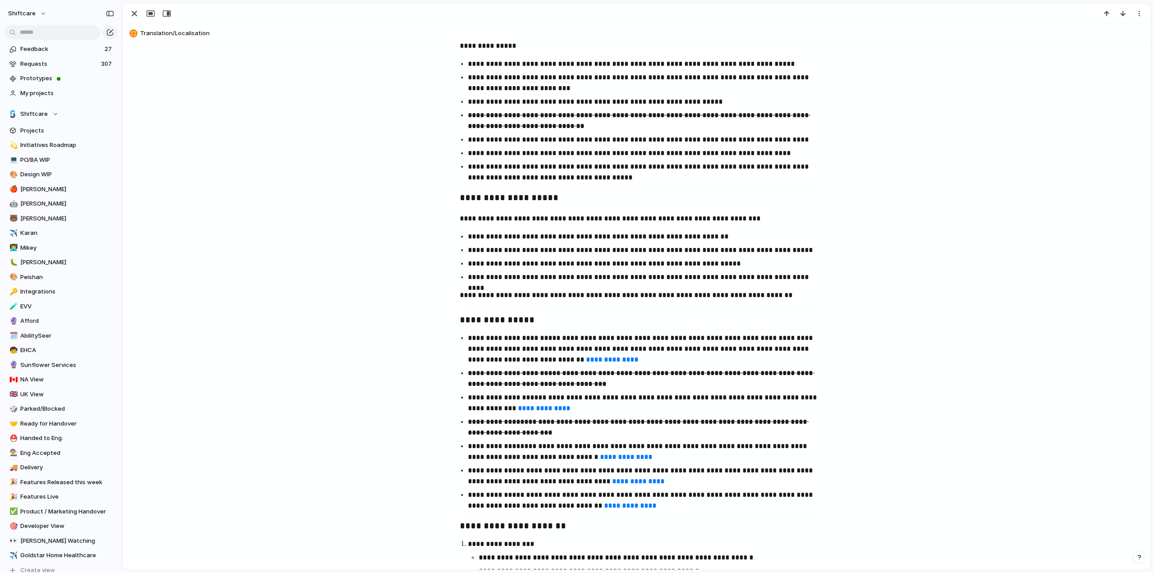
scroll to position [406, 0]
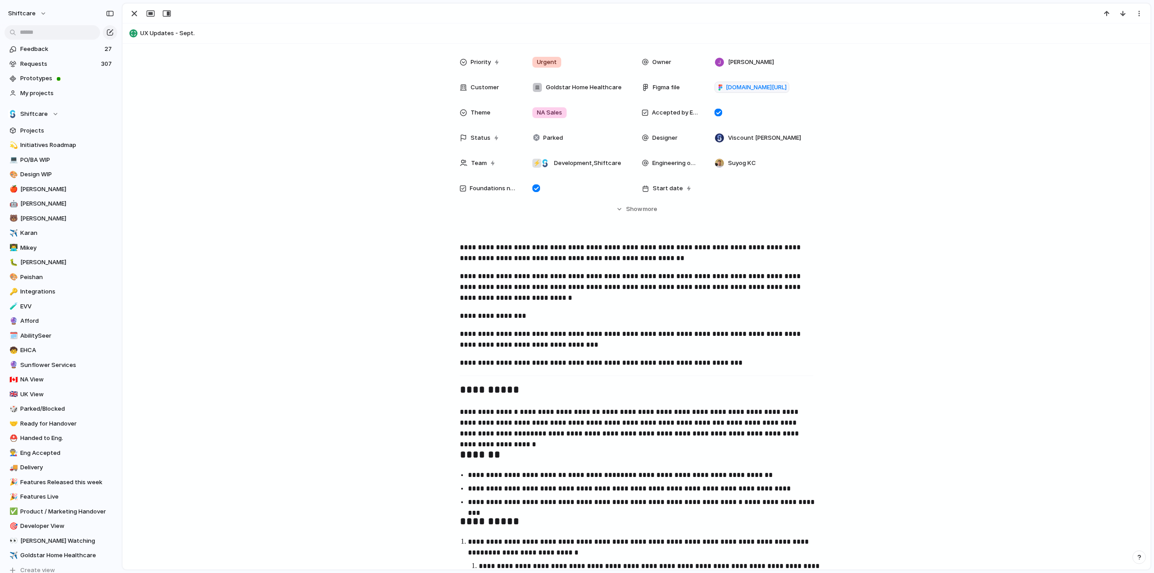
scroll to position [225, 0]
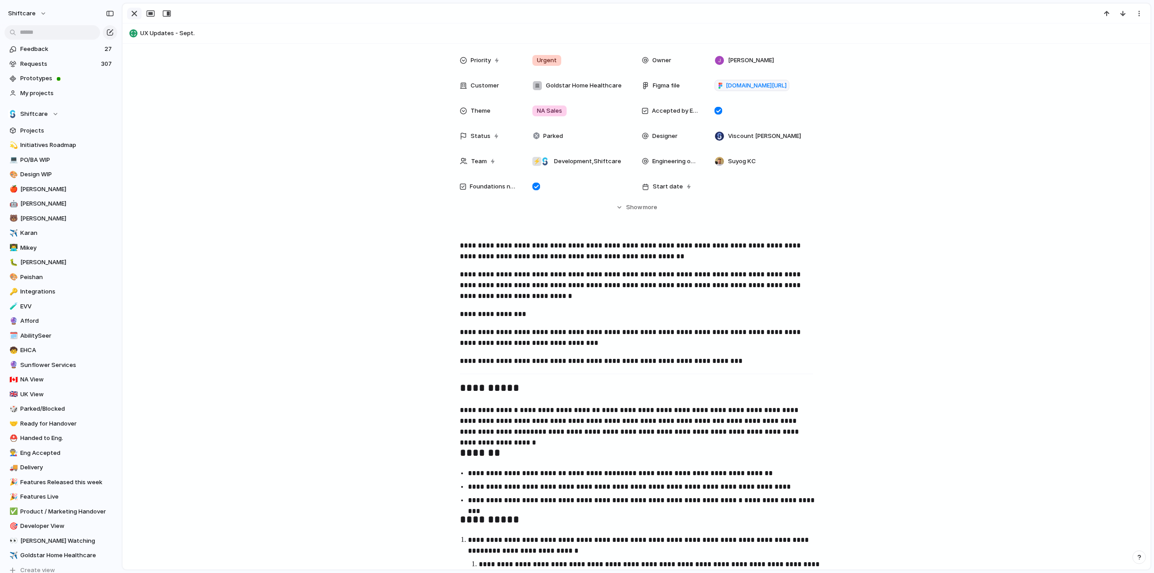
click at [133, 12] on div "button" at bounding box center [134, 13] width 11 height 11
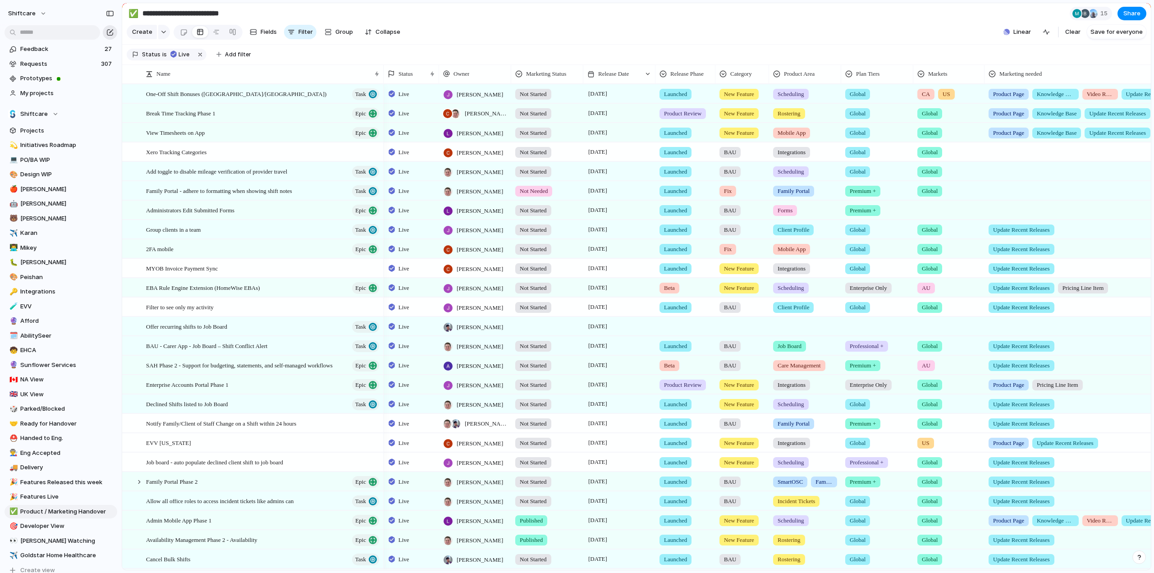
click at [111, 29] on div "button" at bounding box center [109, 32] width 7 height 7
click at [32, 96] on span "My projects" at bounding box center [67, 93] width 94 height 9
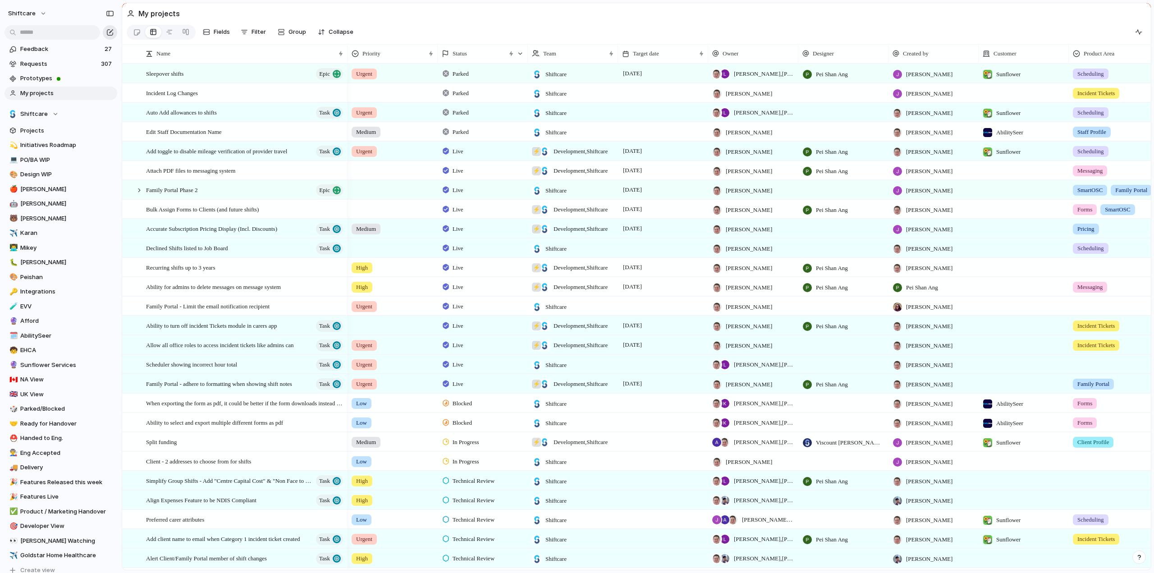
click at [108, 30] on div "button" at bounding box center [109, 32] width 7 height 7
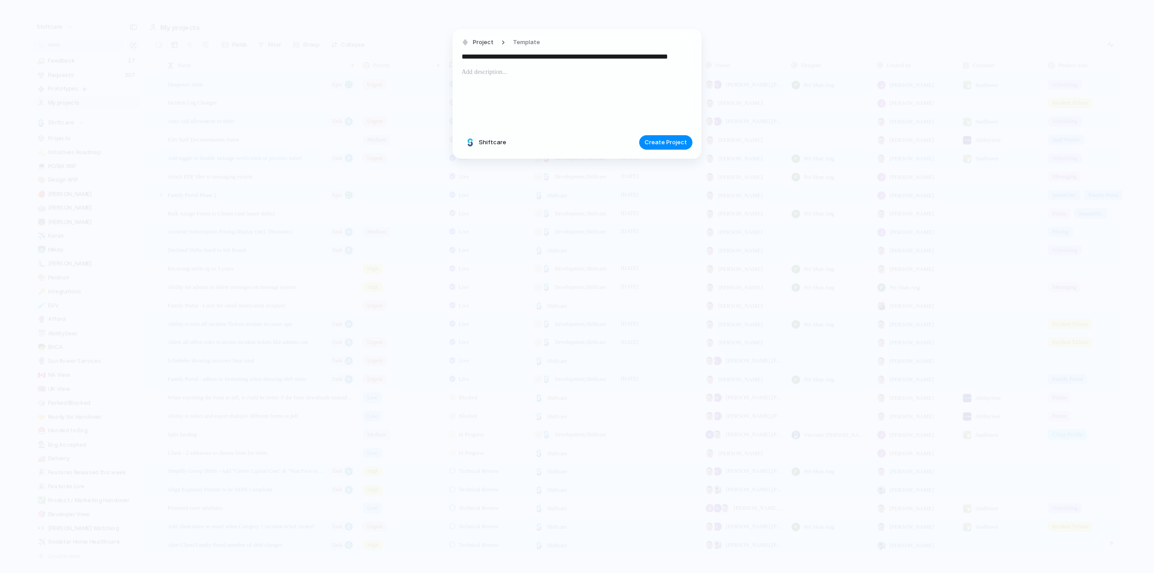
scroll to position [0, 44]
type input "**********"
click at [545, 73] on p at bounding box center [576, 72] width 231 height 11
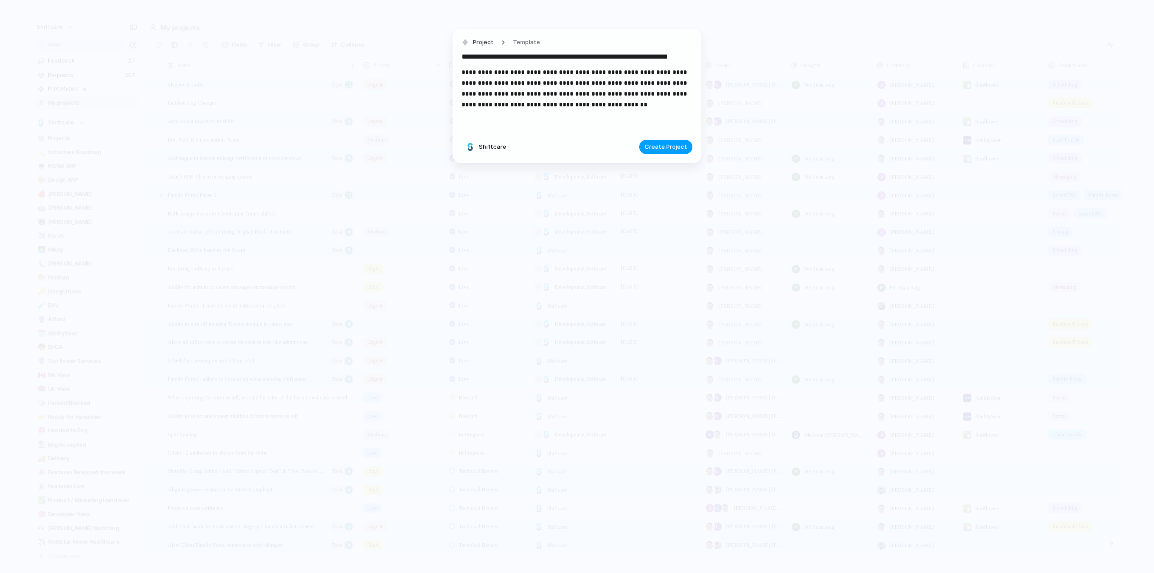
click at [669, 146] on span "Create Project" at bounding box center [665, 146] width 42 height 9
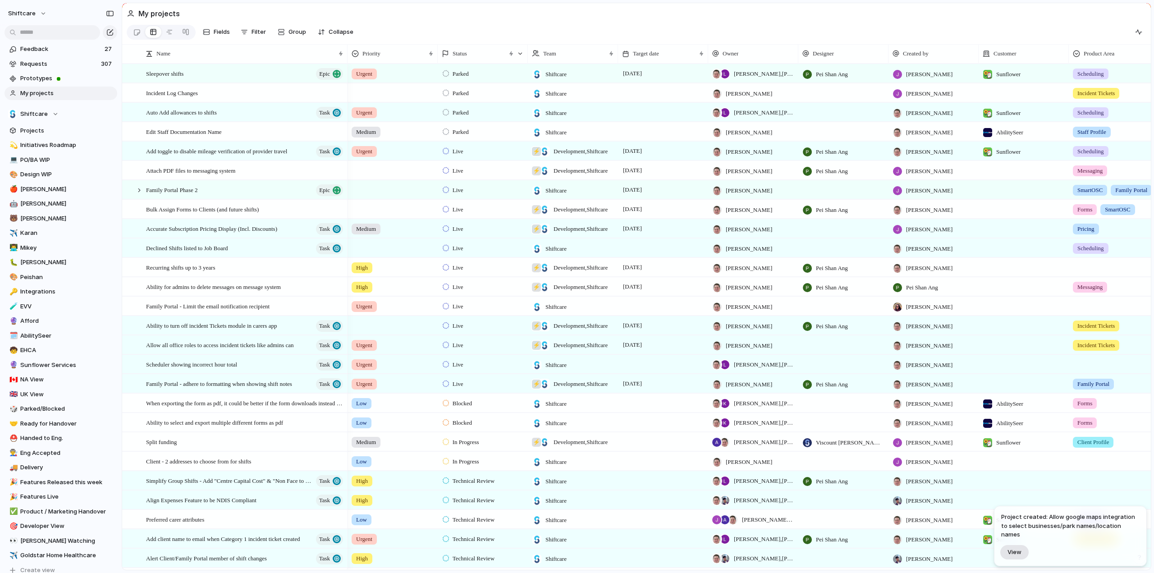
click at [1010, 551] on span "View" at bounding box center [1014, 552] width 14 height 8
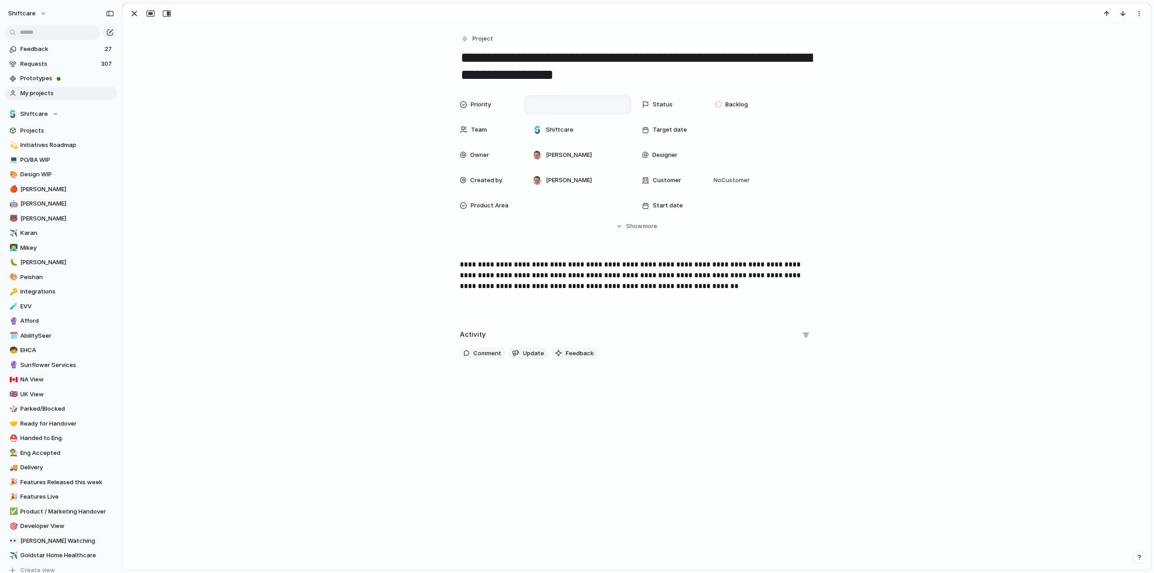
click at [557, 101] on div at bounding box center [578, 105] width 98 height 10
click at [545, 133] on span "Urgent" at bounding box center [545, 136] width 20 height 9
click at [729, 100] on span "Backlog" at bounding box center [736, 104] width 23 height 9
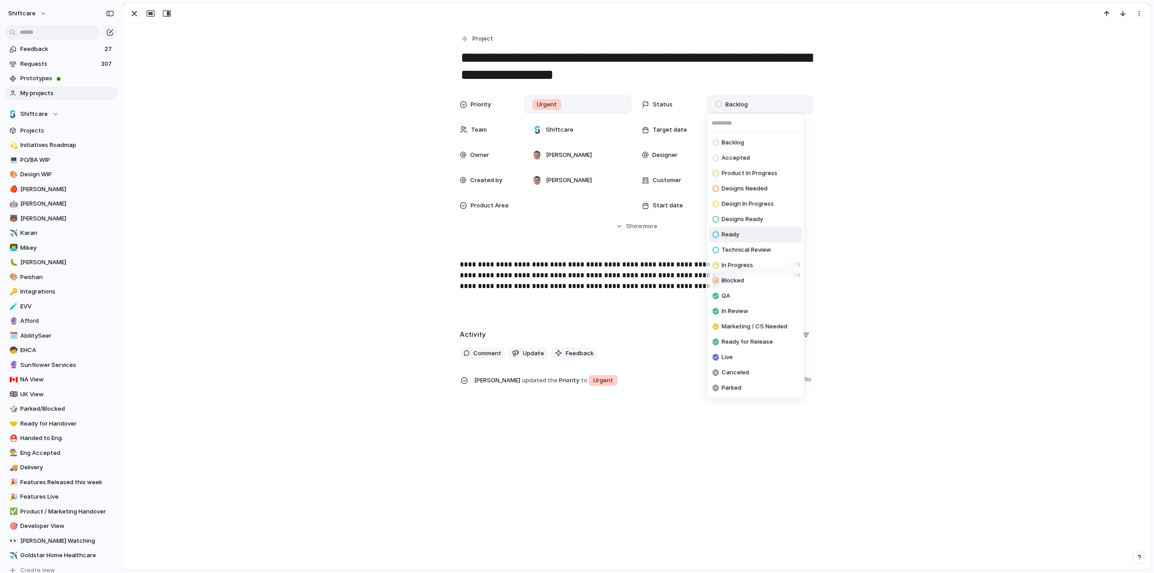
click at [730, 232] on span "Ready" at bounding box center [730, 234] width 18 height 9
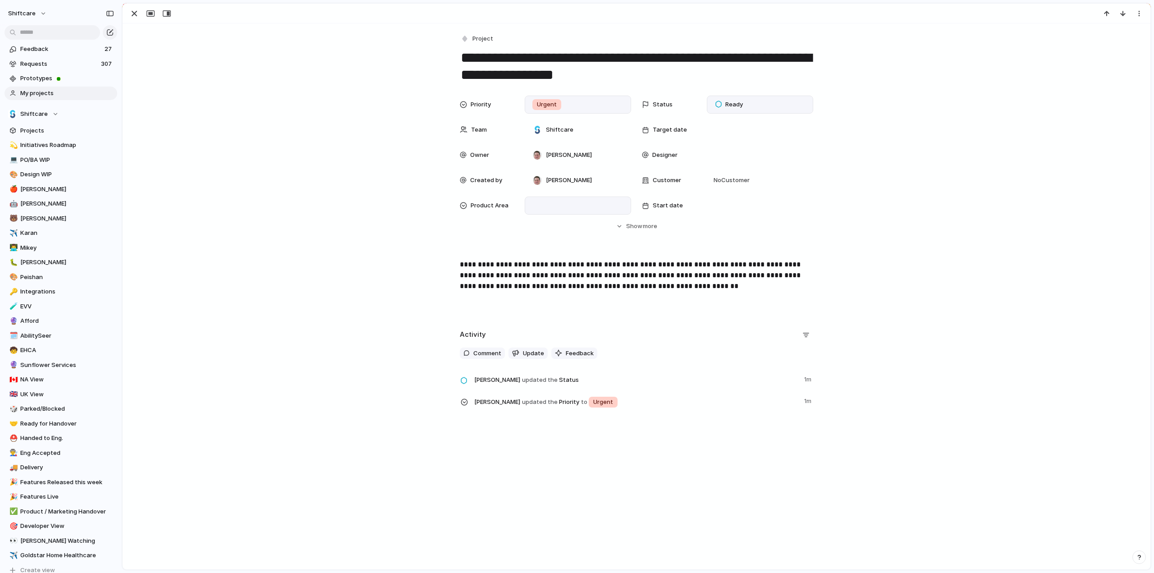
click at [557, 201] on div at bounding box center [578, 206] width 98 height 10
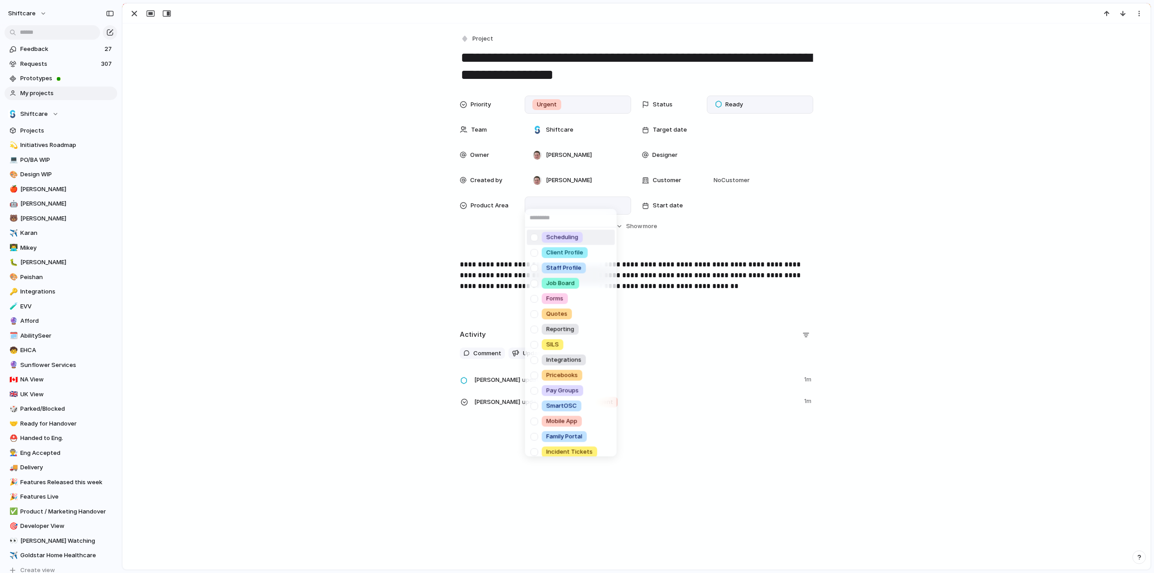
click at [535, 237] on div at bounding box center [534, 237] width 16 height 16
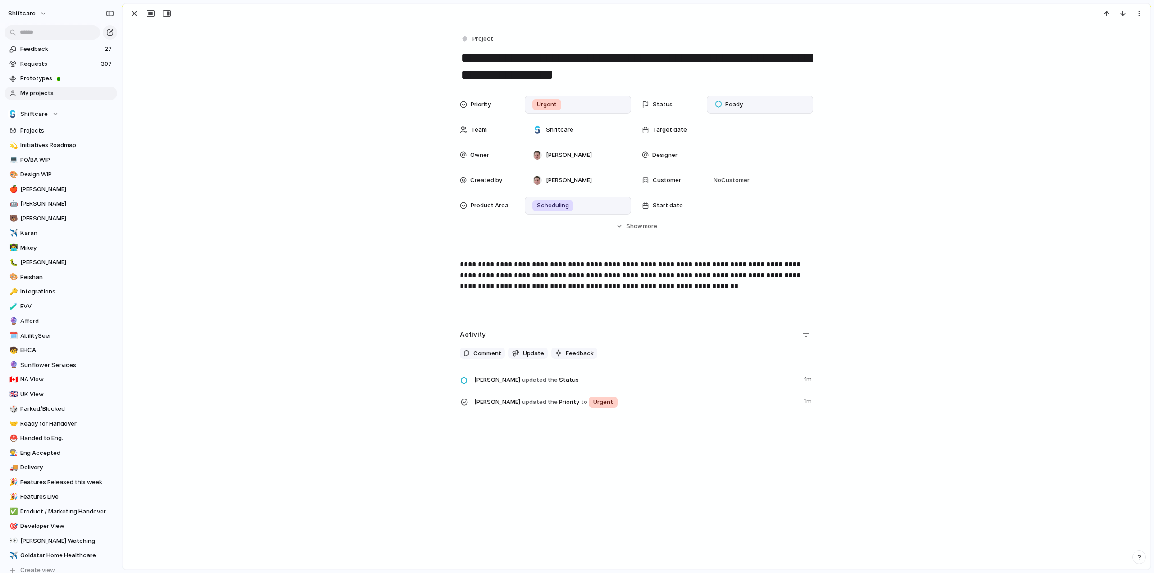
click at [628, 222] on div "Scheduling Client Profile Staff Profile Job Board Forms Quotes Reporting SILS I…" at bounding box center [577, 286] width 1154 height 573
click at [613, 226] on button "Hide Show more" at bounding box center [636, 226] width 353 height 16
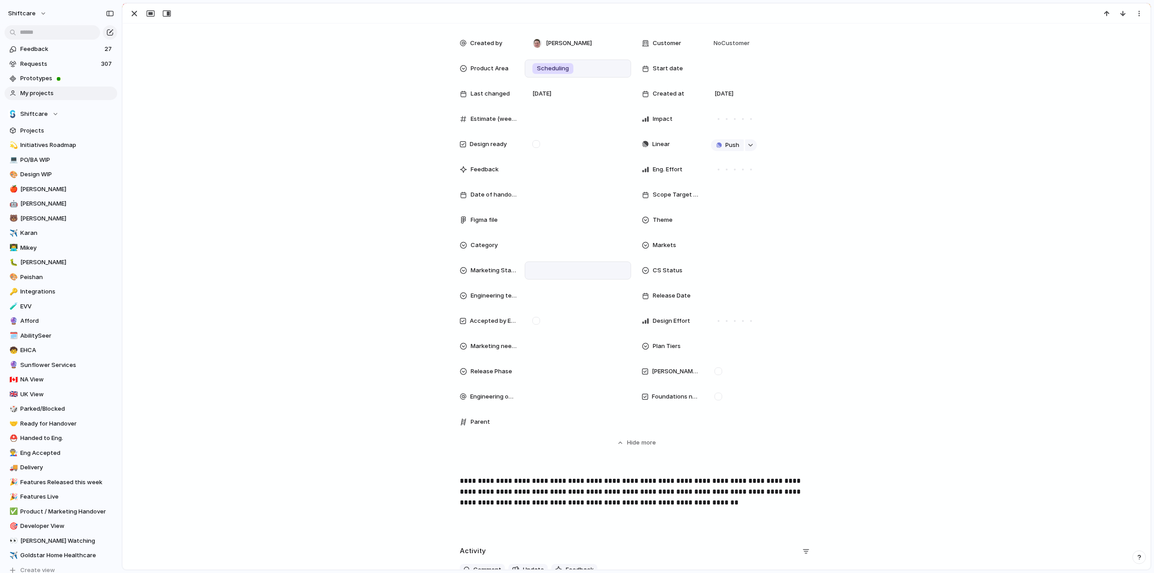
scroll to position [180, 0]
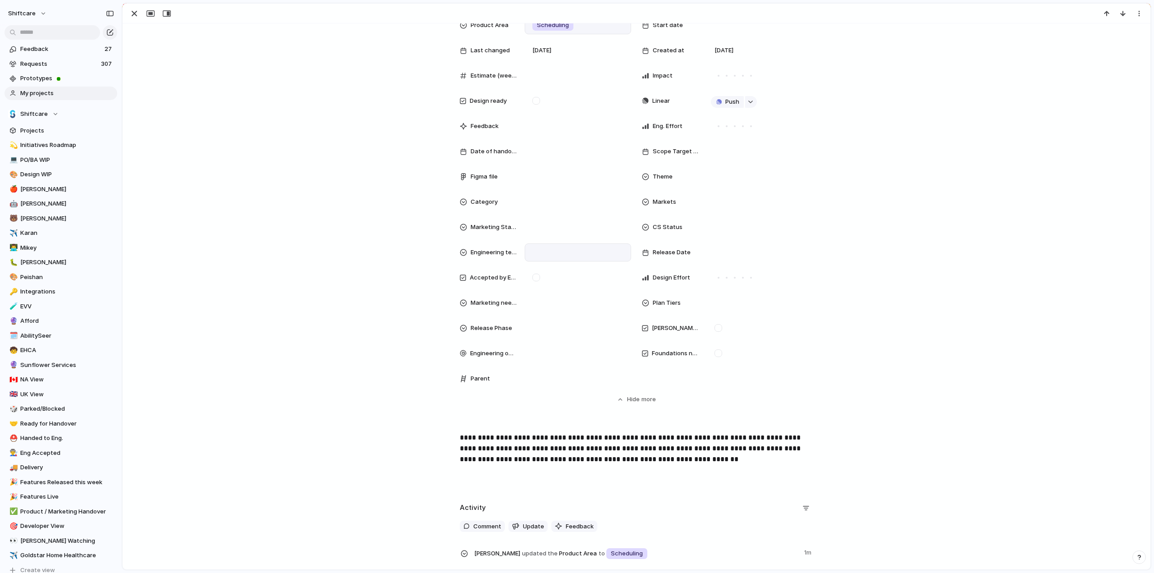
click at [554, 258] on div at bounding box center [578, 252] width 106 height 18
click at [356, 253] on div "Integration Feature FireFighter Foundation" at bounding box center [577, 286] width 1154 height 573
click at [555, 350] on div at bounding box center [578, 353] width 98 height 10
type input "***"
click at [538, 388] on div at bounding box center [534, 385] width 16 height 16
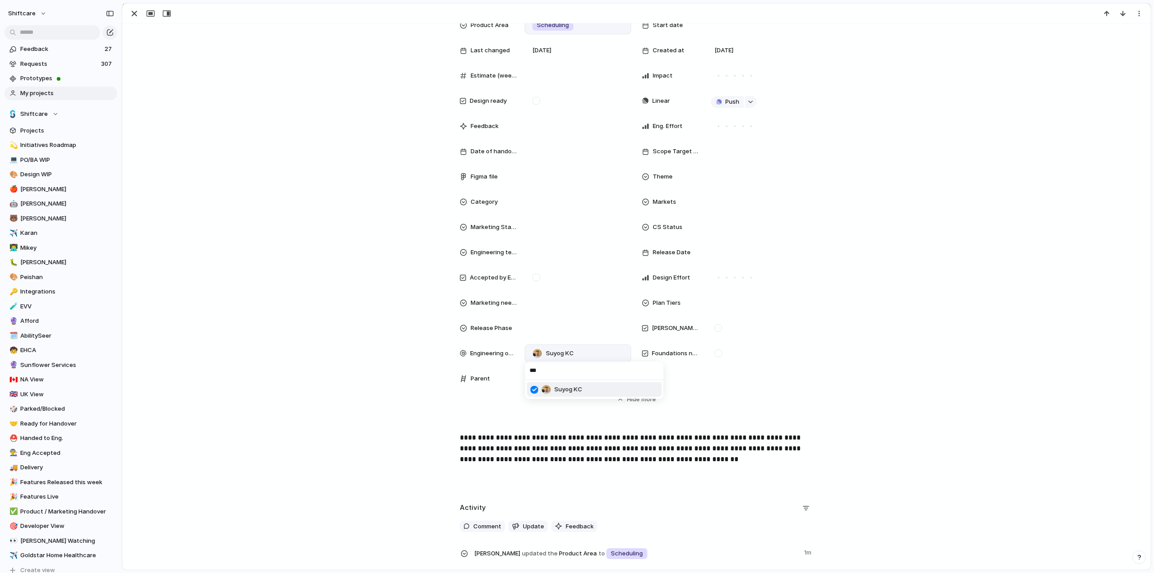
click at [338, 343] on div "*** Suyog KC" at bounding box center [577, 286] width 1154 height 573
click at [714, 327] on div at bounding box center [718, 328] width 8 height 8
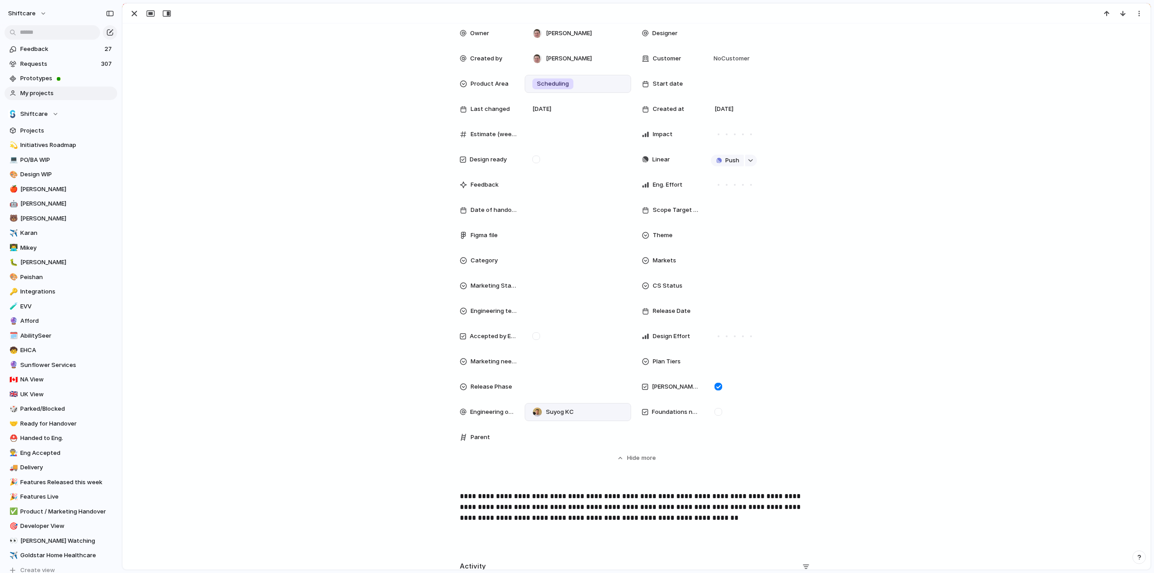
scroll to position [0, 0]
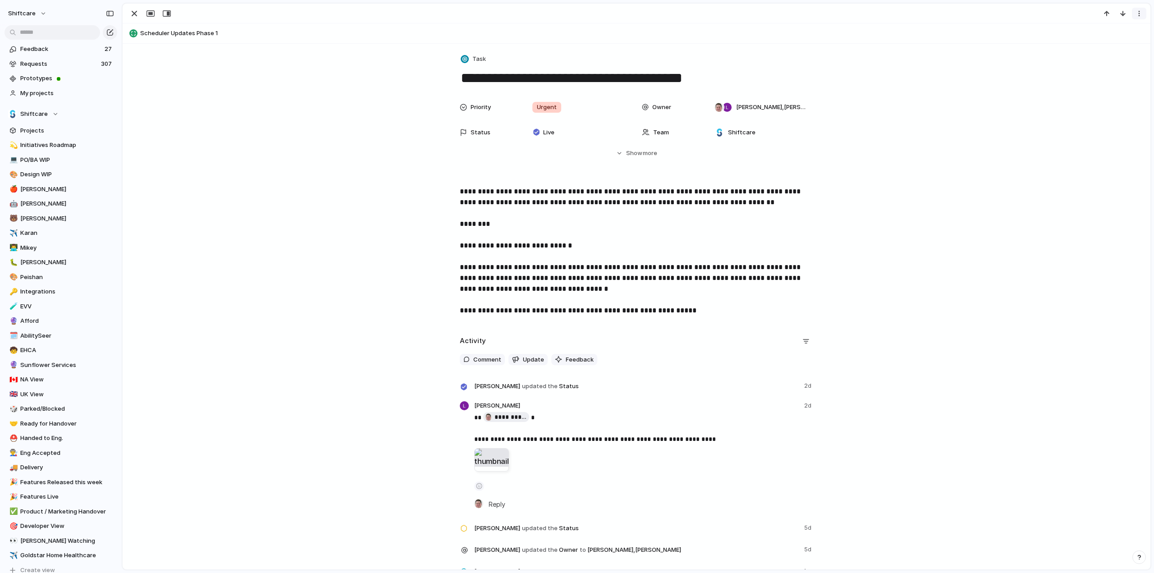
click at [1134, 16] on button "button" at bounding box center [1138, 14] width 14 height 12
click at [1111, 45] on li "Delete" at bounding box center [1111, 47] width 68 height 14
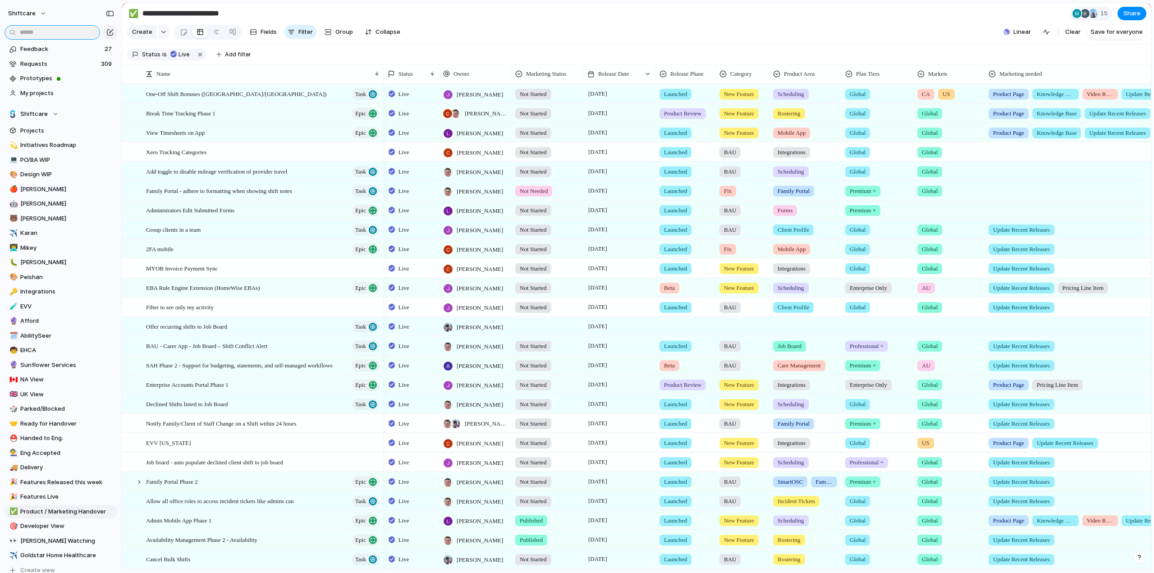
click at [40, 32] on input "text" at bounding box center [53, 32] width 96 height 14
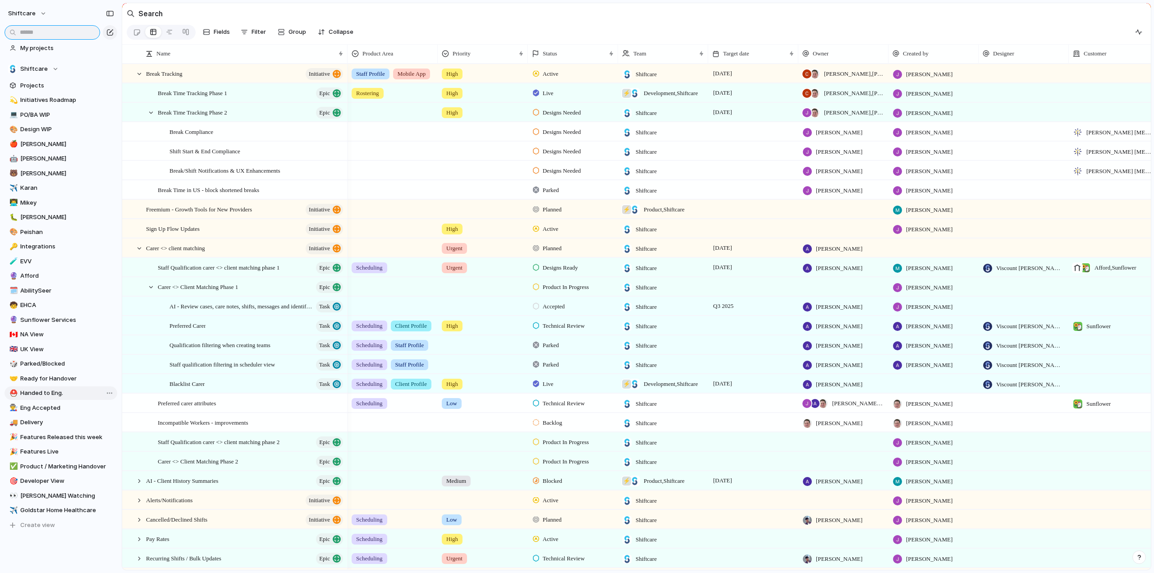
scroll to position [77, 0]
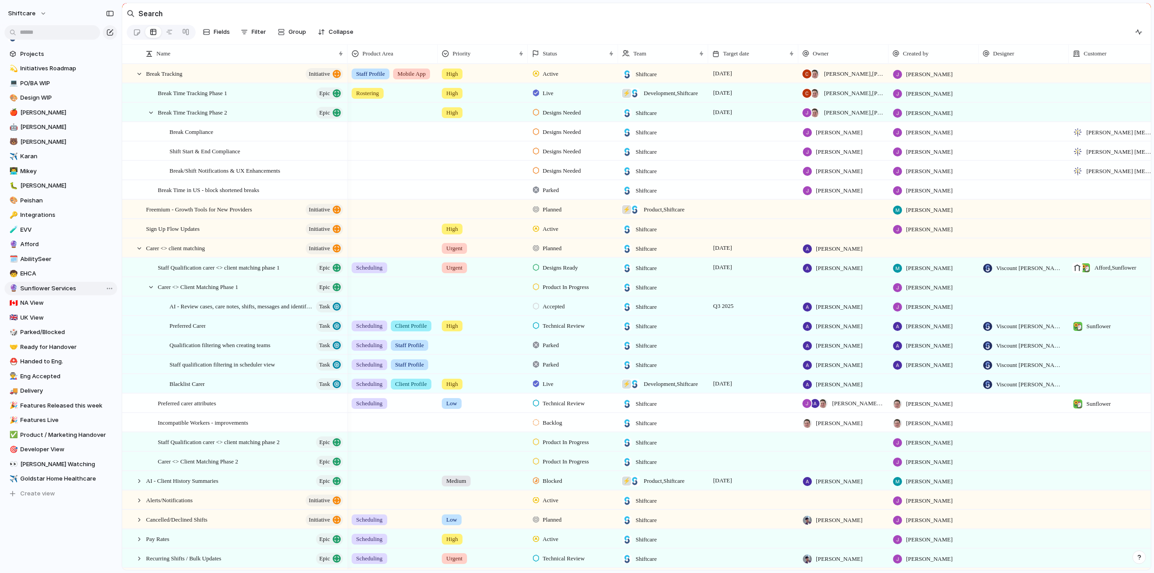
click at [42, 287] on span "Sunflower Services" at bounding box center [67, 288] width 94 height 9
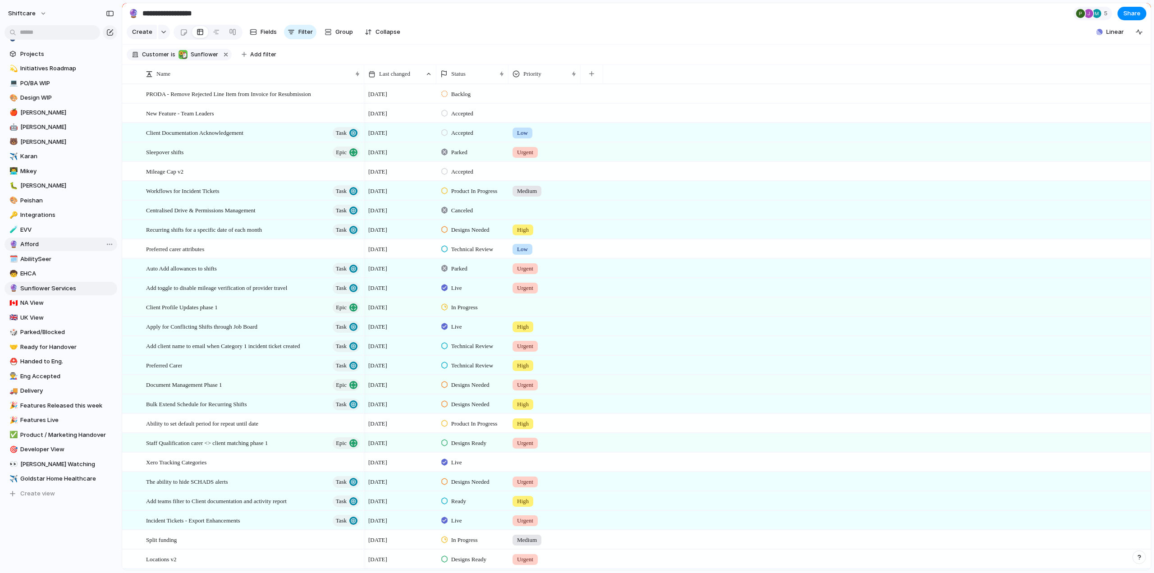
click at [31, 246] on span "Afford" at bounding box center [67, 244] width 94 height 9
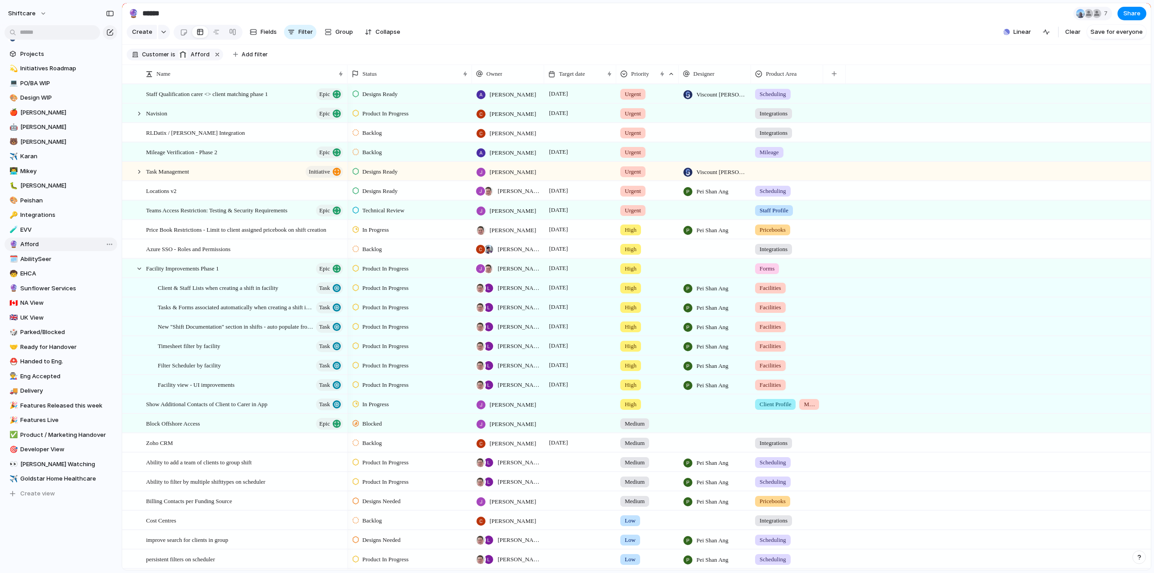
type input "******"
click at [197, 389] on span "Facility view - UI improvements" at bounding box center [196, 384] width 77 height 10
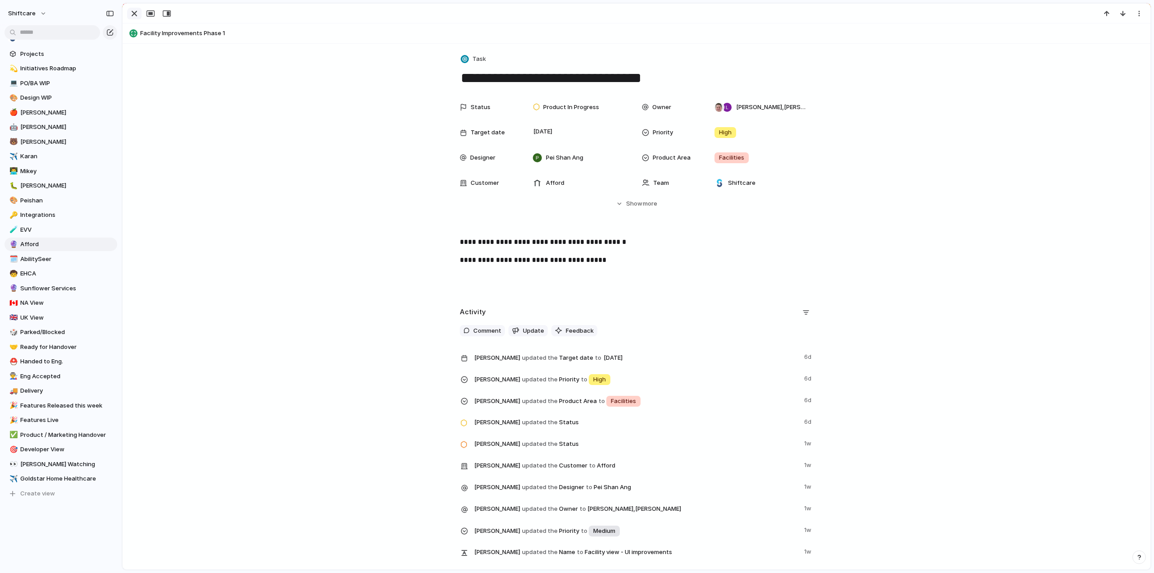
click at [135, 13] on div "button" at bounding box center [134, 13] width 11 height 11
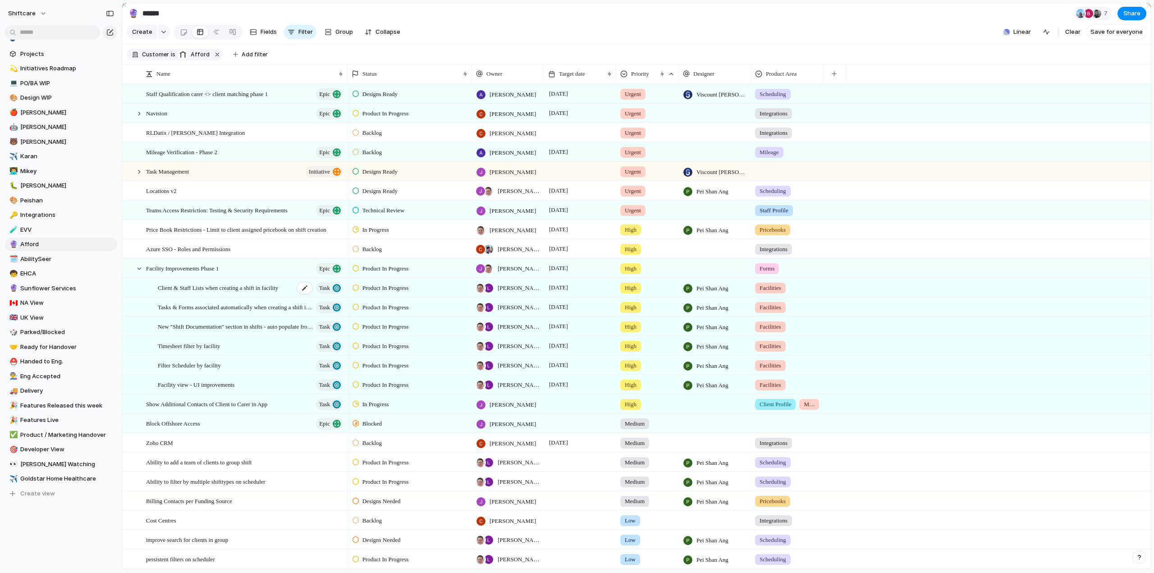
click at [181, 292] on span "Client & Staff Lists when creating a shift in facility" at bounding box center [218, 287] width 120 height 10
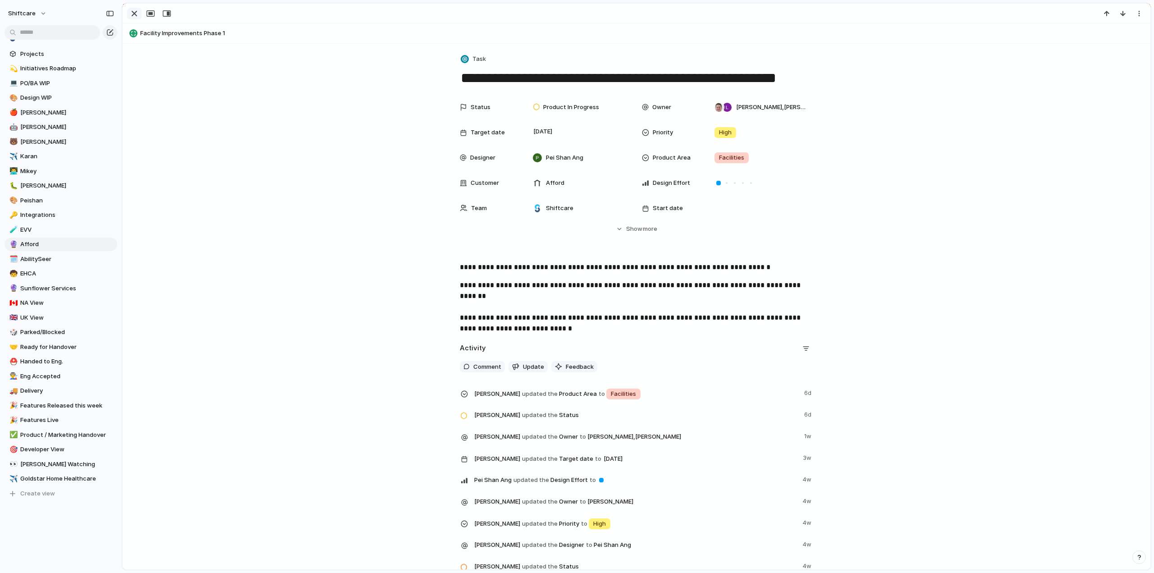
click at [133, 15] on div "button" at bounding box center [134, 13] width 11 height 11
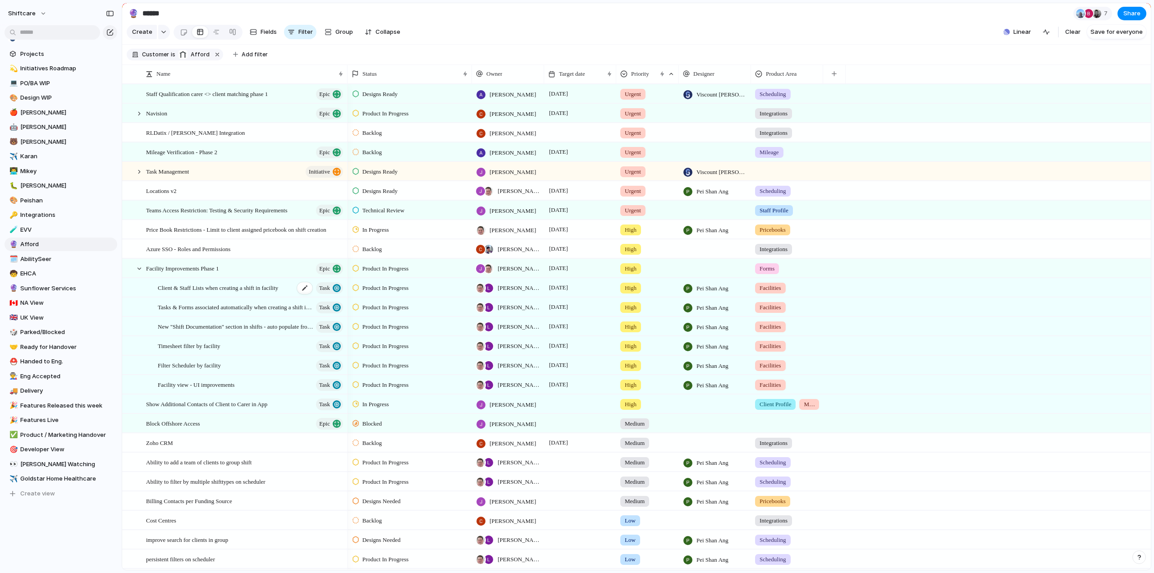
click at [188, 292] on span "Client & Staff Lists when creating a shift in facility" at bounding box center [218, 287] width 120 height 10
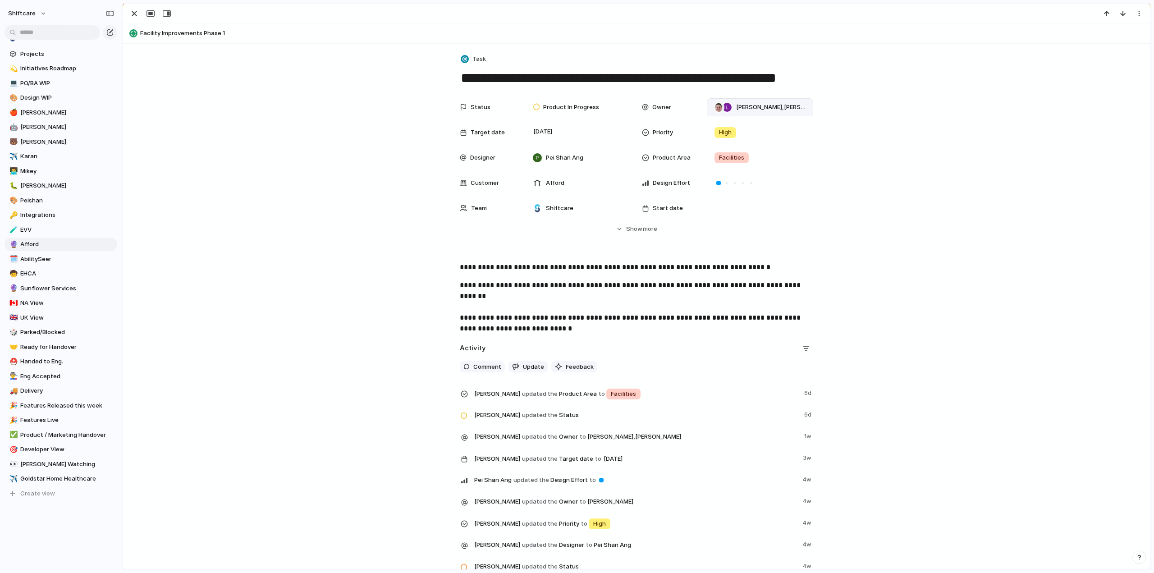
click at [744, 110] on span "Paul Slater , Luke Pipolo" at bounding box center [770, 107] width 69 height 9
click at [714, 145] on div at bounding box center [716, 144] width 16 height 16
click at [734, 126] on input "****" at bounding box center [776, 124] width 138 height 18
type input "***"
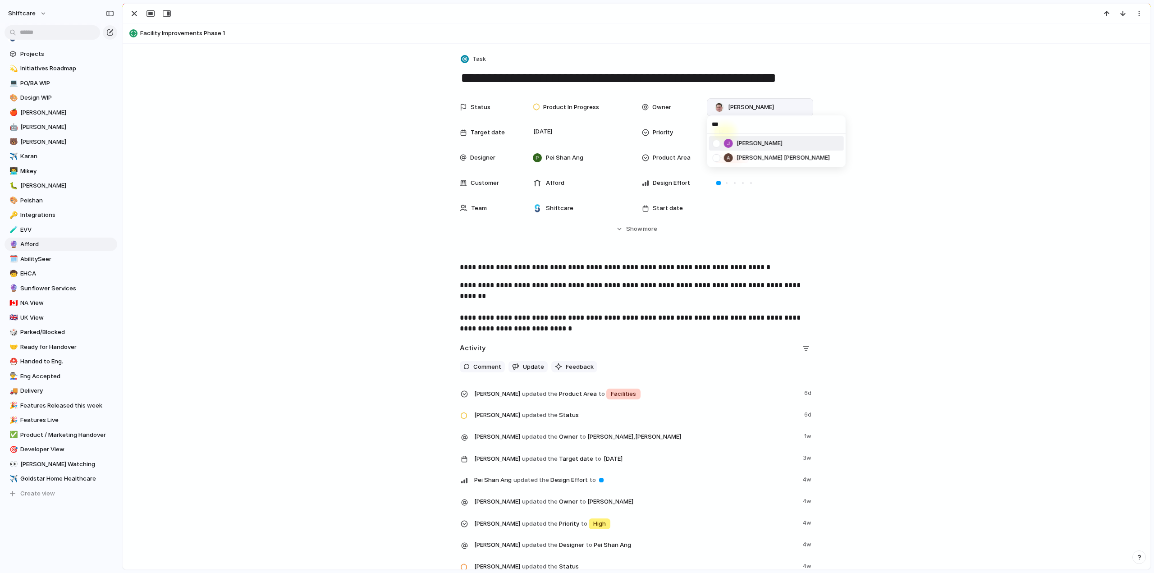
click at [715, 142] on div at bounding box center [716, 144] width 16 height 16
drag, startPoint x: 334, startPoint y: 142, endPoint x: 369, endPoint y: 71, distance: 79.0
click at [334, 141] on div "*** Jonathan Agness Arman Jon Villalobos" at bounding box center [577, 286] width 1154 height 573
click at [132, 10] on div "button" at bounding box center [134, 13] width 11 height 11
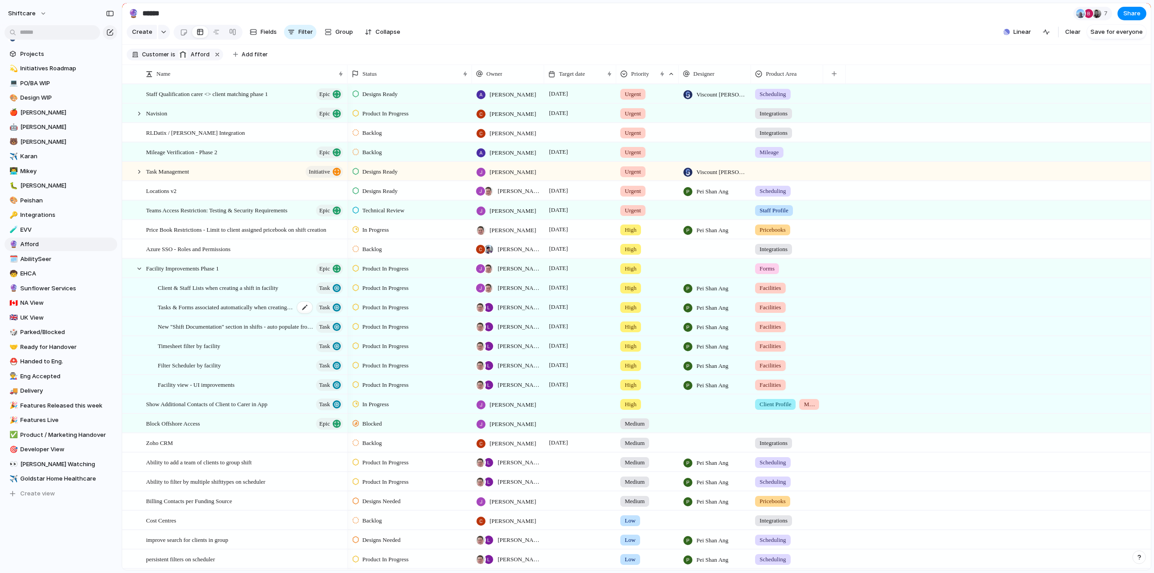
click at [200, 316] on div "Tasks & Forms associated automatically when creating a shift in a facility Task" at bounding box center [251, 307] width 187 height 18
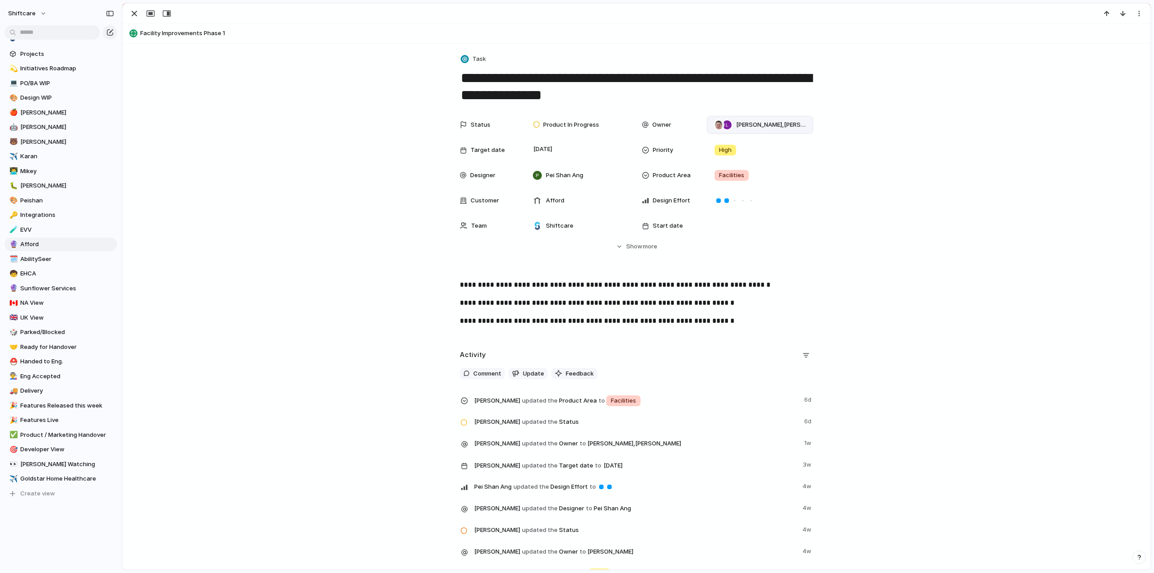
click at [757, 120] on span "Paul Slater , Luke Pipolo" at bounding box center [770, 124] width 69 height 9
click at [714, 164] on div at bounding box center [716, 162] width 16 height 16
click at [735, 142] on input "****" at bounding box center [776, 142] width 138 height 18
type input "***"
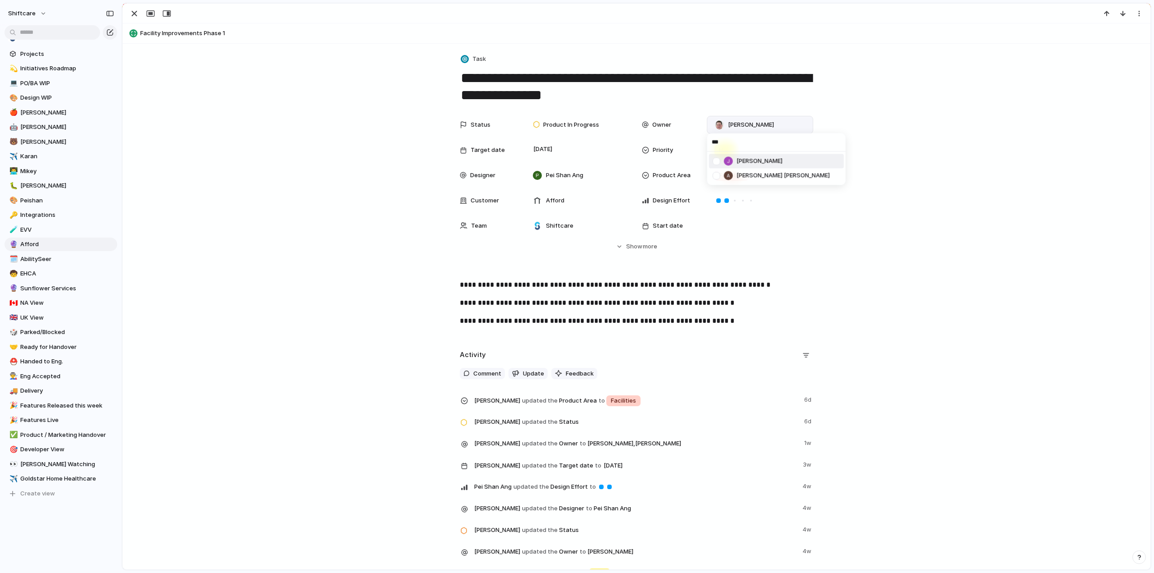
click at [715, 161] on div at bounding box center [716, 161] width 16 height 16
click at [264, 200] on div "*** Jonathan Agness Arman Jon Villalobos" at bounding box center [577, 286] width 1154 height 573
click at [131, 16] on div "button" at bounding box center [134, 13] width 11 height 11
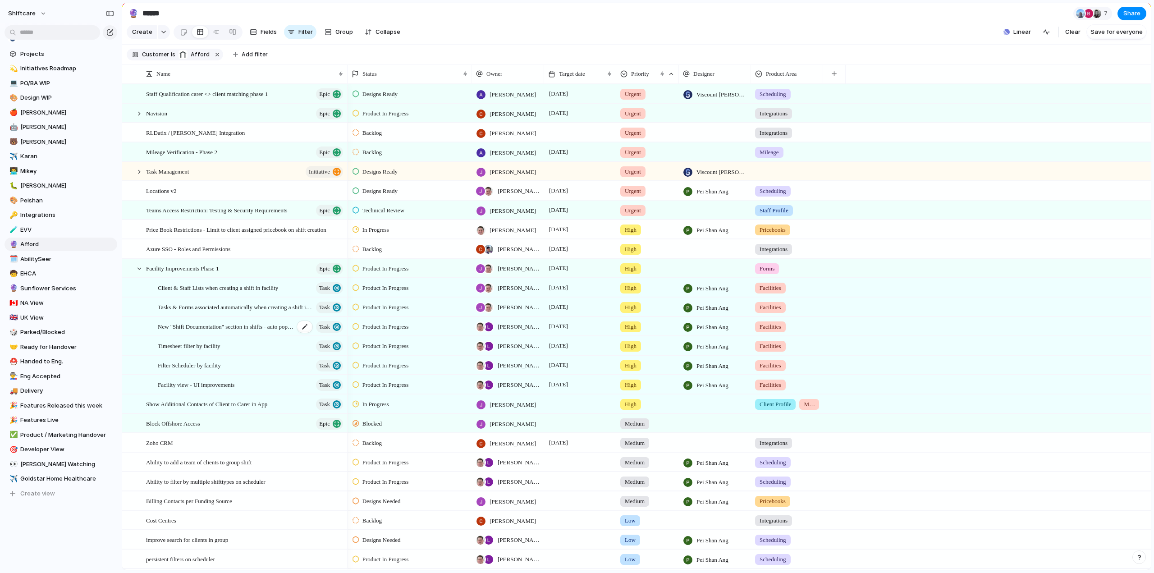
click at [207, 329] on span "New "Shift Documentation" section in shifts - auto populate from facility" at bounding box center [226, 326] width 137 height 10
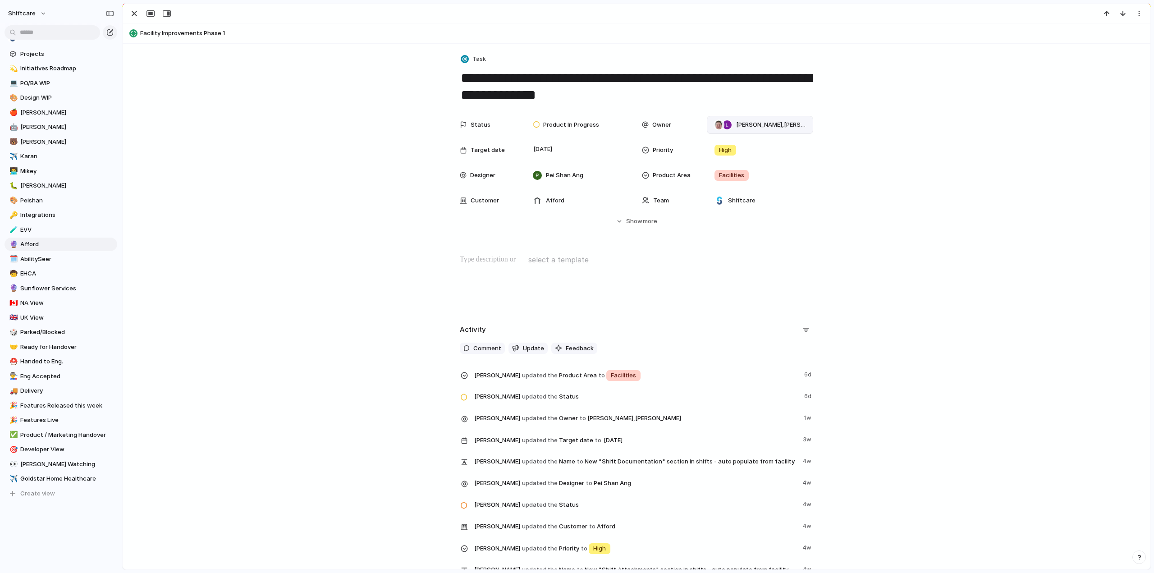
click at [760, 123] on span "Paul Slater , Luke Pipolo" at bounding box center [770, 124] width 69 height 9
click at [716, 162] on div at bounding box center [716, 162] width 16 height 16
click at [746, 144] on input "****" at bounding box center [776, 142] width 138 height 18
type input "***"
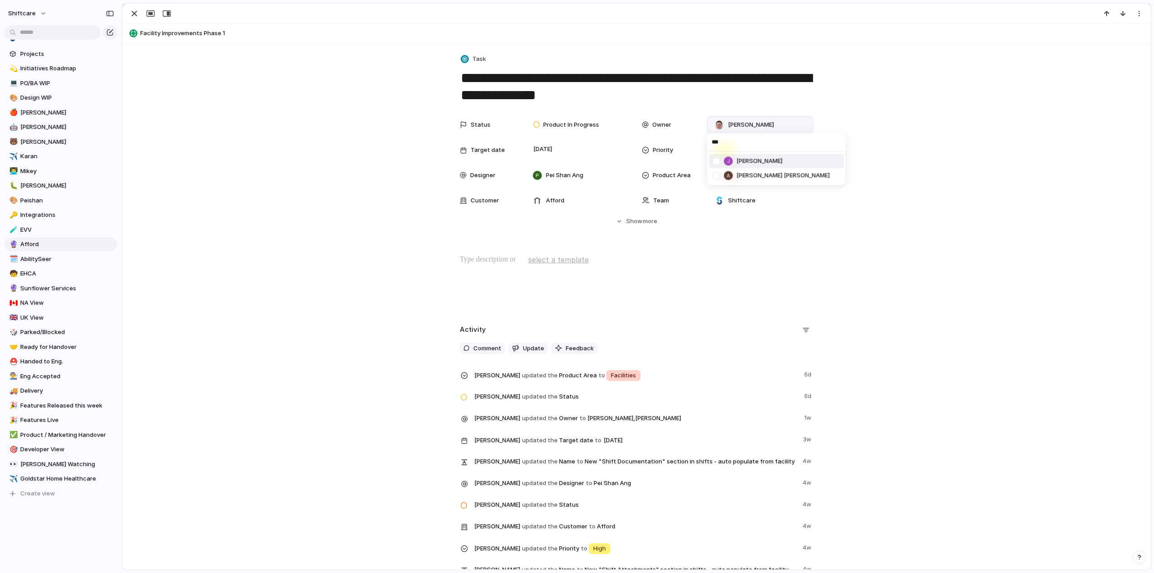
click at [716, 162] on div at bounding box center [716, 161] width 16 height 16
click at [182, 193] on div "*** Jonathan Agness Arman Jon Villalobos" at bounding box center [577, 286] width 1154 height 573
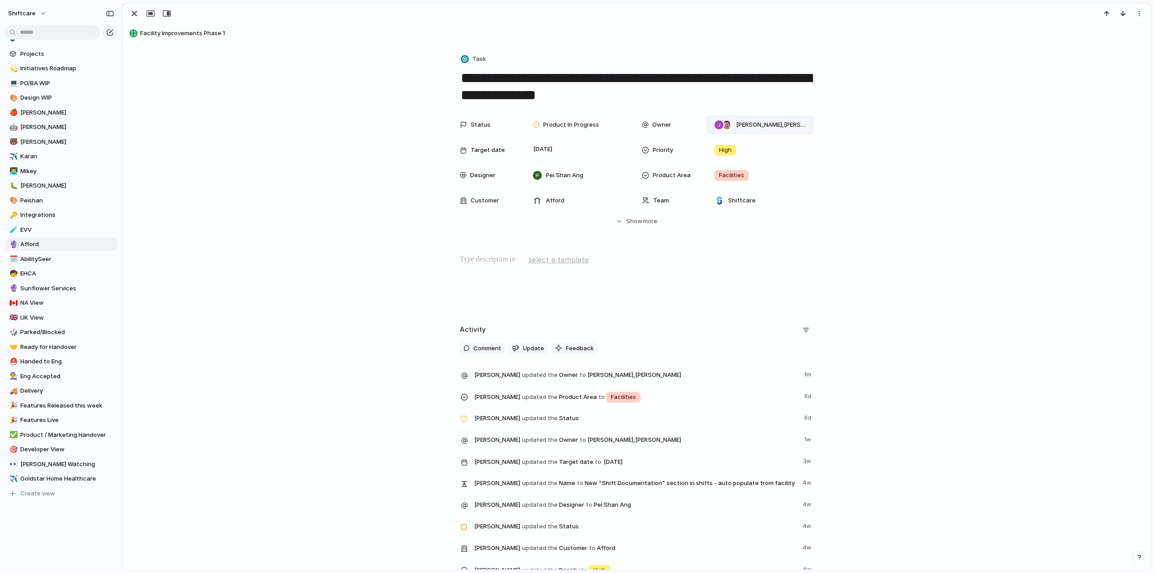
drag, startPoint x: 135, startPoint y: 15, endPoint x: 144, endPoint y: 31, distance: 18.8
click at [135, 15] on div "button" at bounding box center [134, 13] width 11 height 11
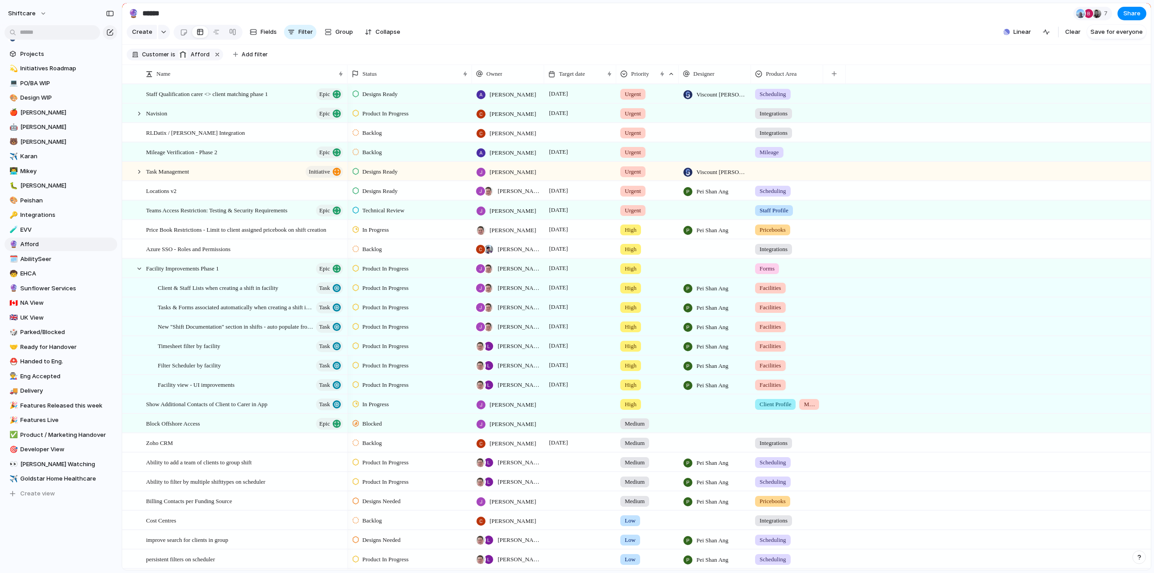
click at [512, 351] on span "Paul Slater , Luke Pipolo" at bounding box center [518, 346] width 42 height 9
click at [477, 387] on div at bounding box center [482, 390] width 16 height 16
click at [505, 365] on input "***" at bounding box center [541, 370] width 138 height 18
type input "***"
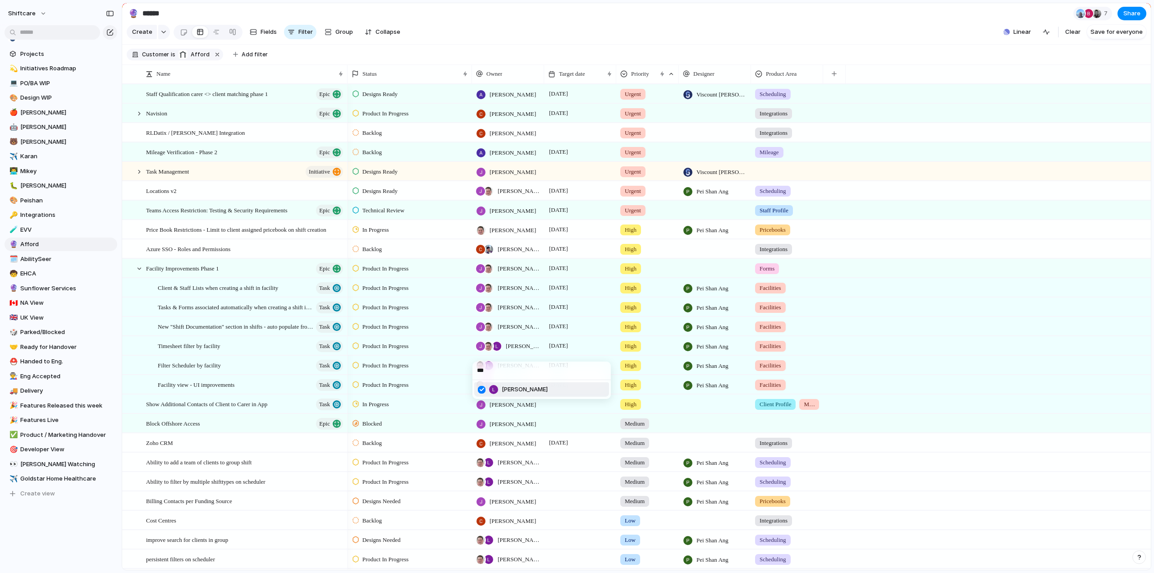
click at [483, 390] on div at bounding box center [482, 390] width 16 height 16
click at [510, 355] on div "*** Luke Pipolo" at bounding box center [577, 286] width 1154 height 573
click at [512, 370] on span "Paul Slater , Luke Pipolo" at bounding box center [518, 365] width 42 height 9
click at [479, 407] on div at bounding box center [482, 409] width 16 height 16
click at [500, 390] on input "***" at bounding box center [541, 390] width 138 height 18
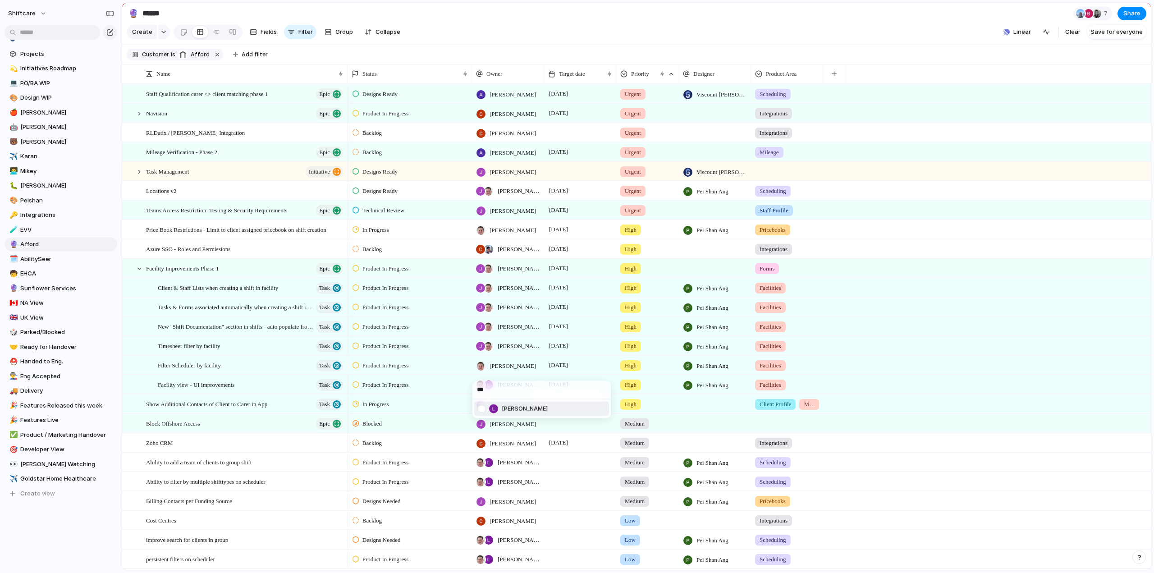
click at [500, 390] on input "***" at bounding box center [541, 390] width 138 height 18
type input "***"
click at [483, 408] on div at bounding box center [482, 409] width 16 height 16
click at [529, 367] on div "*** Jonathan Agness Arman Jon Villalobos" at bounding box center [577, 286] width 1154 height 573
click at [516, 389] on span "Paul Slater , Luke Pipolo" at bounding box center [518, 384] width 42 height 9
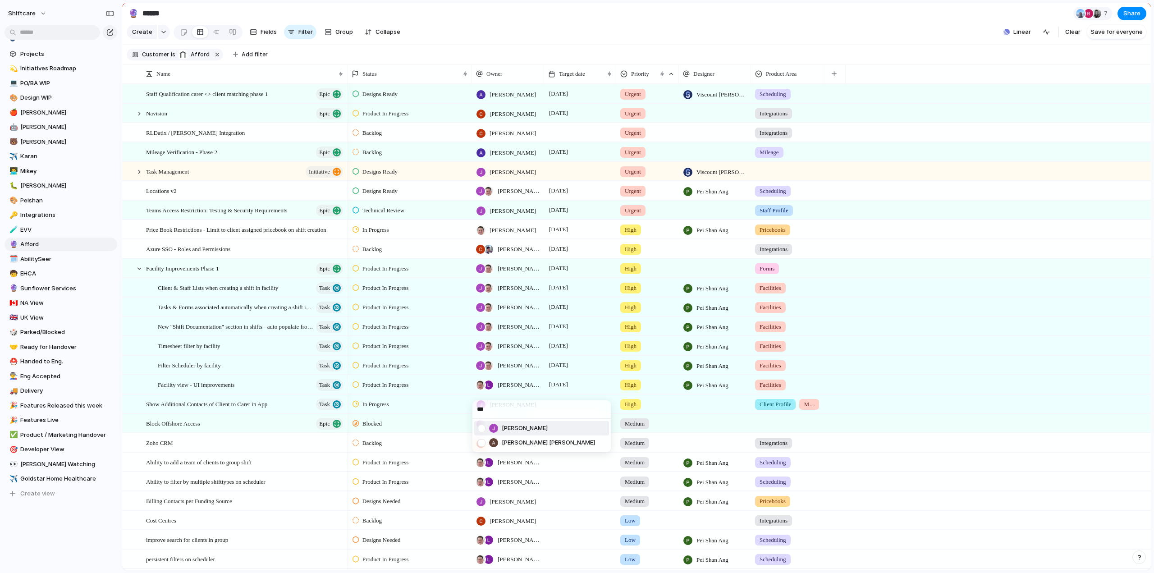
click at [480, 427] on div at bounding box center [482, 428] width 16 height 16
type input "*"
type input "***"
click at [482, 425] on div at bounding box center [482, 428] width 16 height 16
click at [836, 382] on div "*** Luke Pipolo" at bounding box center [577, 286] width 1154 height 573
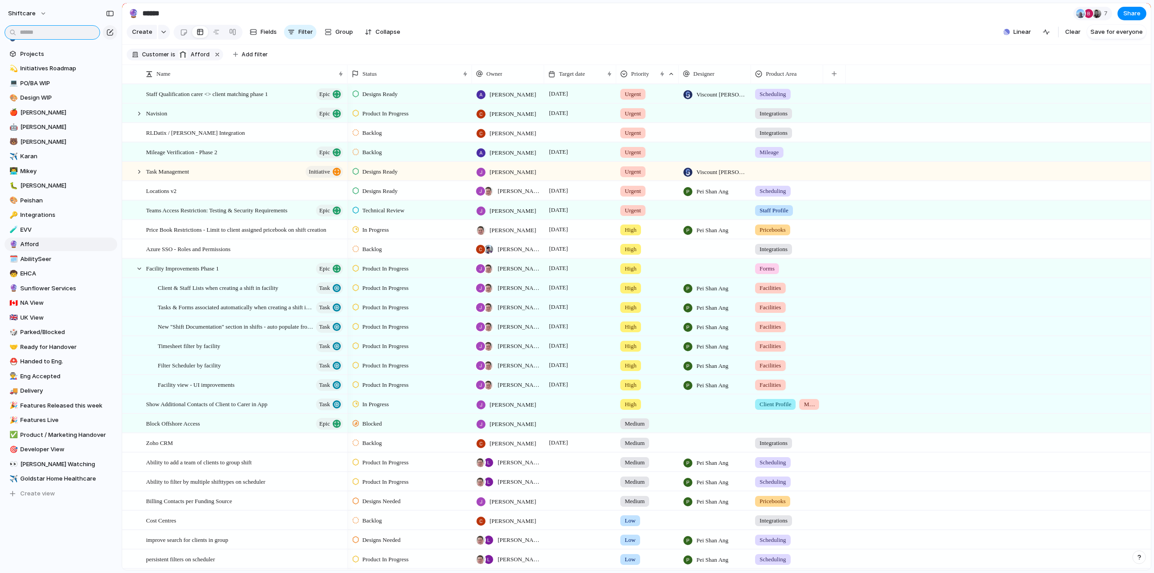
click at [27, 34] on input "text" at bounding box center [53, 32] width 96 height 14
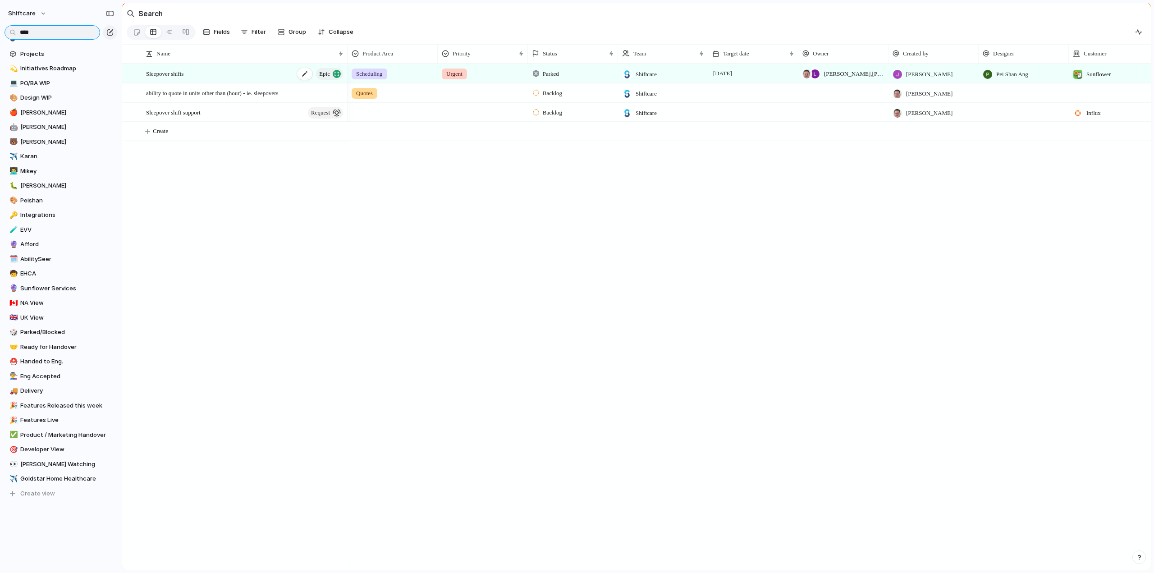
type input "****"
click at [183, 76] on span "Sleepover shifts" at bounding box center [164, 73] width 37 height 10
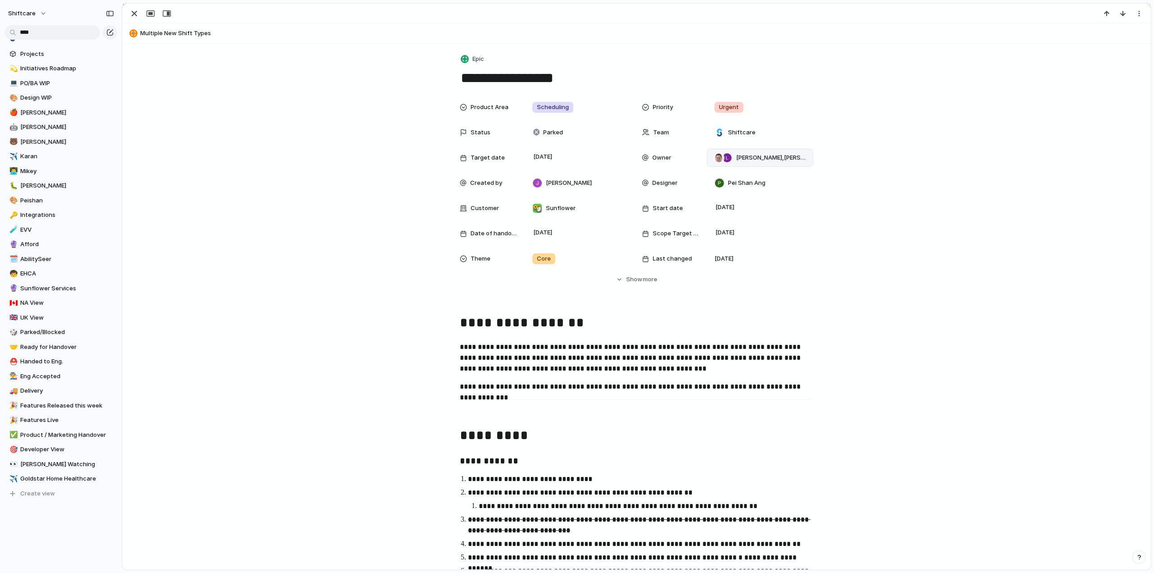
click at [749, 161] on span "Paul Slater , Luke Pipolo" at bounding box center [770, 157] width 69 height 9
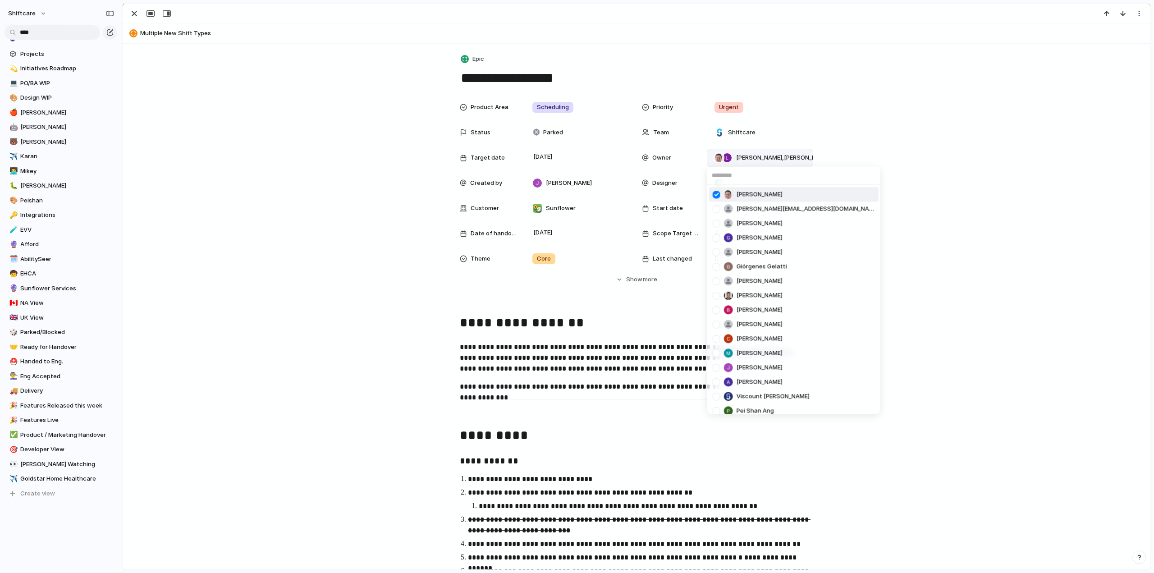
click at [720, 192] on div at bounding box center [716, 195] width 16 height 16
click at [717, 193] on div at bounding box center [716, 194] width 16 height 16
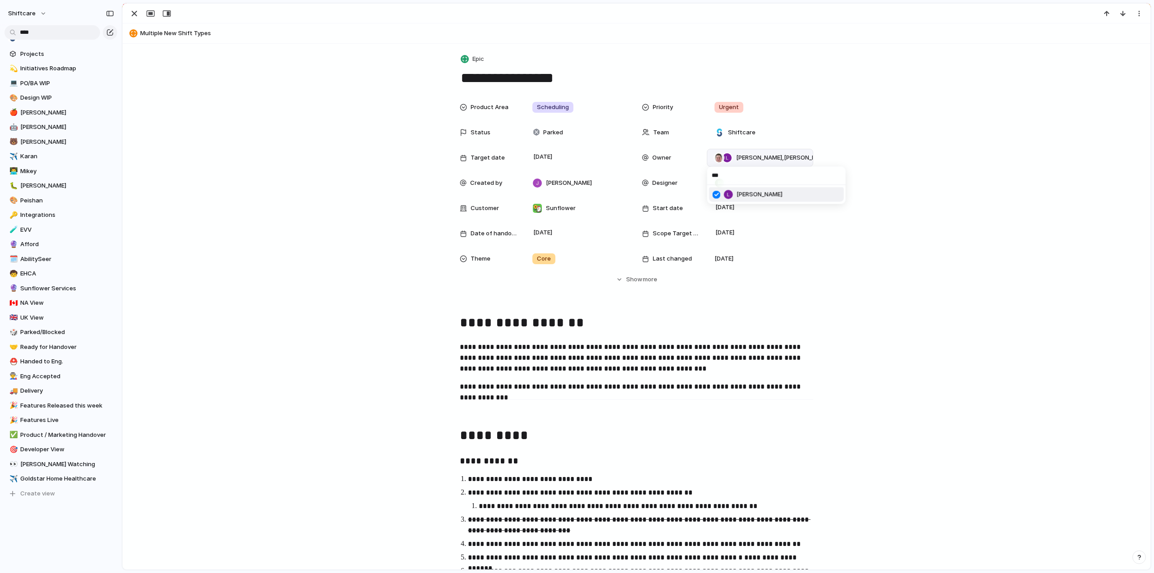
click at [714, 195] on div at bounding box center [716, 195] width 16 height 16
click at [728, 174] on input "***" at bounding box center [776, 175] width 138 height 18
type input "***"
click at [716, 196] on div at bounding box center [716, 194] width 16 height 16
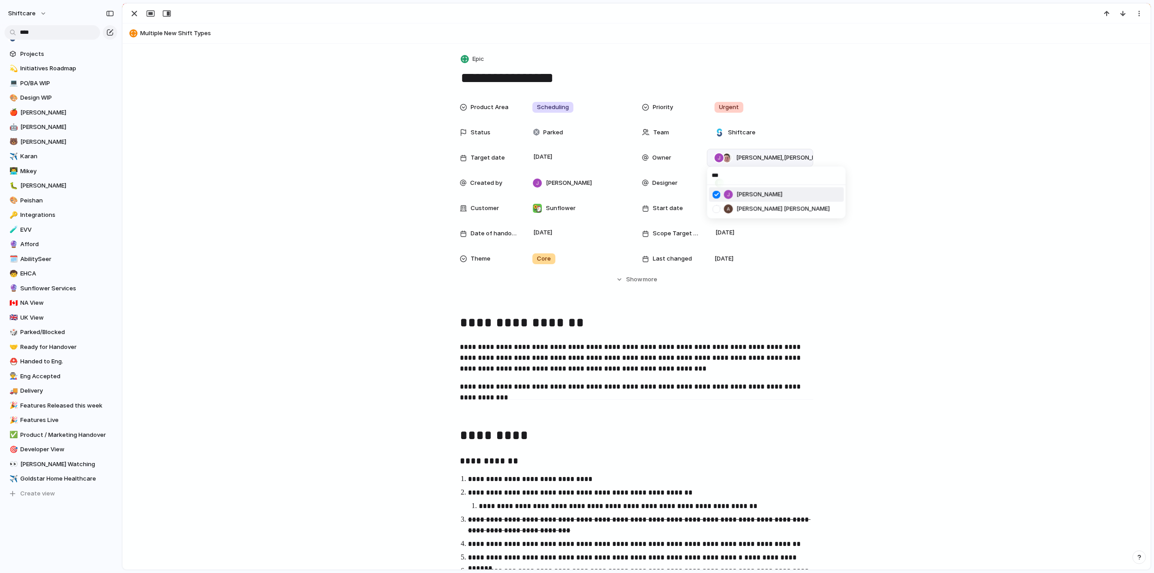
click at [355, 237] on div "*** Jonathan Agness Arman Jon Villalobos" at bounding box center [577, 286] width 1154 height 573
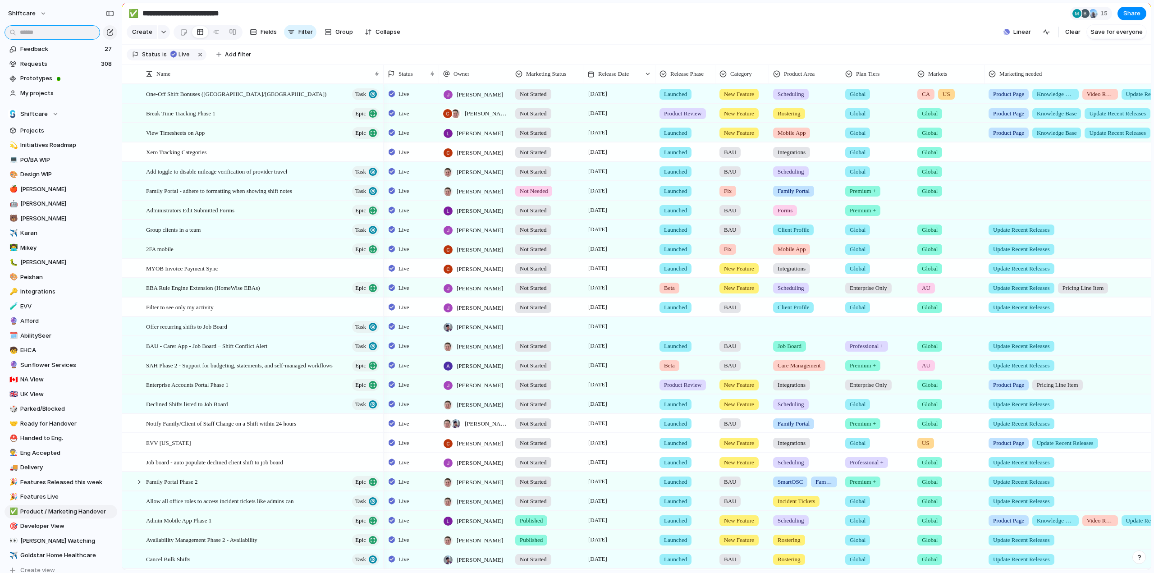
click at [68, 33] on input "text" at bounding box center [53, 32] width 96 height 14
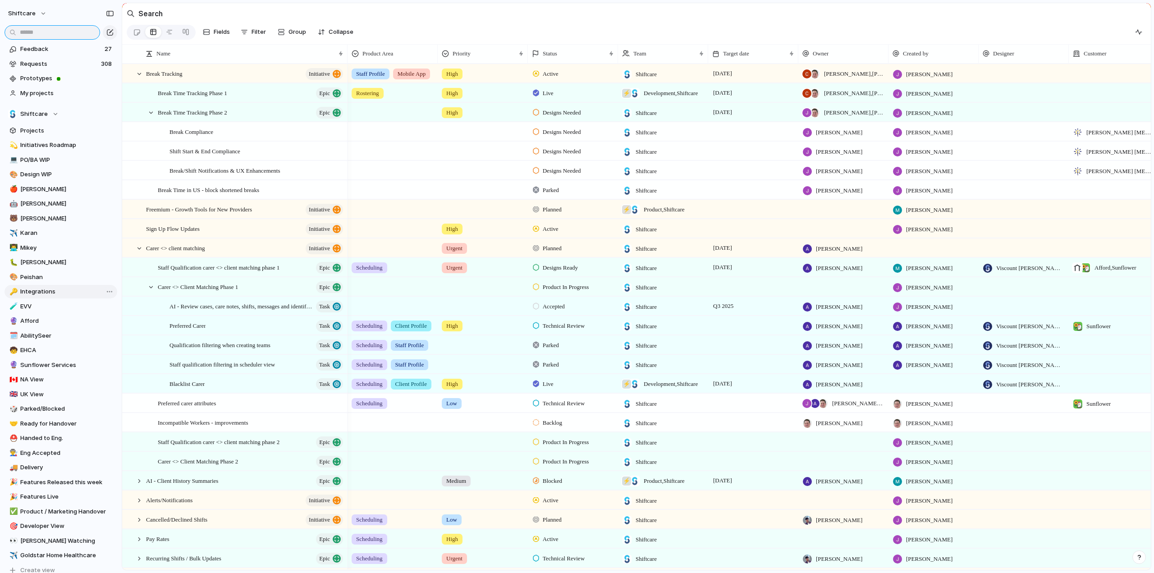
scroll to position [77, 0]
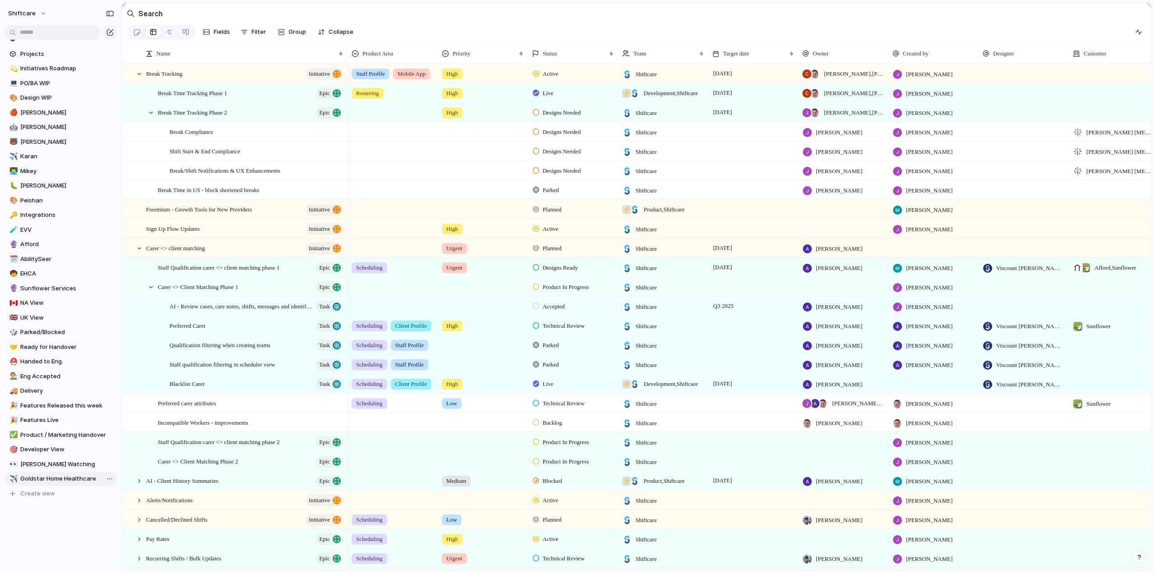
click at [48, 478] on span "Goldstar Home Healthcare" at bounding box center [67, 478] width 94 height 9
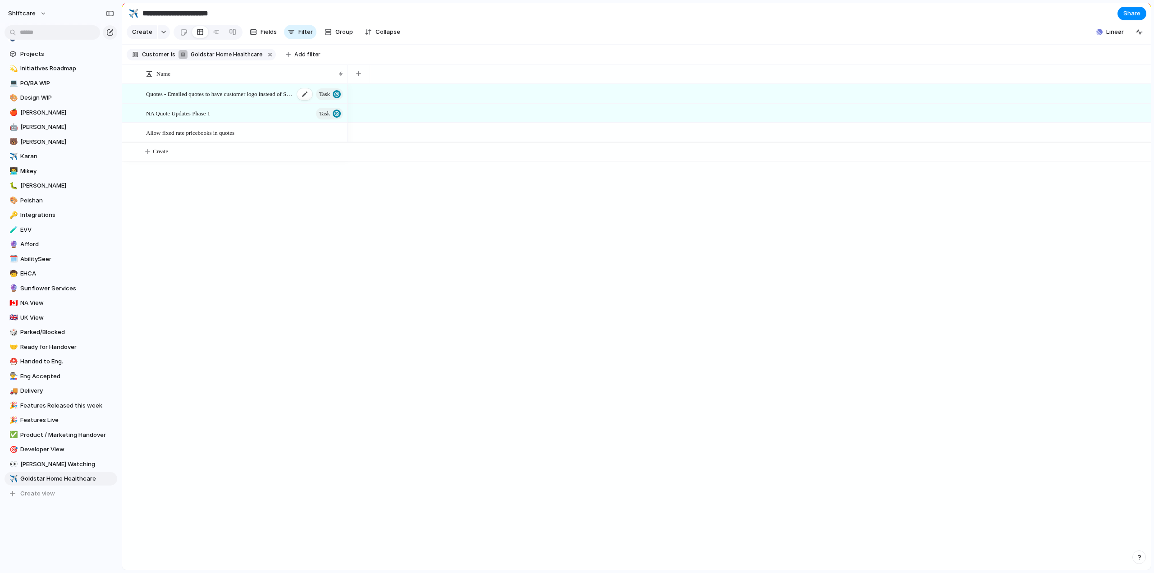
click at [190, 99] on span "Quotes - Emailed quotes to have customer logo instead of SC logo" at bounding box center [220, 93] width 148 height 10
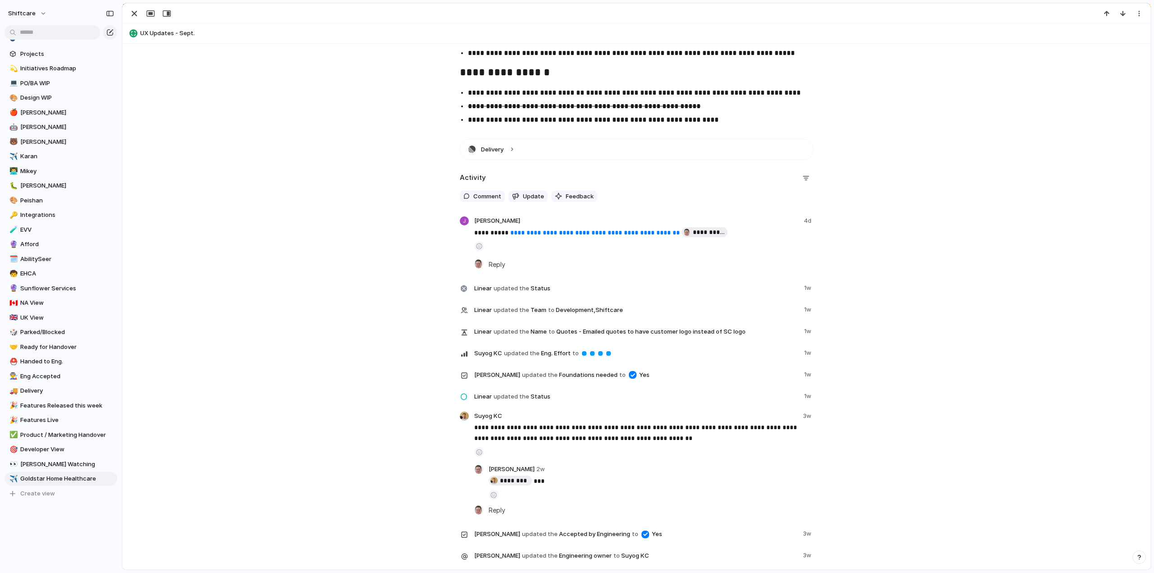
scroll to position [946, 0]
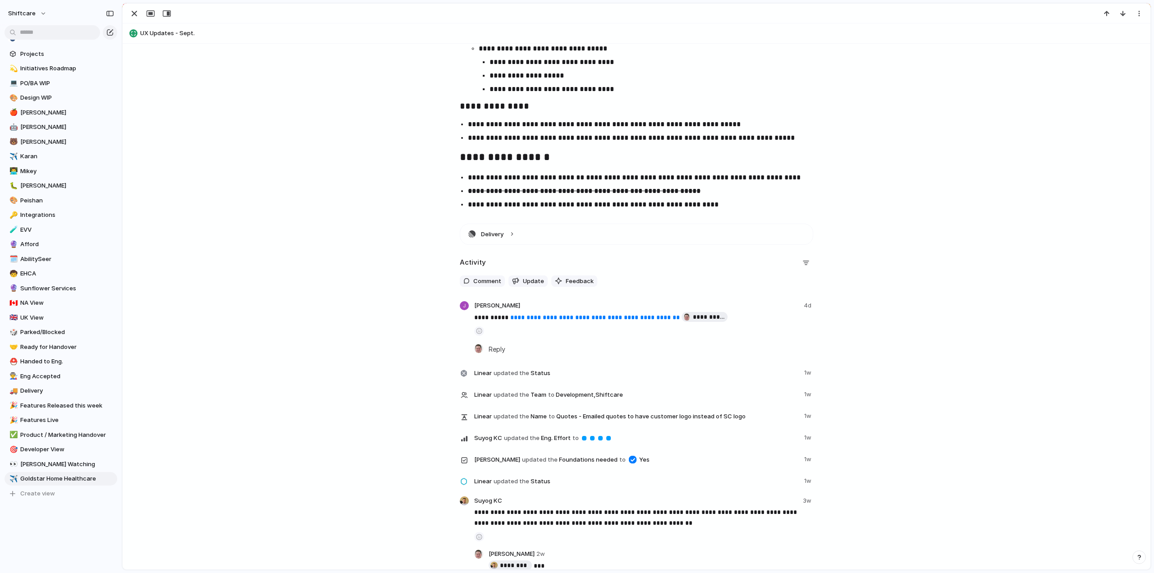
click at [561, 315] on link "**********" at bounding box center [594, 317] width 169 height 6
click at [374, 293] on div "**********" at bounding box center [636, 559] width 1006 height 670
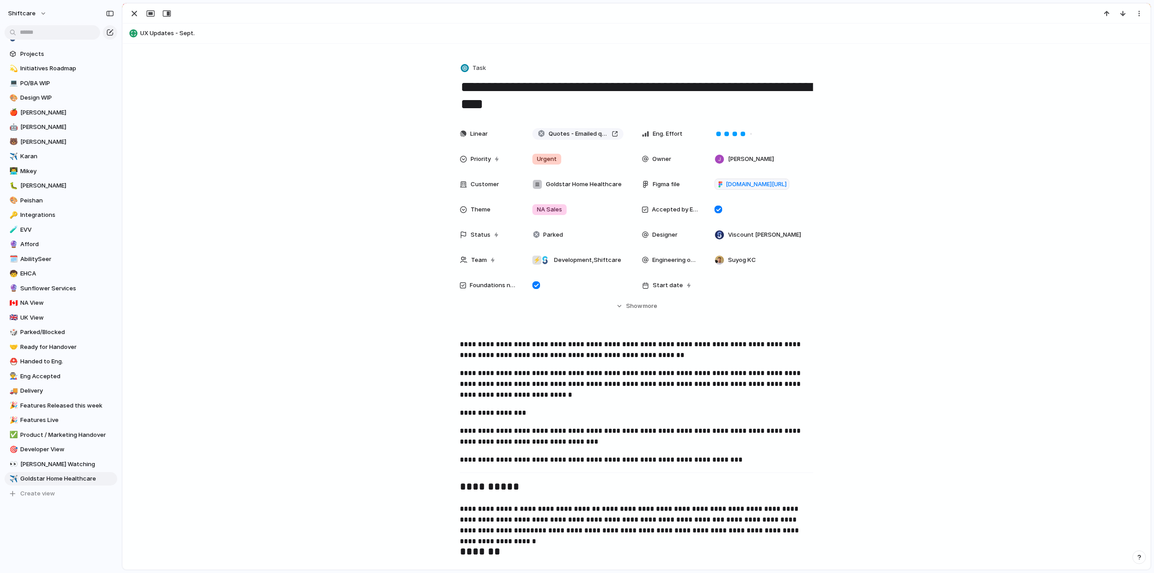
scroll to position [0, 0]
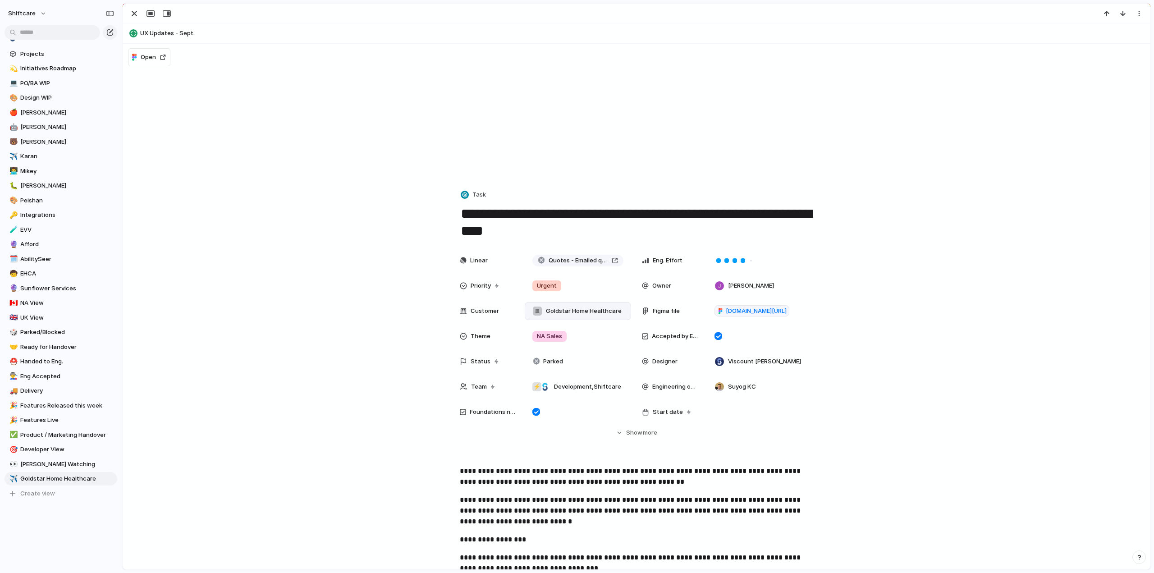
click at [553, 308] on span "Goldstar Home Healthcare" at bounding box center [584, 310] width 76 height 9
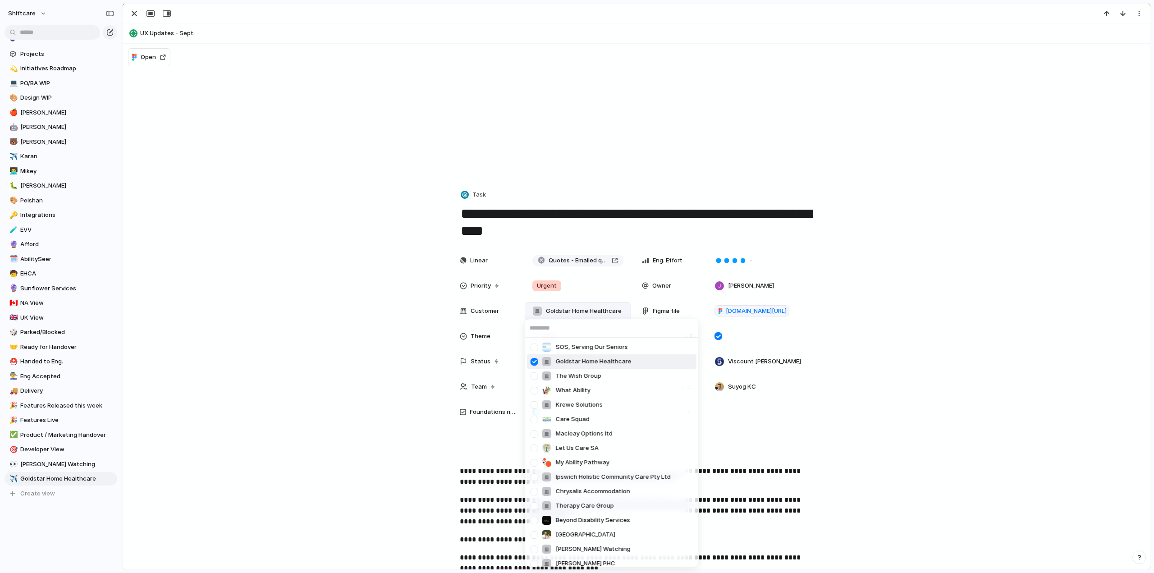
click at [533, 363] on div at bounding box center [534, 362] width 16 height 16
click at [269, 365] on div "SOS, Serving Our Seniors Goldstar Home Healthcare The Wish Group What Ability K…" at bounding box center [577, 286] width 1154 height 573
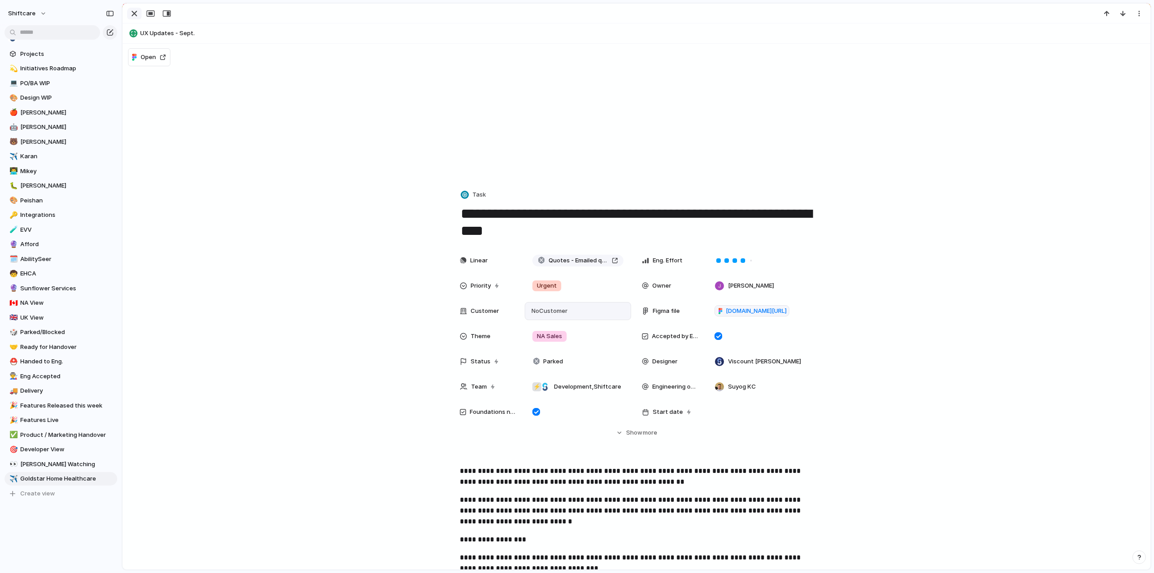
click at [137, 11] on div "button" at bounding box center [134, 13] width 11 height 11
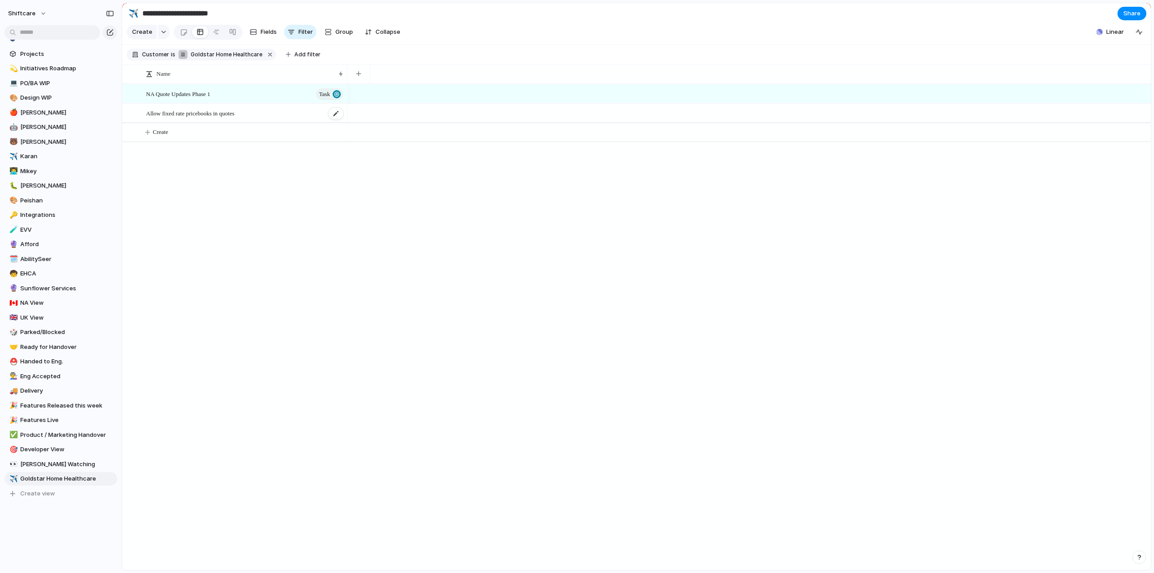
click at [212, 123] on div "Allow fixed rate pricebooks in quotes" at bounding box center [245, 113] width 198 height 18
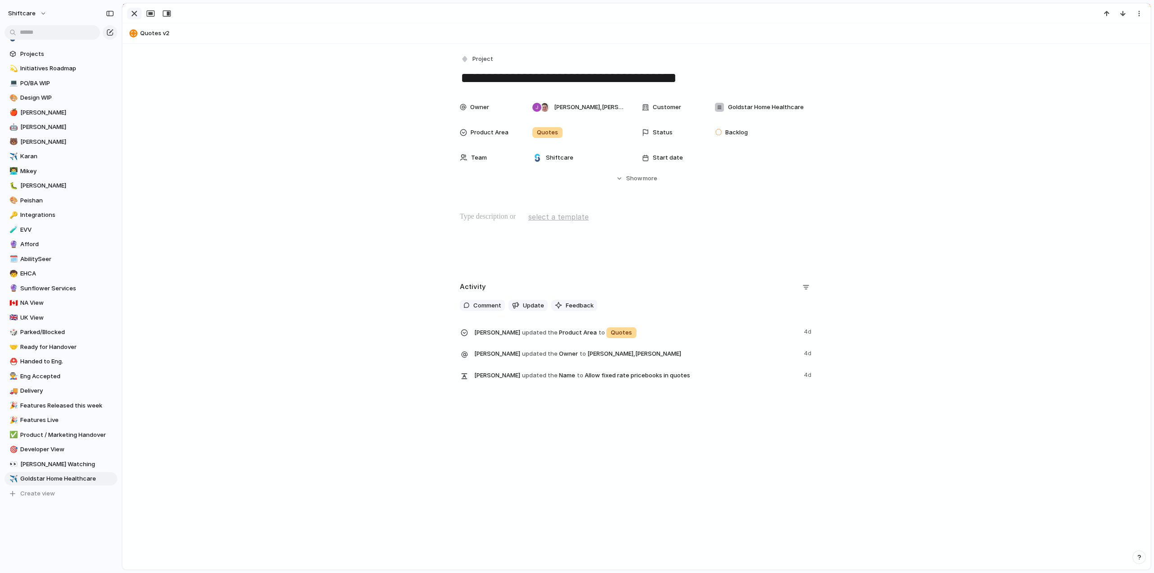
click at [132, 15] on div "button" at bounding box center [134, 13] width 11 height 11
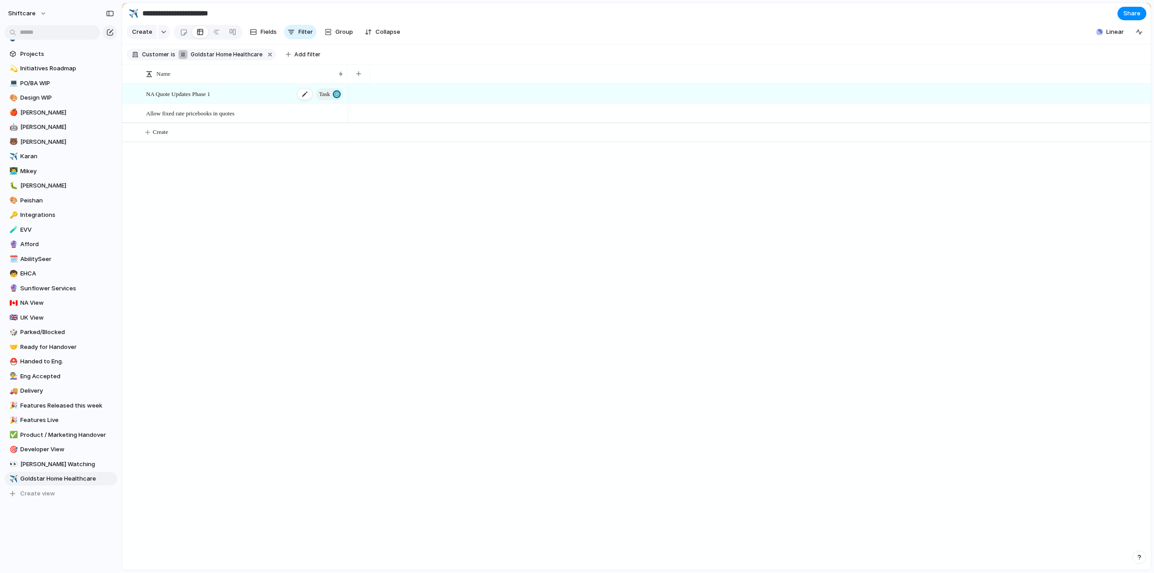
click at [186, 99] on span "NA Quote Updates Phase 1" at bounding box center [178, 93] width 64 height 10
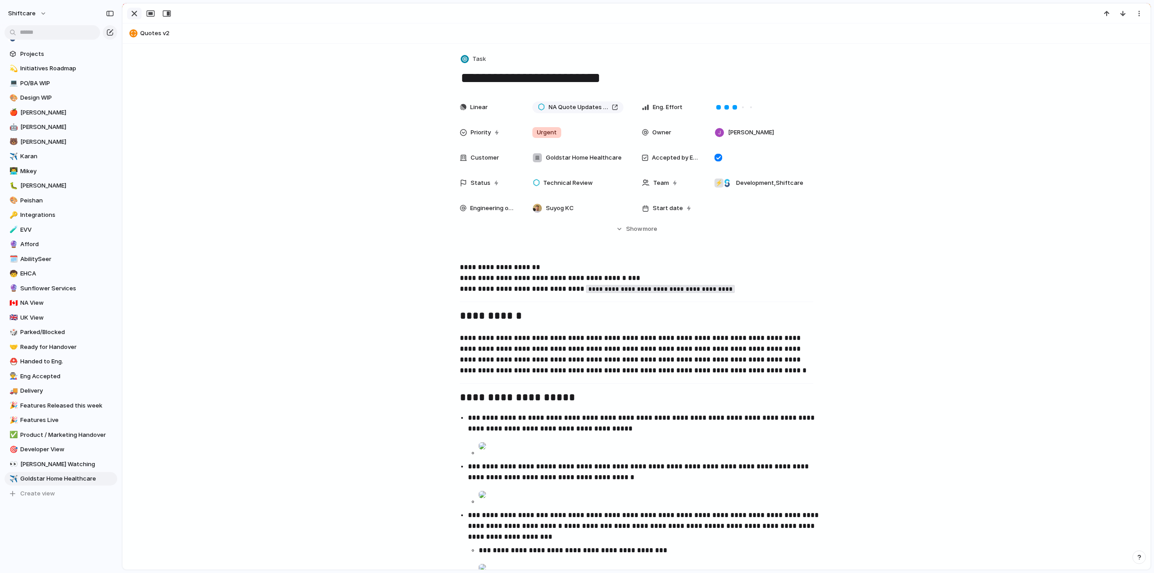
click at [134, 11] on div "button" at bounding box center [134, 13] width 11 height 11
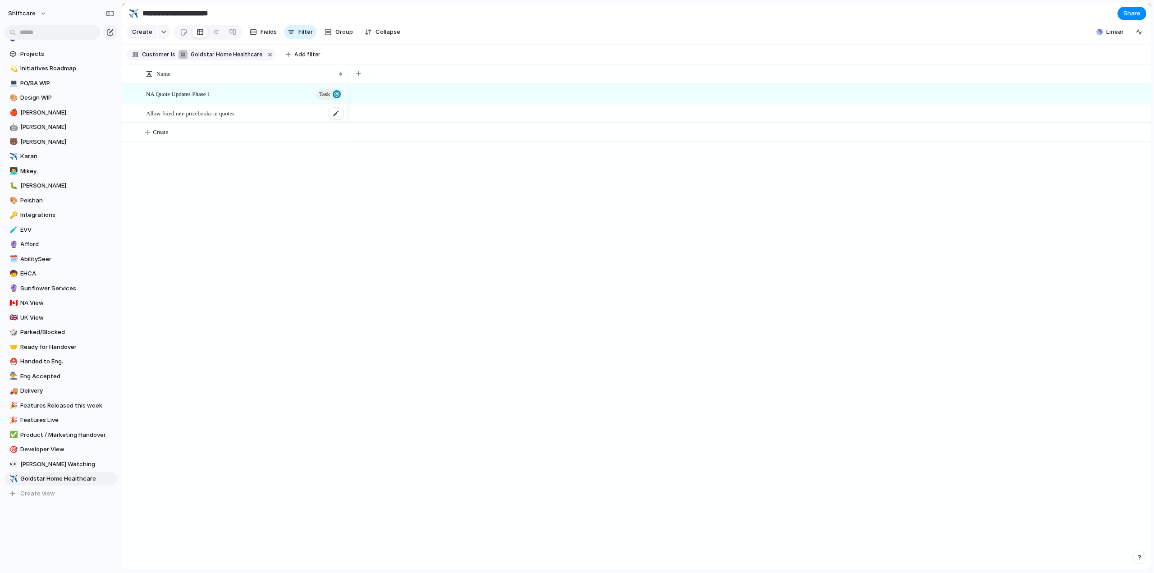
click at [206, 116] on span "Allow fixed rate pricebooks in quotes" at bounding box center [190, 113] width 88 height 10
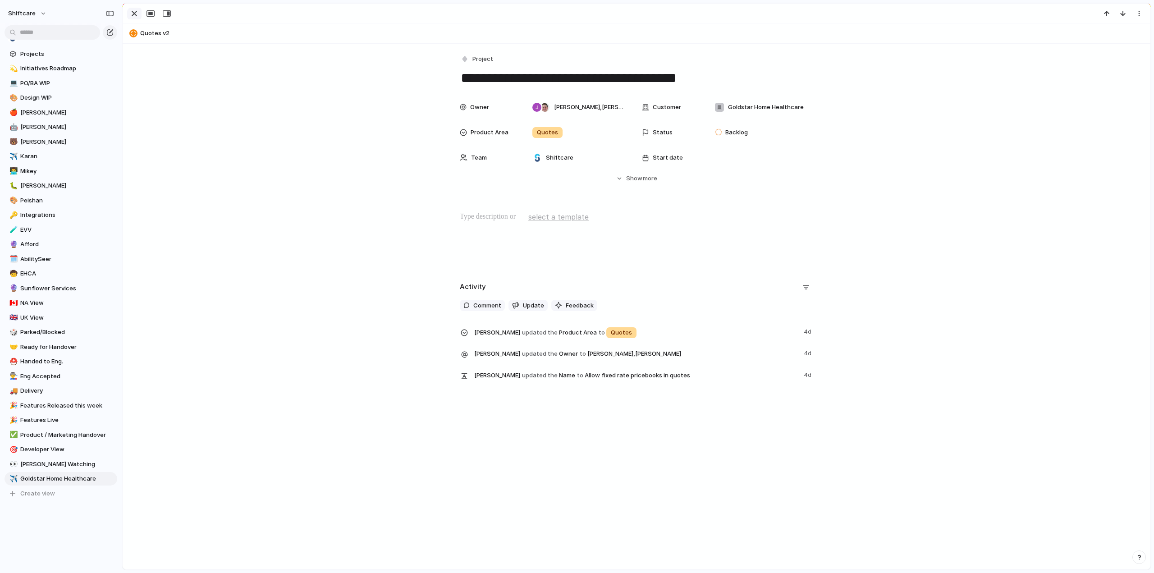
click at [134, 11] on div "button" at bounding box center [134, 13] width 11 height 11
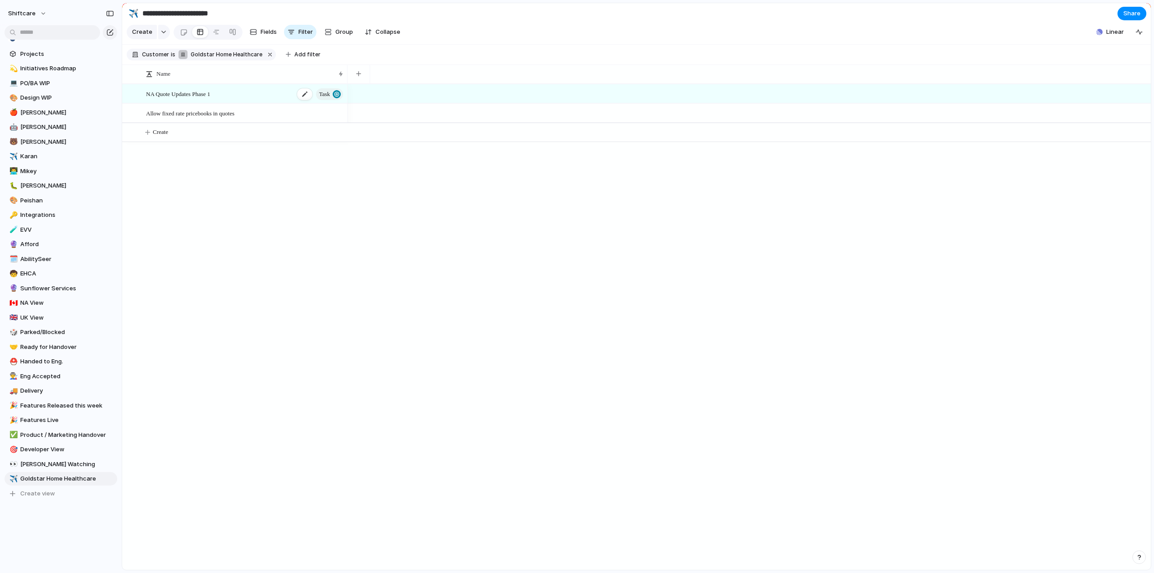
click at [189, 95] on span "NA Quote Updates Phase 1" at bounding box center [178, 93] width 64 height 10
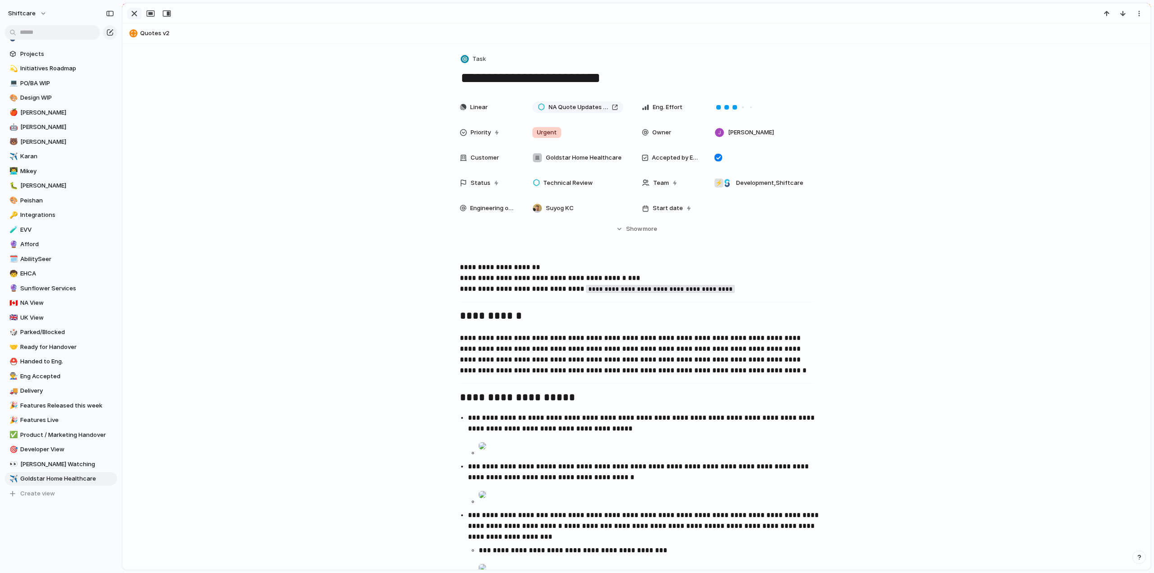
click at [131, 13] on div "button" at bounding box center [134, 13] width 11 height 11
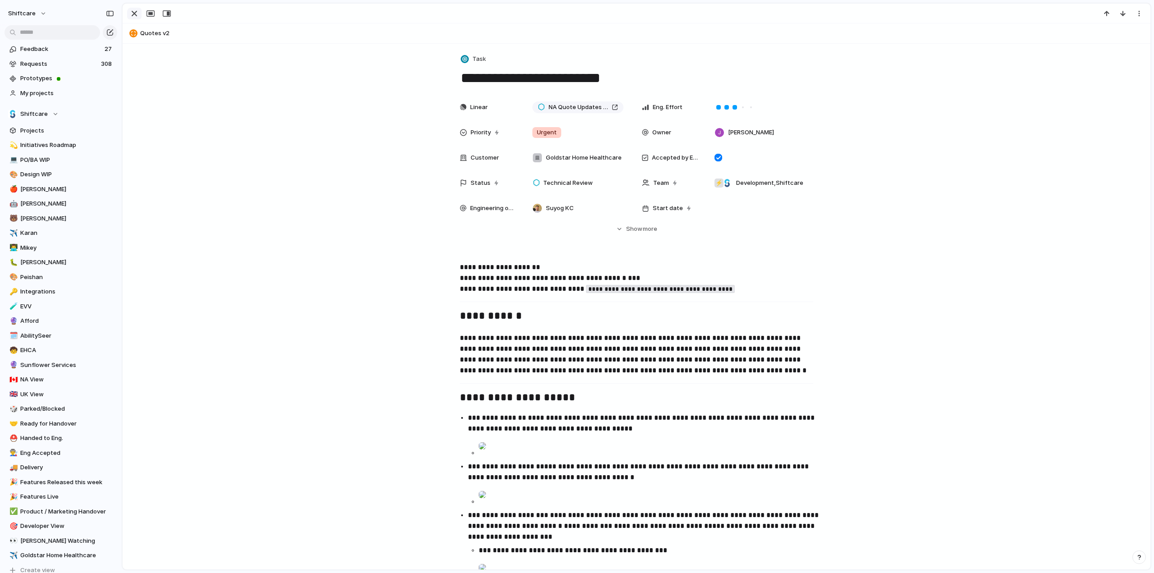
click at [130, 10] on div "button" at bounding box center [134, 13] width 11 height 11
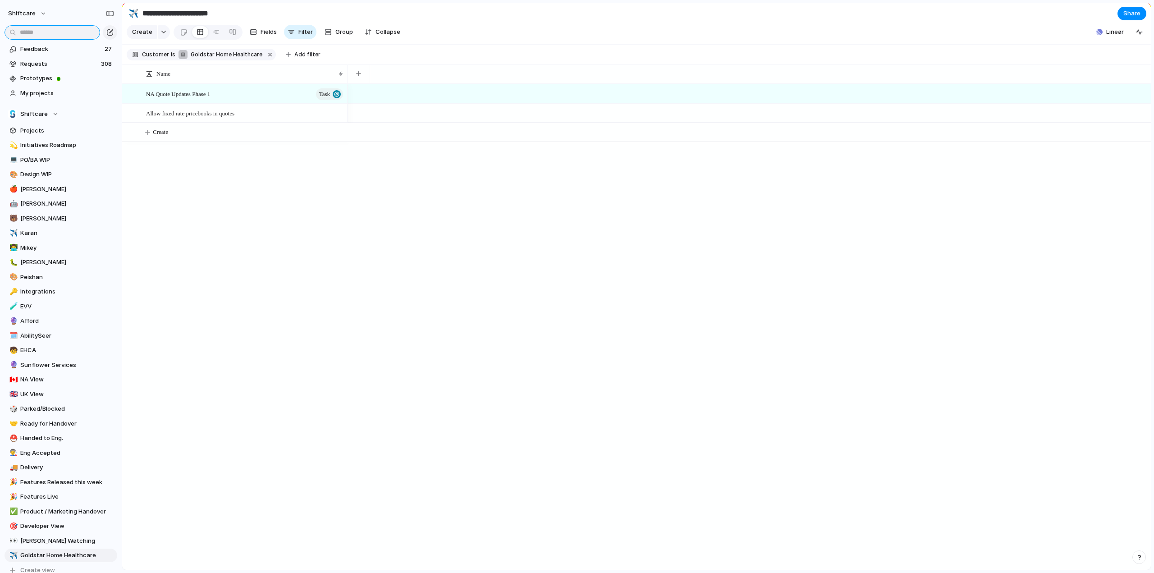
click at [38, 32] on input "text" at bounding box center [53, 32] width 96 height 14
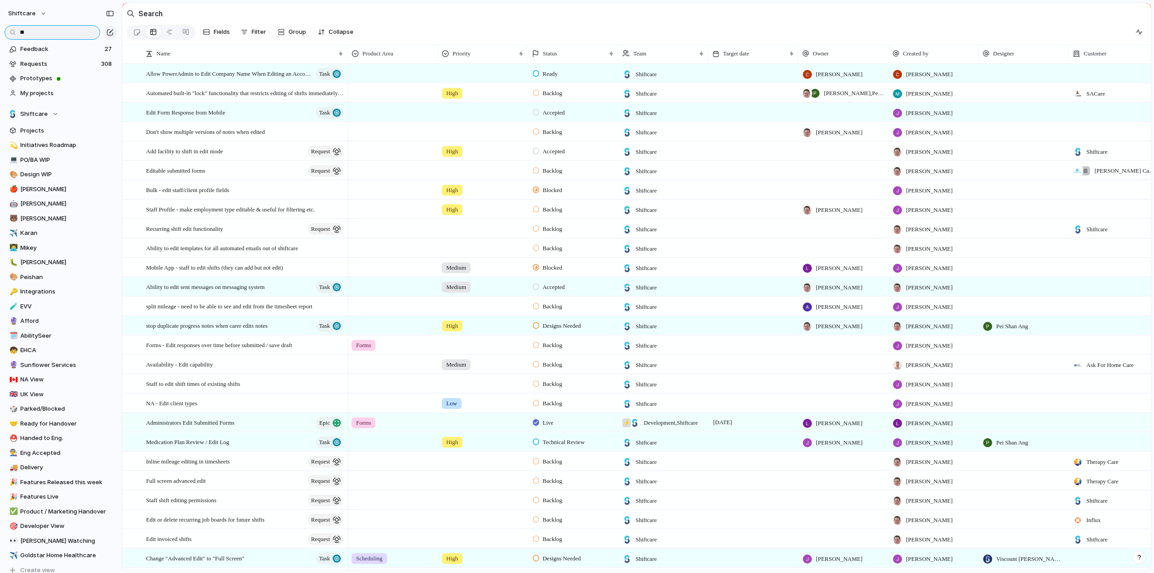
type input "*"
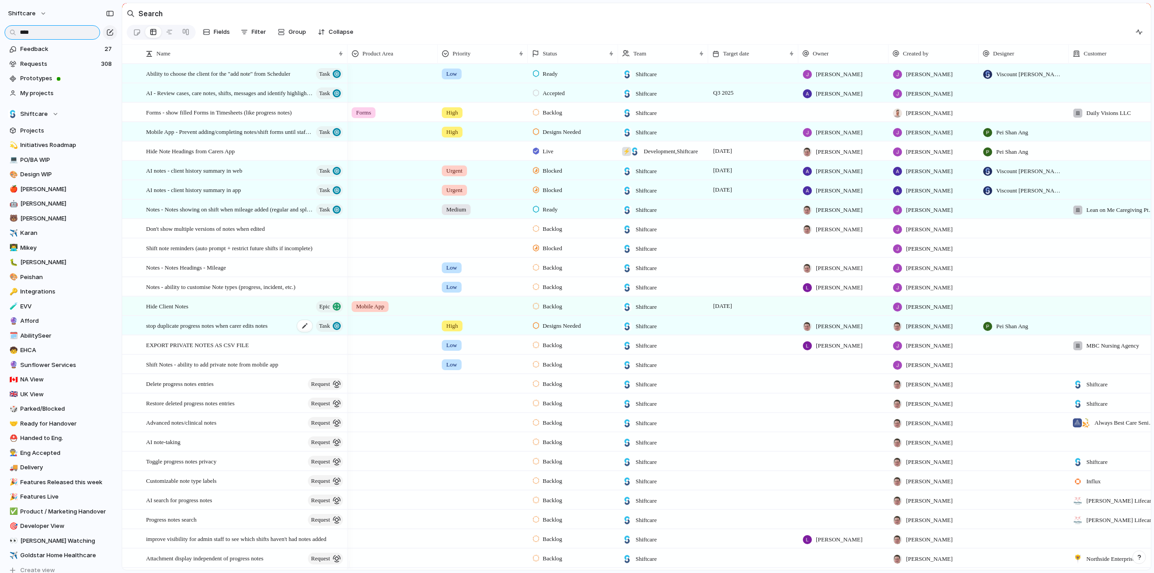
type input "****"
click at [222, 330] on span "stop duplicate progress notes when carer edits notes" at bounding box center [207, 325] width 122 height 10
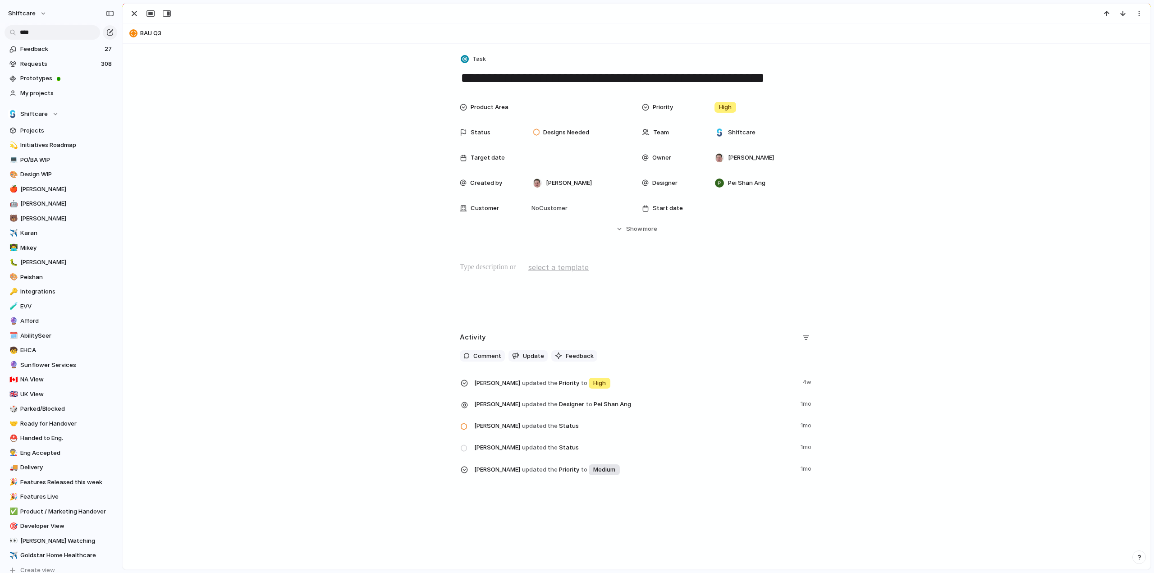
click at [490, 270] on p at bounding box center [636, 267] width 353 height 11
click at [733, 160] on span "[PERSON_NAME]" at bounding box center [751, 157] width 46 height 9
type input "****"
click at [718, 195] on div at bounding box center [716, 194] width 16 height 16
click at [319, 146] on div "**** [PERSON_NAME]" at bounding box center [577, 286] width 1154 height 573
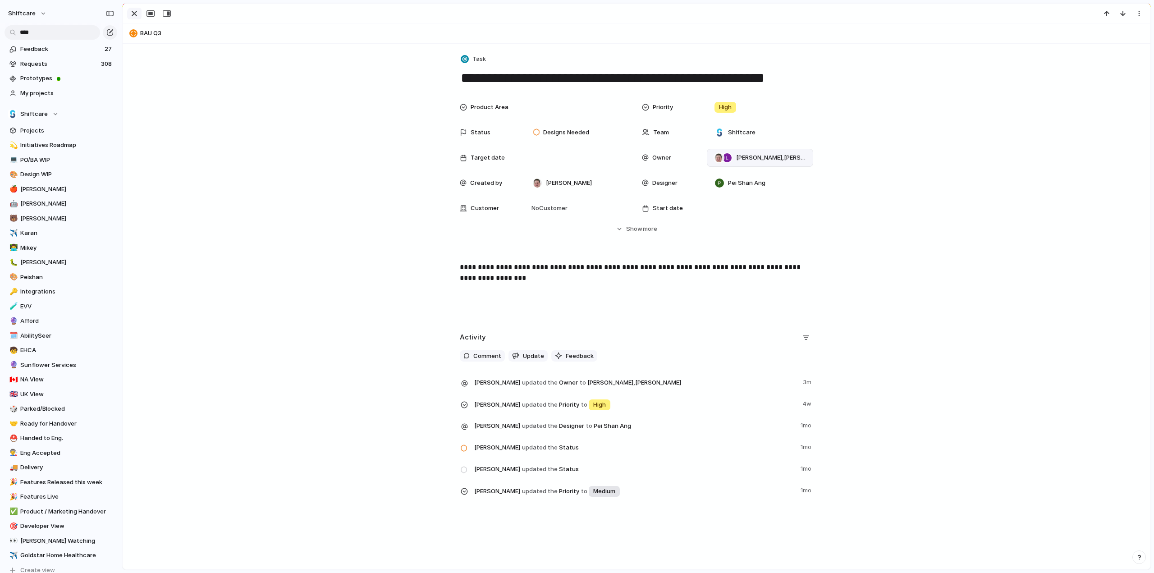
click at [131, 14] on div "button" at bounding box center [134, 13] width 11 height 11
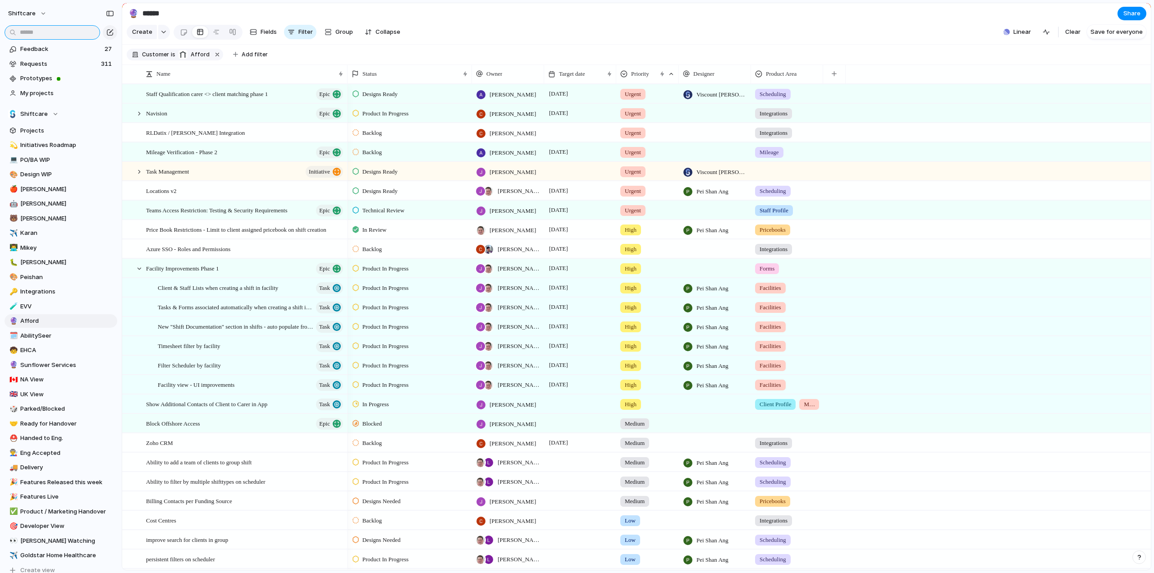
click at [41, 28] on input "text" at bounding box center [53, 32] width 96 height 14
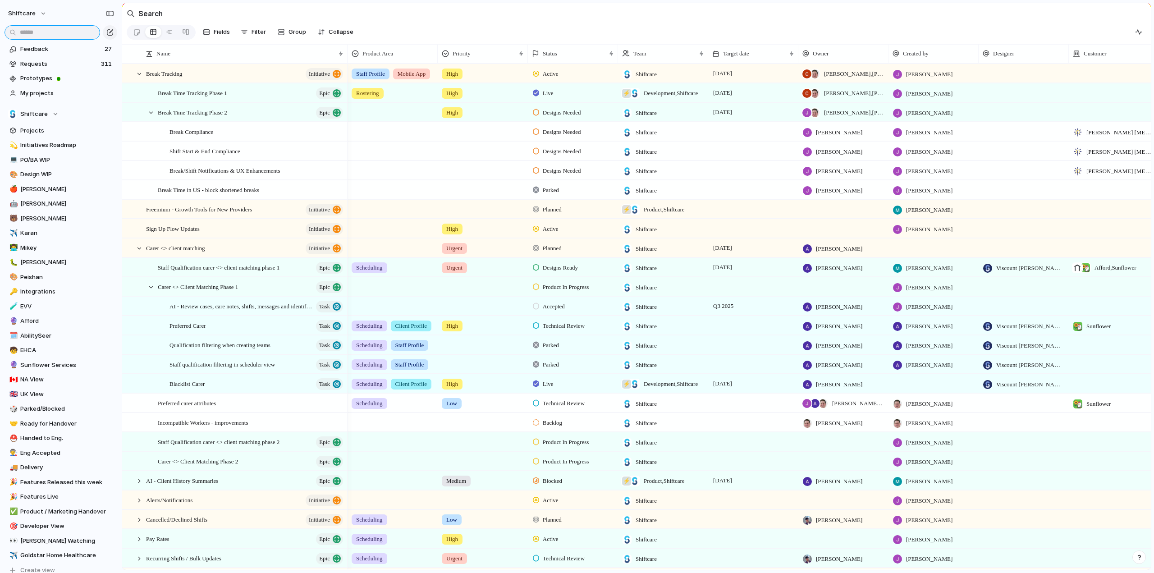
click at [41, 30] on input "text" at bounding box center [53, 32] width 96 height 14
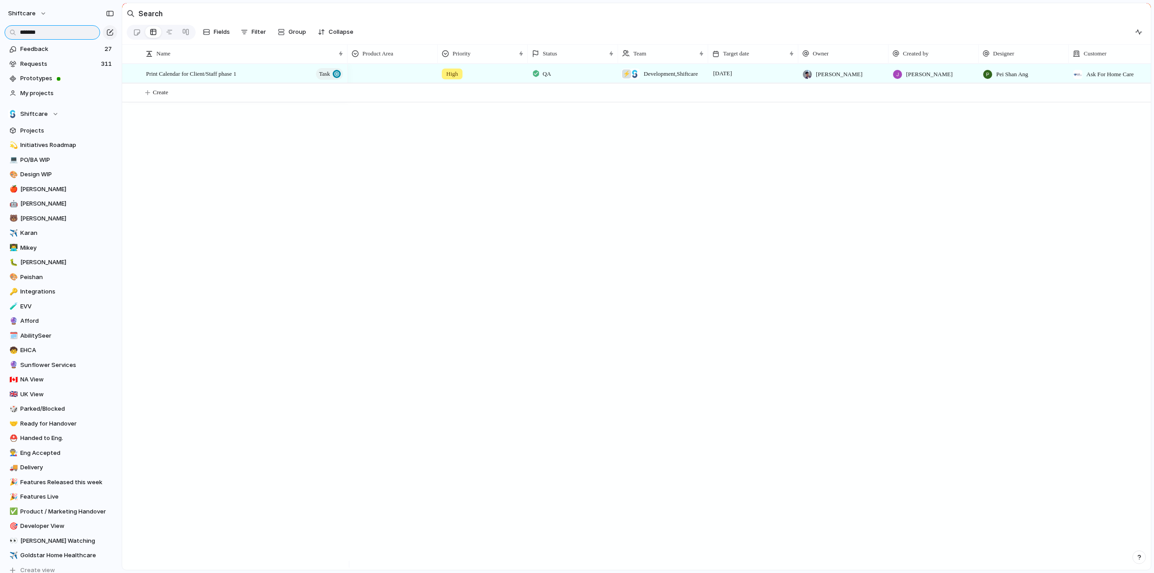
type input "*******"
click at [554, 79] on div "QA" at bounding box center [572, 72] width 89 height 16
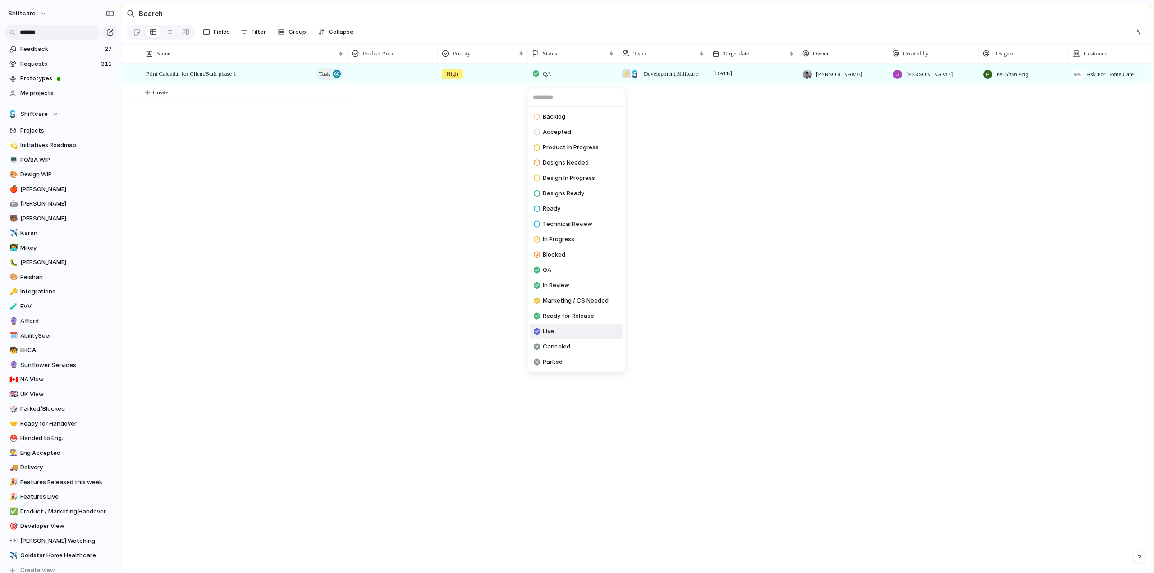
click at [557, 330] on li "Live" at bounding box center [576, 331] width 93 height 15
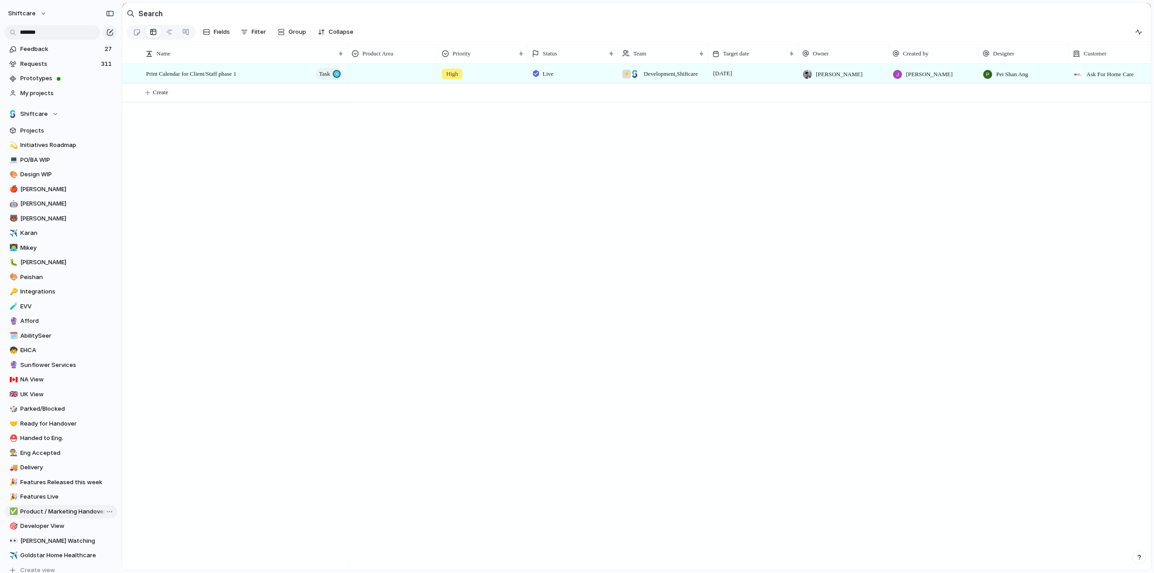
click at [40, 511] on span "Product / Marketing Handover" at bounding box center [67, 511] width 94 height 9
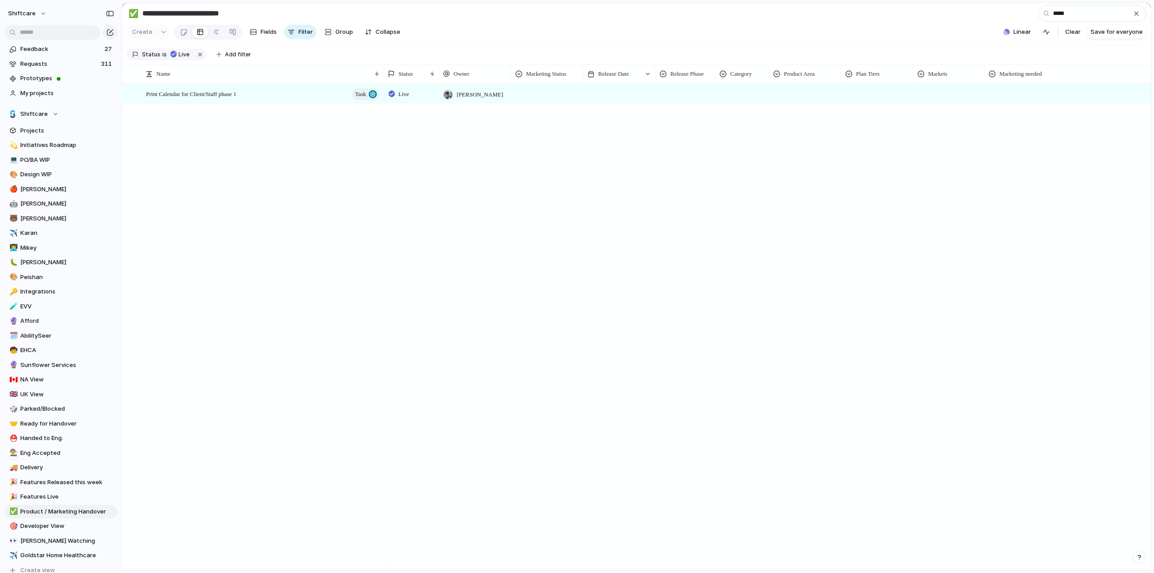
type input "*****"
click at [545, 100] on div at bounding box center [546, 92] width 71 height 15
click at [535, 137] on span "Not Started" at bounding box center [538, 137] width 34 height 9
click at [633, 90] on div at bounding box center [619, 87] width 71 height 5
click at [601, 235] on button "21" at bounding box center [598, 237] width 18 height 18
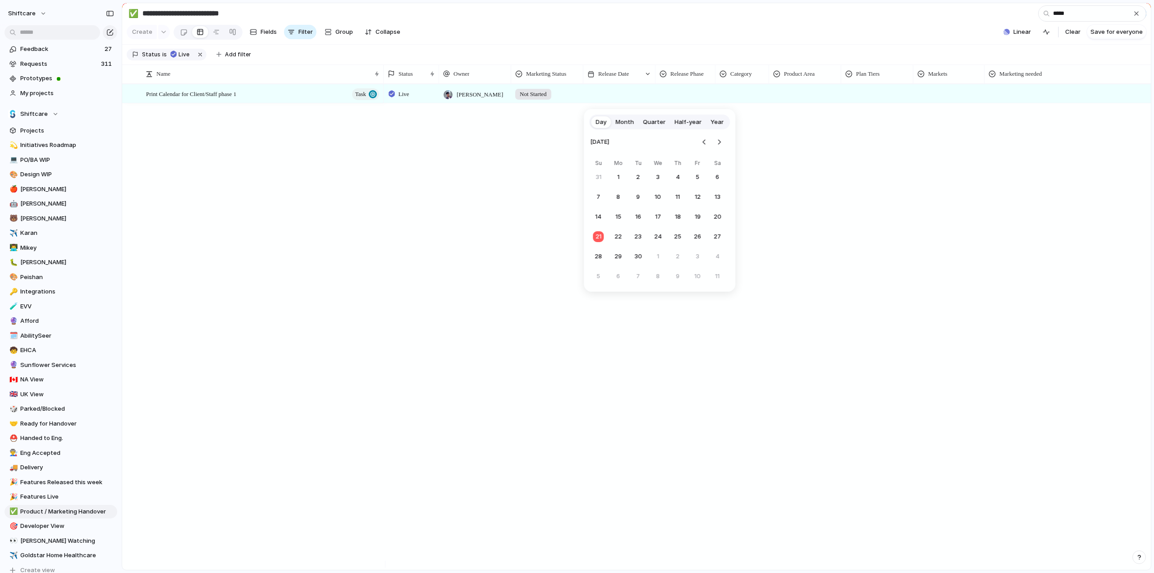
click at [680, 96] on div at bounding box center [685, 92] width 59 height 15
click at [679, 182] on span "Launched" at bounding box center [680, 183] width 28 height 9
click at [744, 99] on div at bounding box center [742, 92] width 53 height 15
click at [724, 154] on div at bounding box center [725, 153] width 16 height 16
click at [812, 100] on div "BAU New Feature Fix Product Line" at bounding box center [577, 286] width 1154 height 573
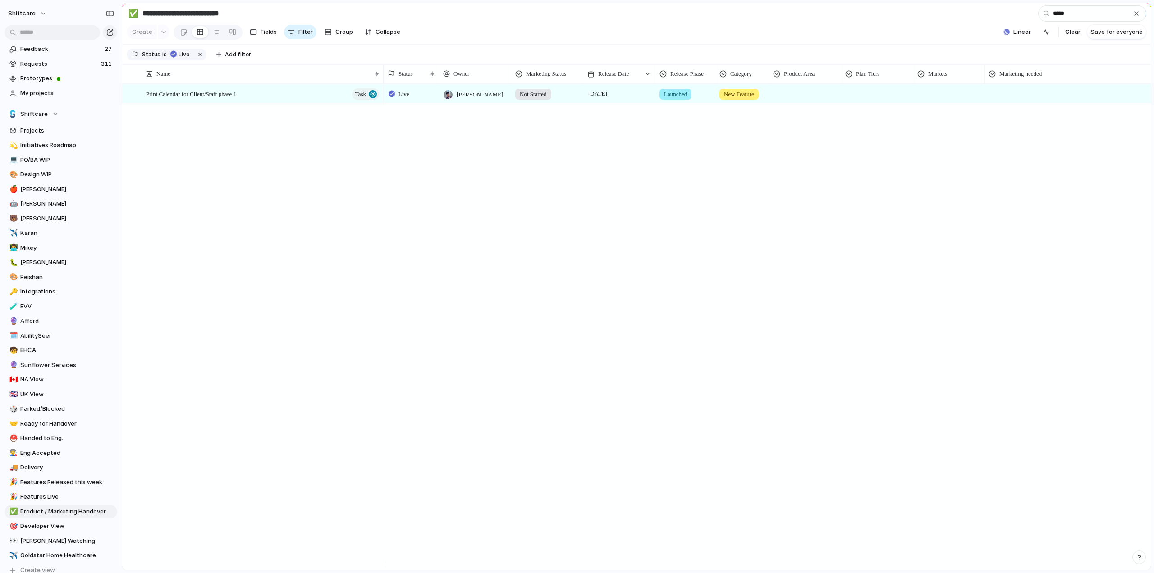
click at [794, 99] on div at bounding box center [804, 92] width 71 height 15
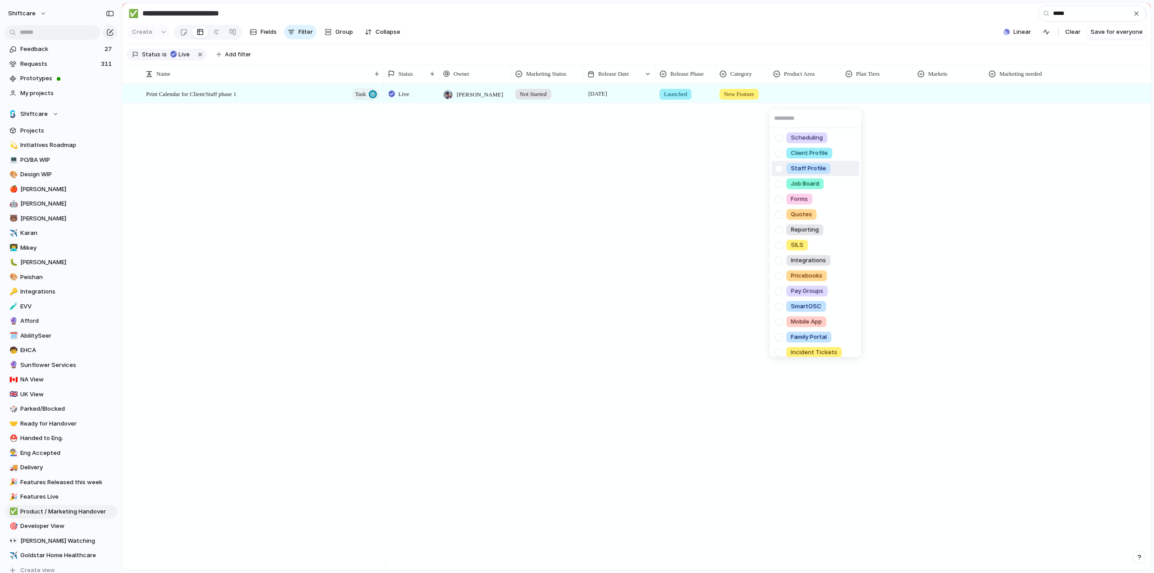
click at [779, 164] on div at bounding box center [779, 168] width 16 height 16
click at [779, 153] on div at bounding box center [779, 153] width 16 height 16
click at [865, 100] on div "Scheduling Client Profile Staff Profile Job Board Forms Quotes Reporting SILS I…" at bounding box center [577, 286] width 1154 height 573
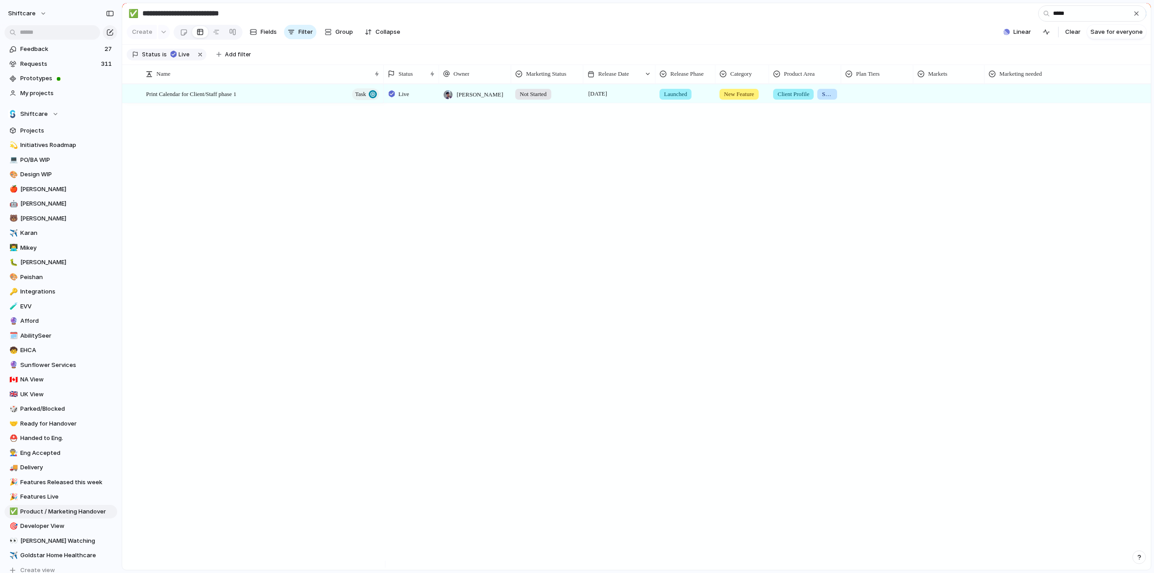
click at [885, 100] on div at bounding box center [876, 92] width 71 height 15
click at [861, 137] on span "Global" at bounding box center [860, 137] width 18 height 9
click at [931, 100] on div at bounding box center [948, 92] width 70 height 15
click at [952, 102] on div "Global AU CA US UK Add-on" at bounding box center [577, 286] width 1154 height 573
click at [937, 100] on div at bounding box center [948, 92] width 70 height 15
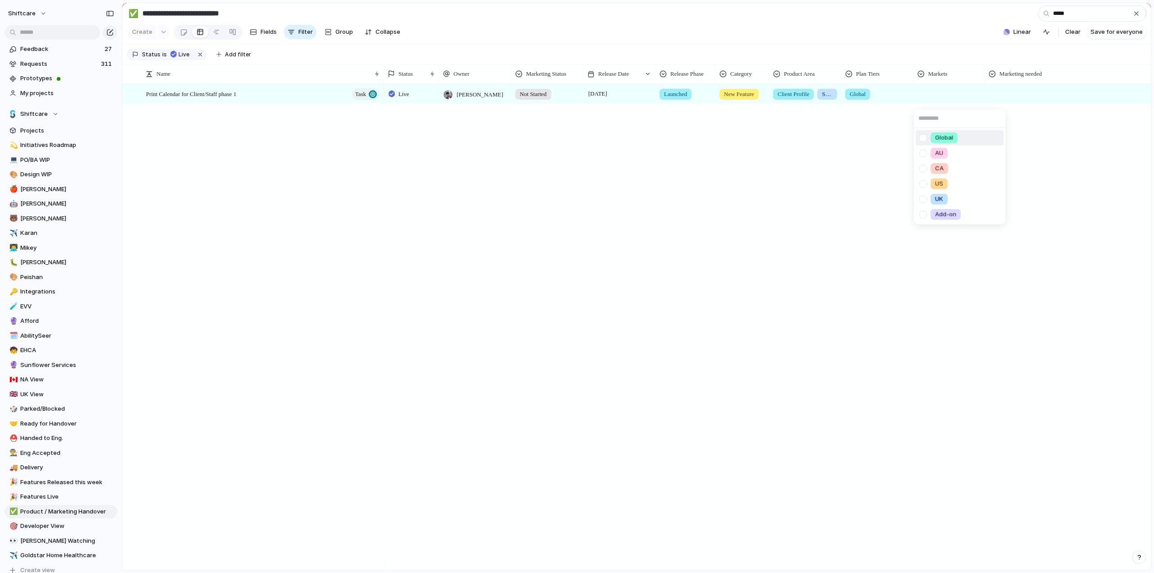
click at [923, 139] on div at bounding box center [923, 138] width 16 height 16
click at [1013, 93] on div "Global AU CA US UK Add-on" at bounding box center [577, 286] width 1154 height 573
click at [1022, 100] on div at bounding box center [1086, 92] width 202 height 15
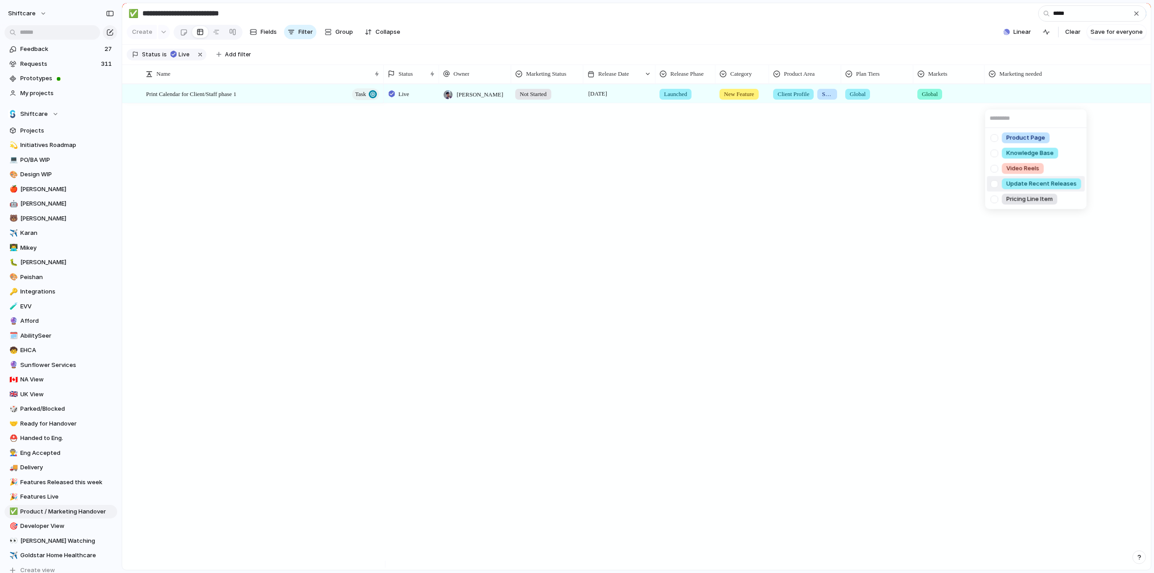
click at [995, 183] on div at bounding box center [994, 184] width 16 height 16
click at [995, 152] on div at bounding box center [994, 153] width 16 height 16
click at [206, 163] on div "Product Page Knowledge Base Video Reels Update Recent Releases Pricing Line Item" at bounding box center [577, 286] width 1154 height 573
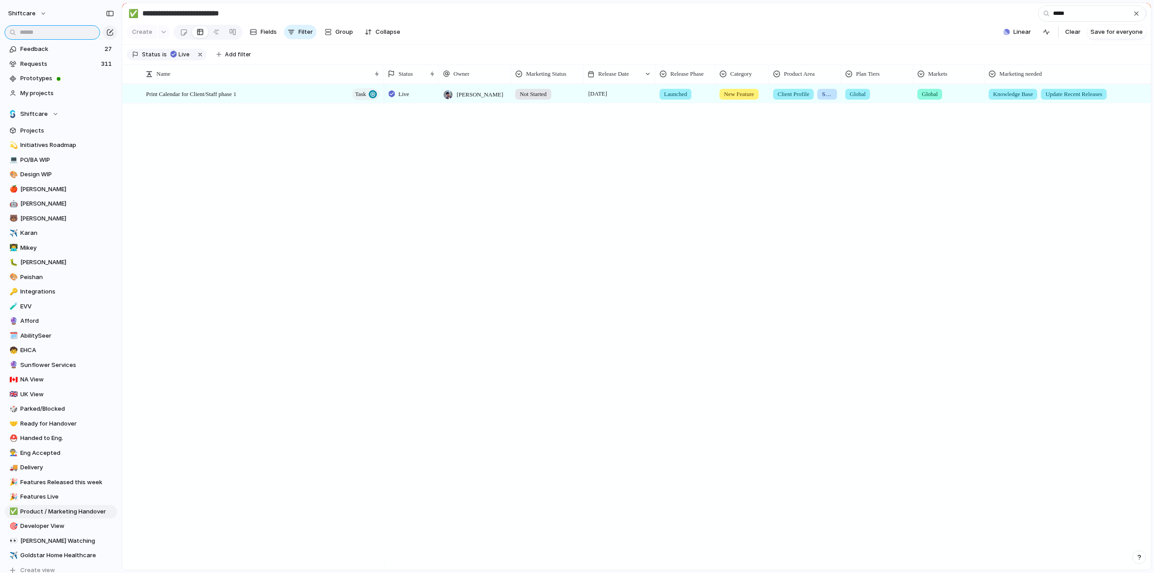
click at [32, 35] on input "text" at bounding box center [53, 32] width 96 height 14
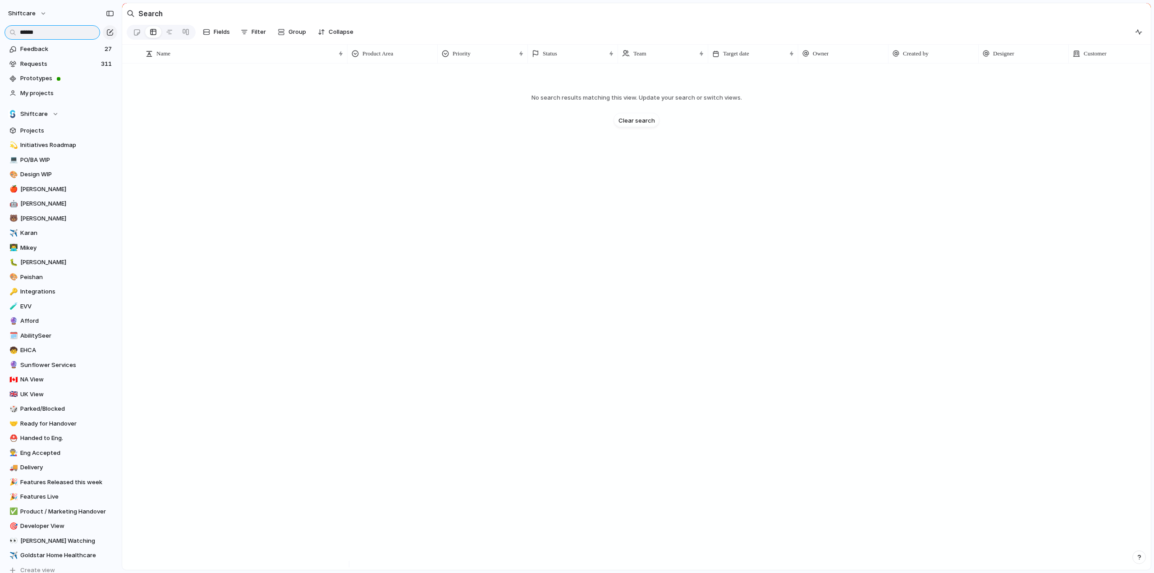
type input "*******"
click at [36, 37] on input "*******" at bounding box center [53, 32] width 96 height 14
click at [36, 36] on input "*******" at bounding box center [53, 32] width 96 height 14
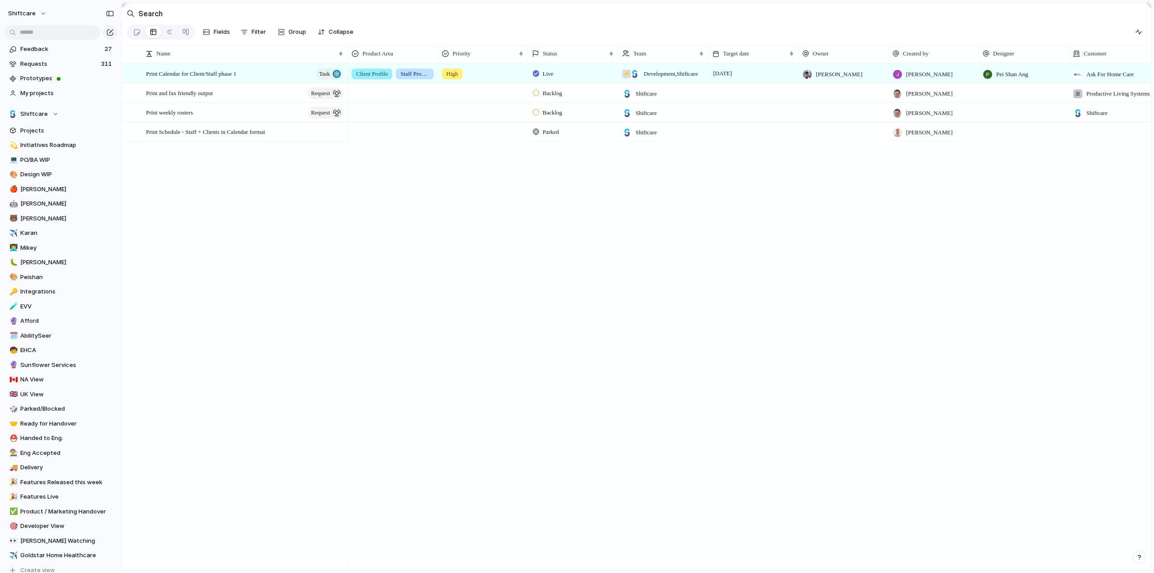
click at [244, 226] on div "Print Calendar for Client/Staff phase 1 Task Print and fax friendly output requ…" at bounding box center [636, 317] width 1028 height 506
click at [26, 32] on input "text" at bounding box center [53, 32] width 96 height 14
click at [32, 92] on span "My projects" at bounding box center [67, 93] width 94 height 9
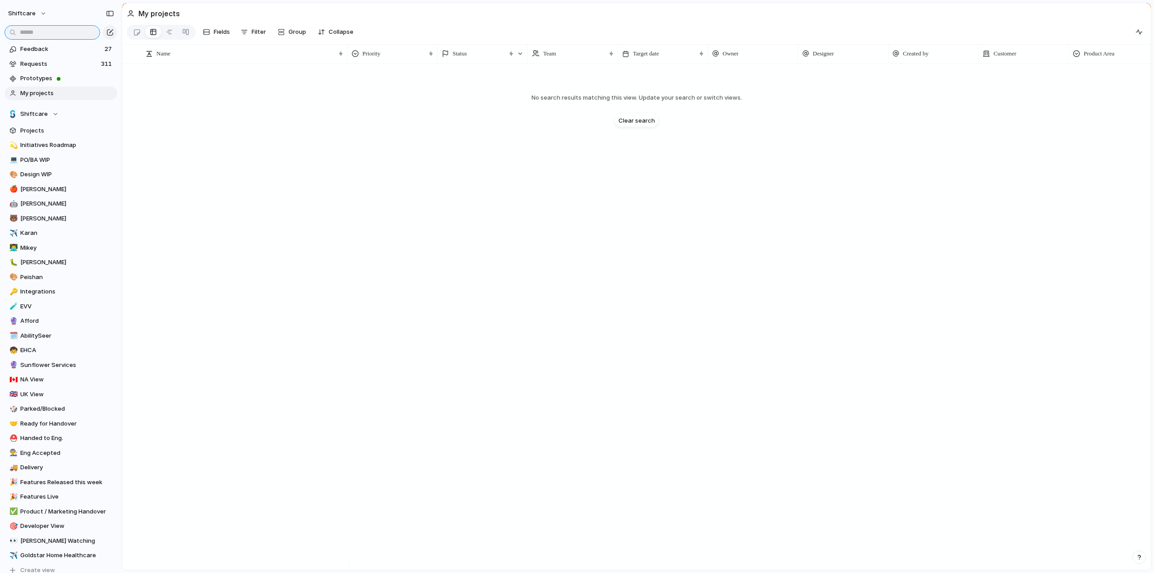
click at [27, 28] on input "text" at bounding box center [53, 32] width 96 height 14
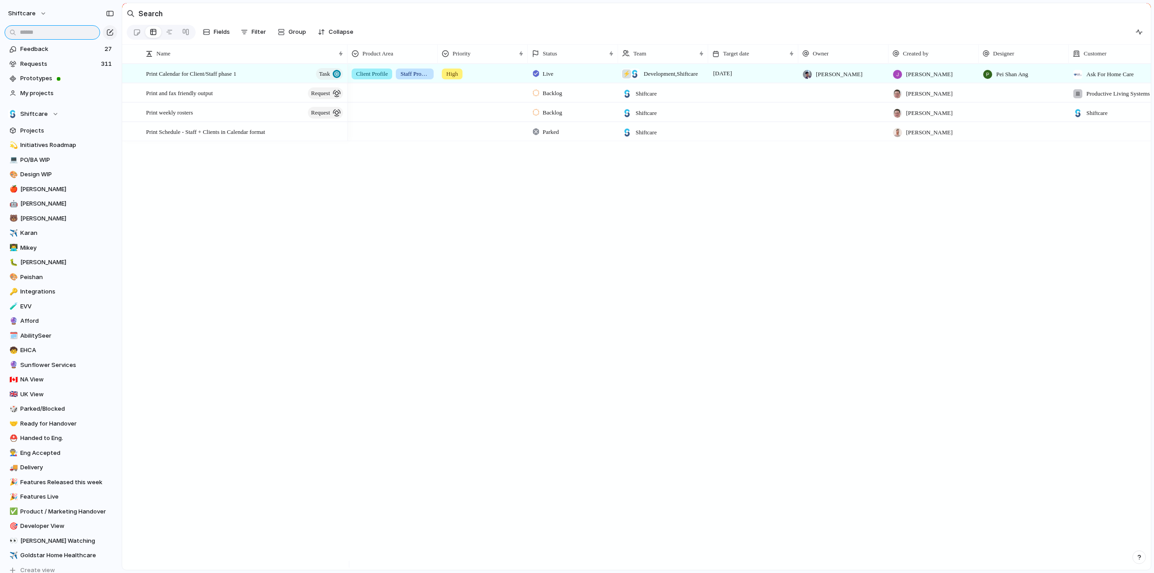
click at [29, 32] on input "text" at bounding box center [53, 32] width 96 height 14
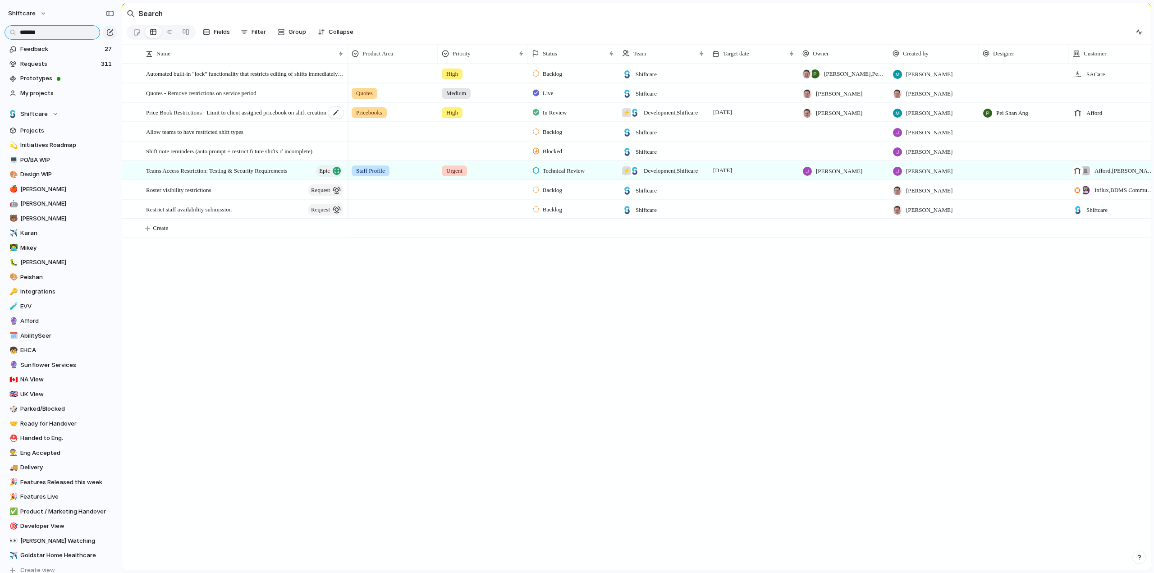
type input "*******"
click at [167, 117] on span "Price Book Restrictions - Limit to client assigned pricebook on shift creation" at bounding box center [236, 112] width 180 height 10
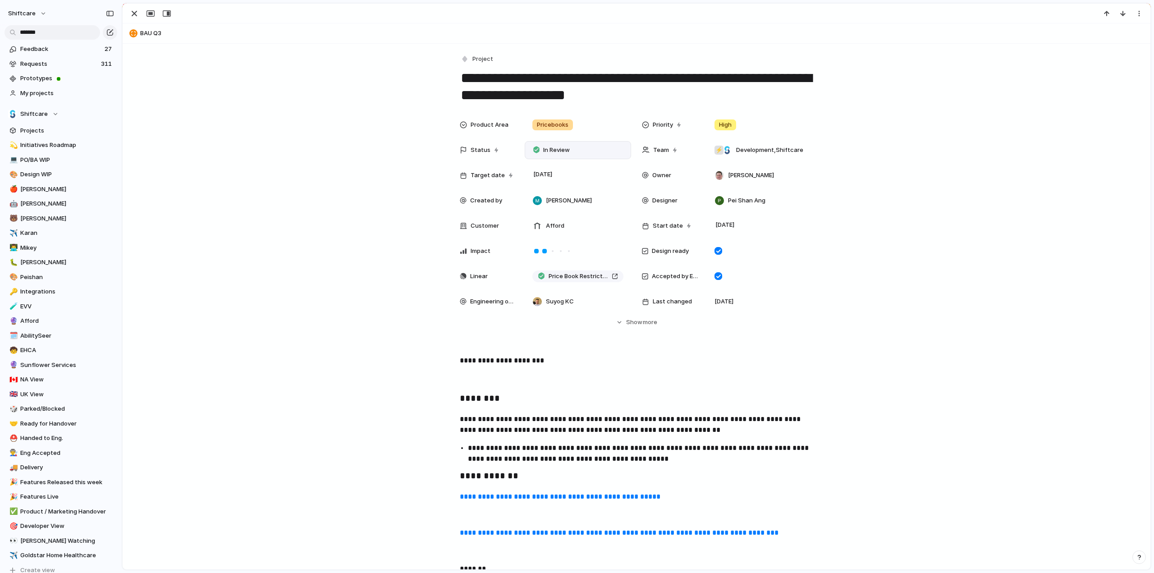
click at [551, 151] on span "In Review" at bounding box center [556, 150] width 27 height 9
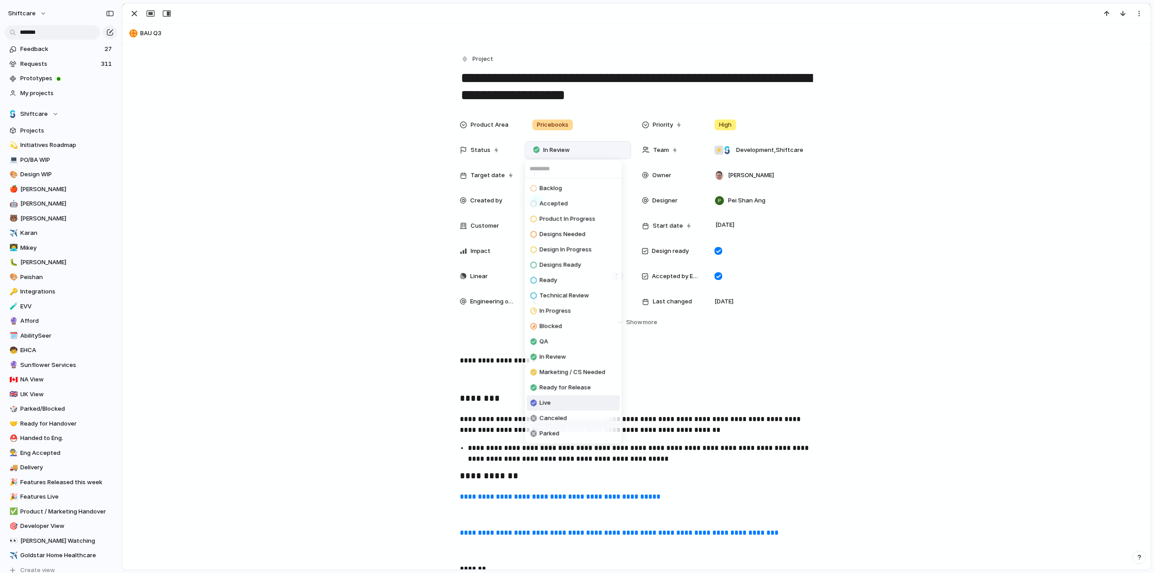
click at [543, 405] on span "Live" at bounding box center [544, 402] width 11 height 9
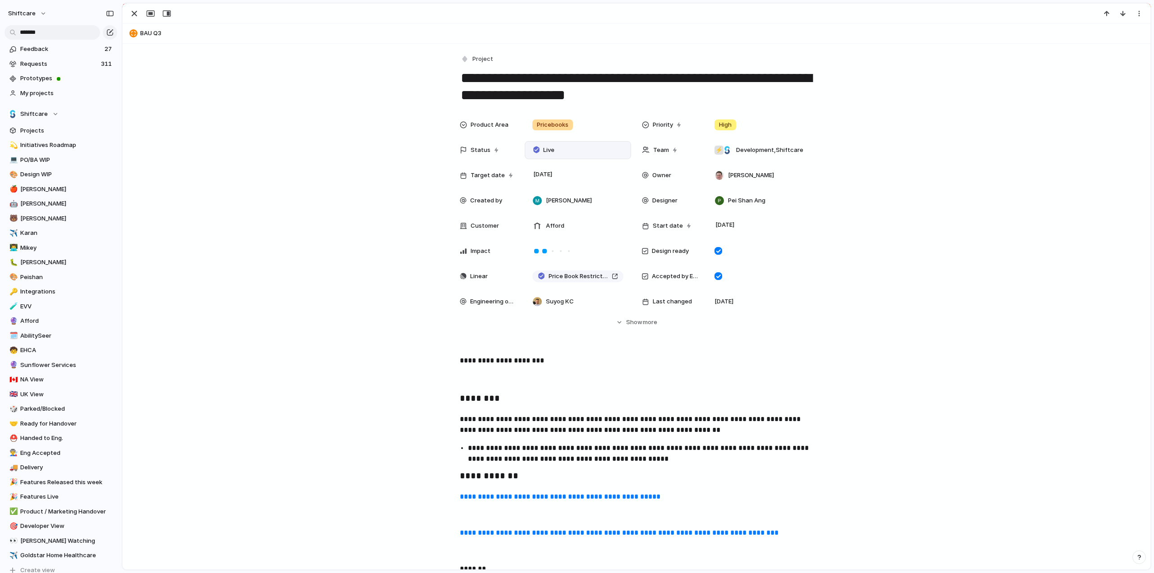
drag, startPoint x: 621, startPoint y: 73, endPoint x: 657, endPoint y: 92, distance: 40.9
click at [657, 92] on textarea "**********" at bounding box center [636, 86] width 353 height 36
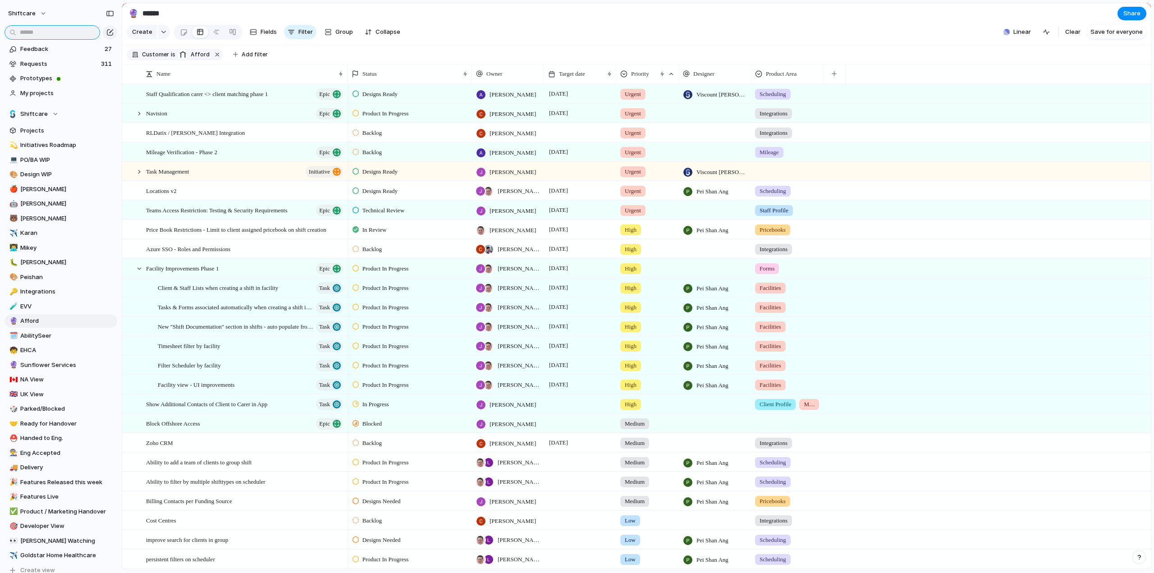
click at [31, 29] on input "text" at bounding box center [53, 32] width 96 height 14
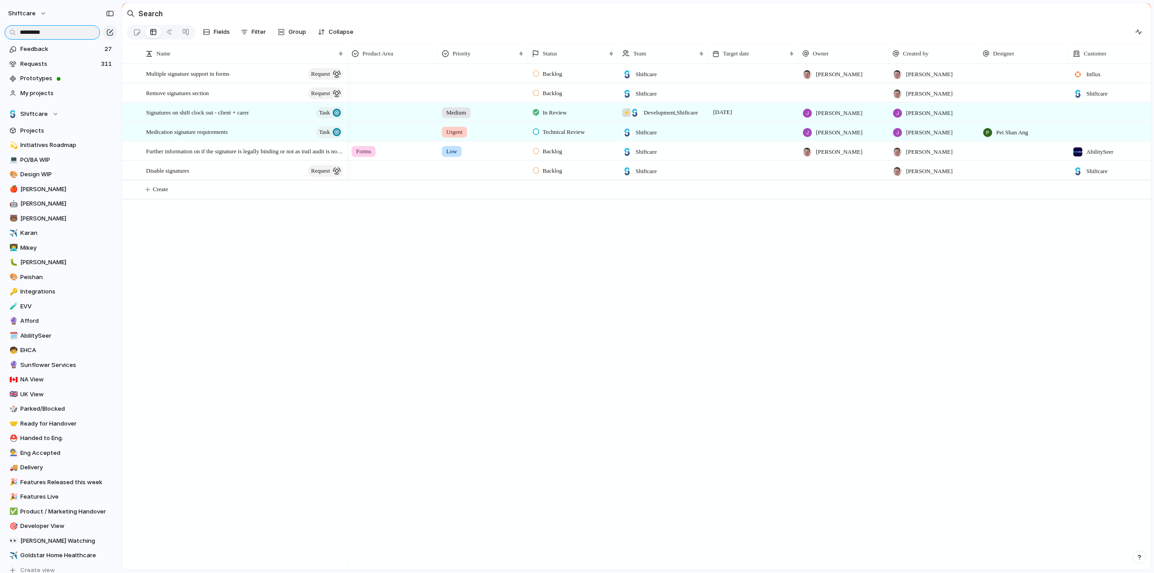
type input "*********"
click at [557, 117] on span "In Review" at bounding box center [555, 112] width 24 height 9
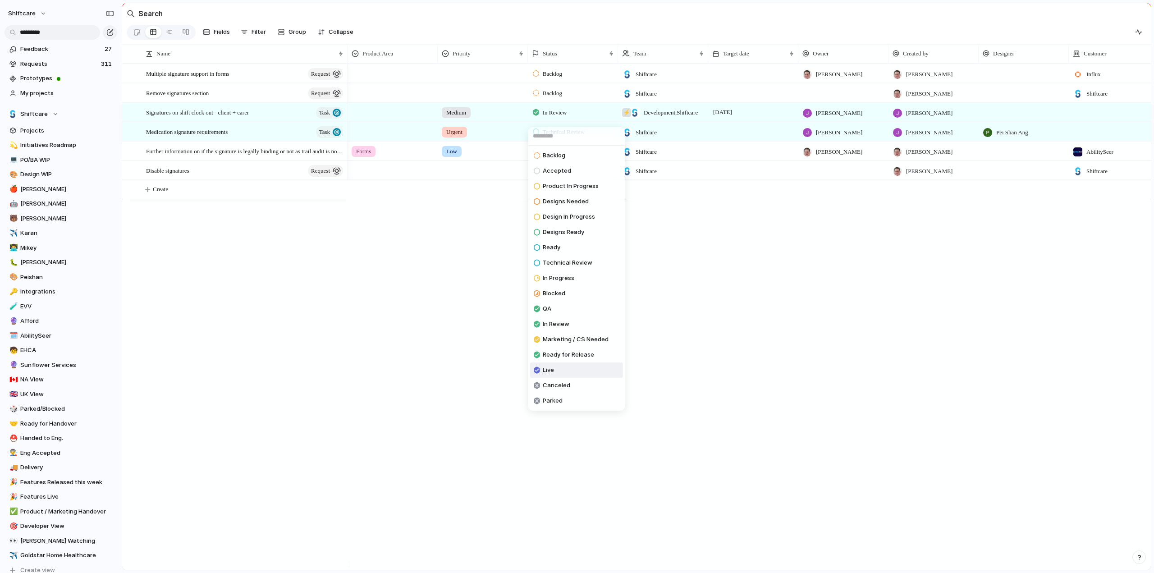
click at [549, 368] on span "Live" at bounding box center [548, 369] width 11 height 9
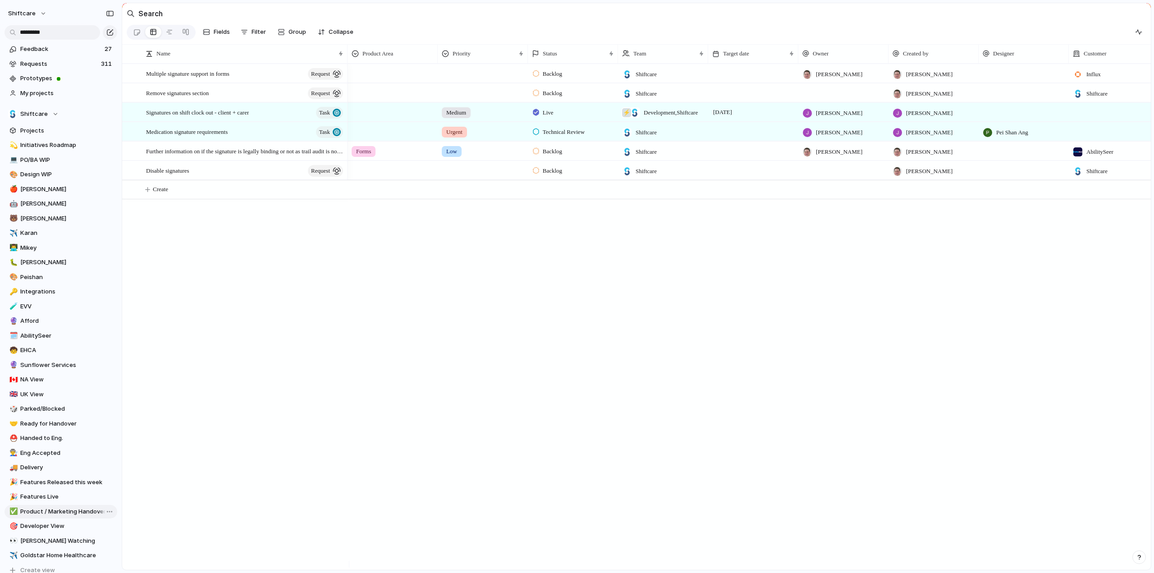
click at [37, 513] on span "Product / Marketing Handover" at bounding box center [67, 511] width 94 height 9
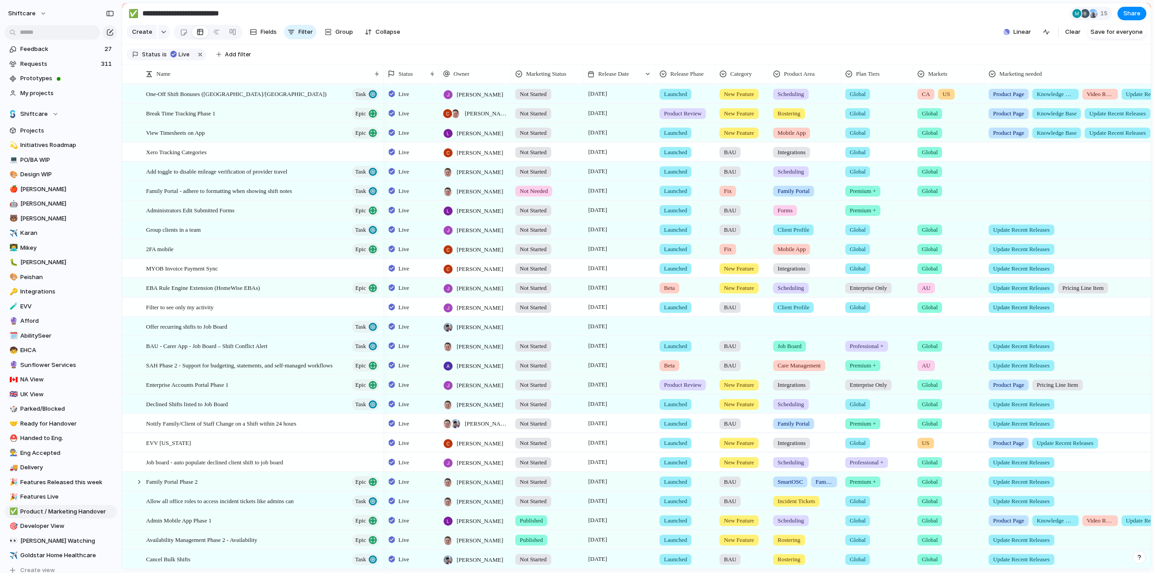
drag, startPoint x: 823, startPoint y: 35, endPoint x: 825, endPoint y: 30, distance: 4.7
click at [825, 30] on section "Create Fields Filter Group Zoom Collapse Linear Clear Save for everyone" at bounding box center [636, 34] width 1028 height 22
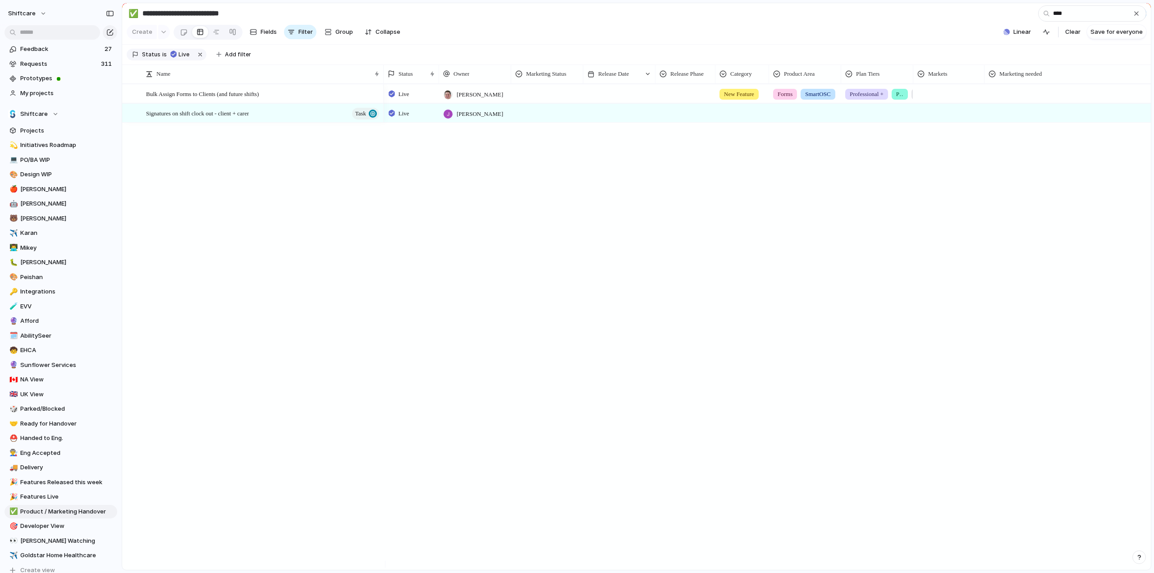
type input "****"
click at [545, 119] on div at bounding box center [546, 111] width 71 height 15
click at [534, 160] on span "Not Started" at bounding box center [538, 157] width 34 height 9
click at [622, 122] on div at bounding box center [619, 113] width 72 height 18
click at [596, 260] on button "21" at bounding box center [598, 256] width 18 height 18
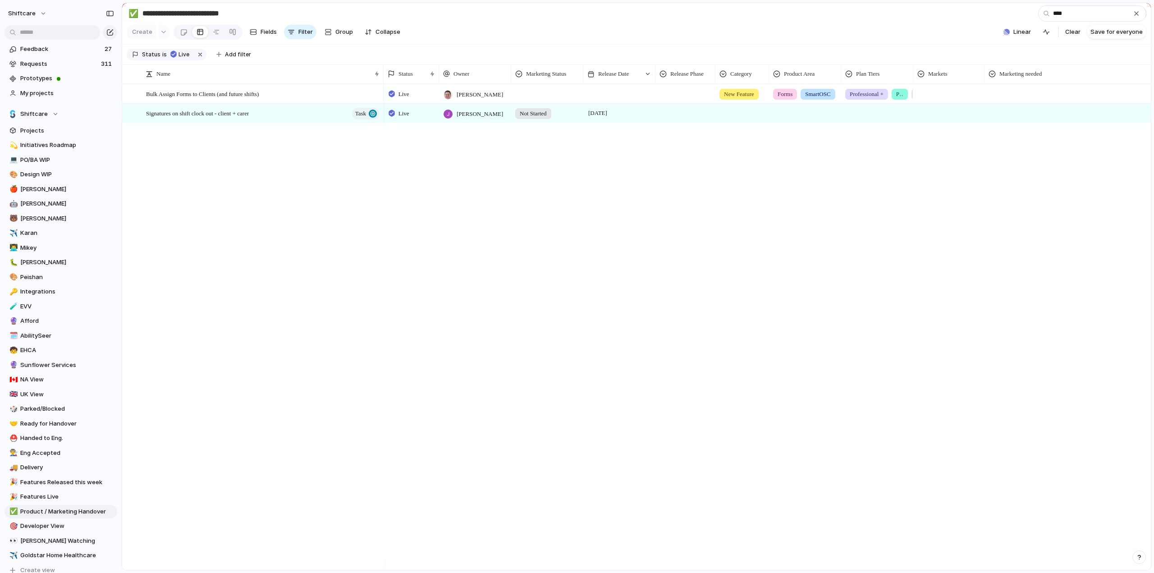
click at [695, 117] on div at bounding box center [685, 111] width 59 height 15
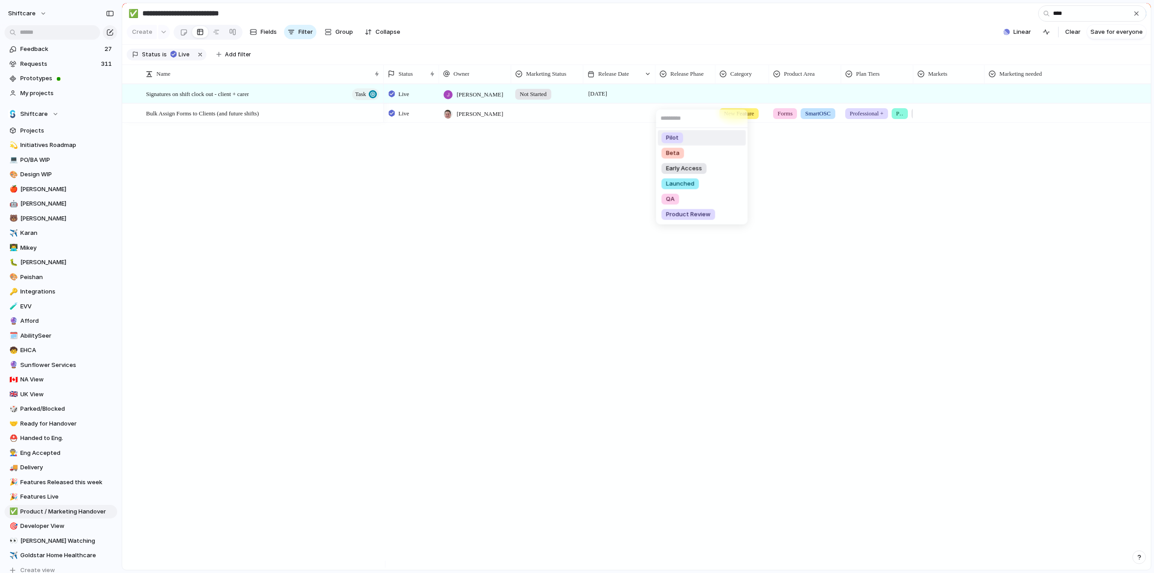
click at [684, 97] on div "Pilot Beta Early Access Launched QA Product Review" at bounding box center [577, 286] width 1154 height 573
click at [677, 97] on div at bounding box center [685, 92] width 59 height 15
click at [681, 183] on span "Launched" at bounding box center [680, 183] width 28 height 9
click at [743, 100] on div at bounding box center [742, 92] width 53 height 15
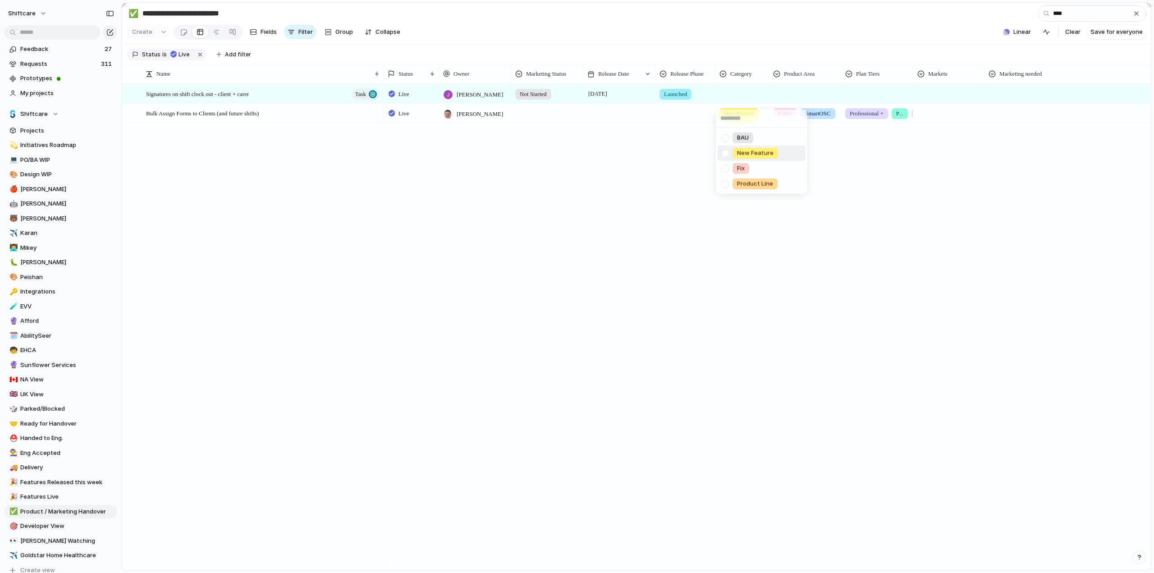
click at [725, 156] on div at bounding box center [725, 153] width 16 height 16
click at [796, 105] on div "BAU New Feature Fix Product Line" at bounding box center [577, 286] width 1154 height 573
click at [801, 99] on div at bounding box center [804, 92] width 71 height 15
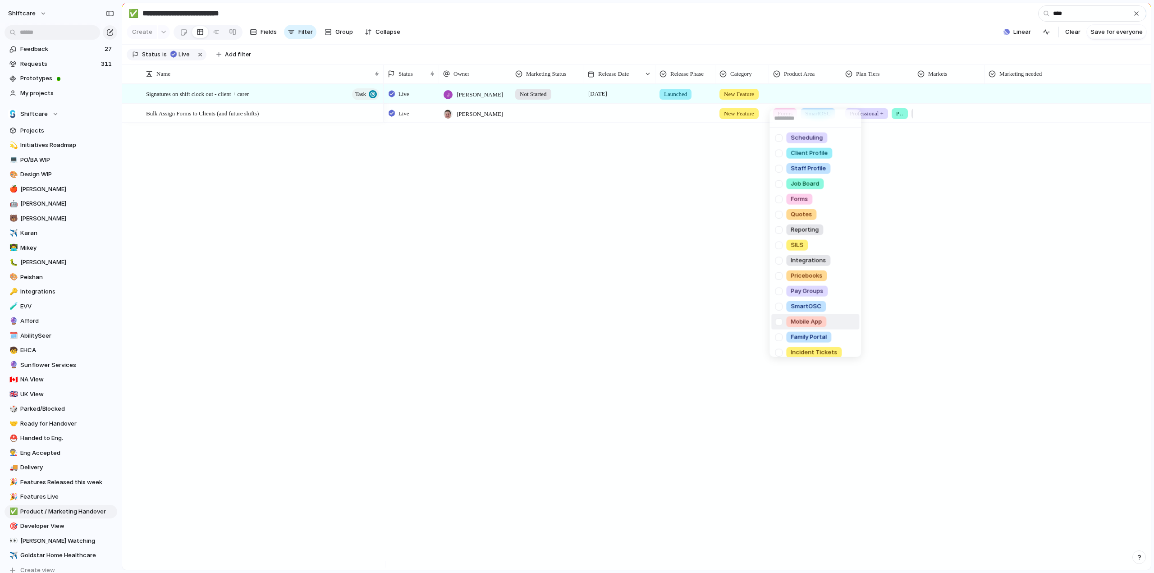
click at [780, 323] on div at bounding box center [779, 322] width 16 height 16
click at [780, 140] on div at bounding box center [779, 138] width 16 height 16
click at [858, 96] on div "Scheduling Client Profile Staff Profile Job Board Forms Quotes Reporting SILS I…" at bounding box center [577, 286] width 1154 height 573
click at [876, 100] on div at bounding box center [876, 92] width 71 height 15
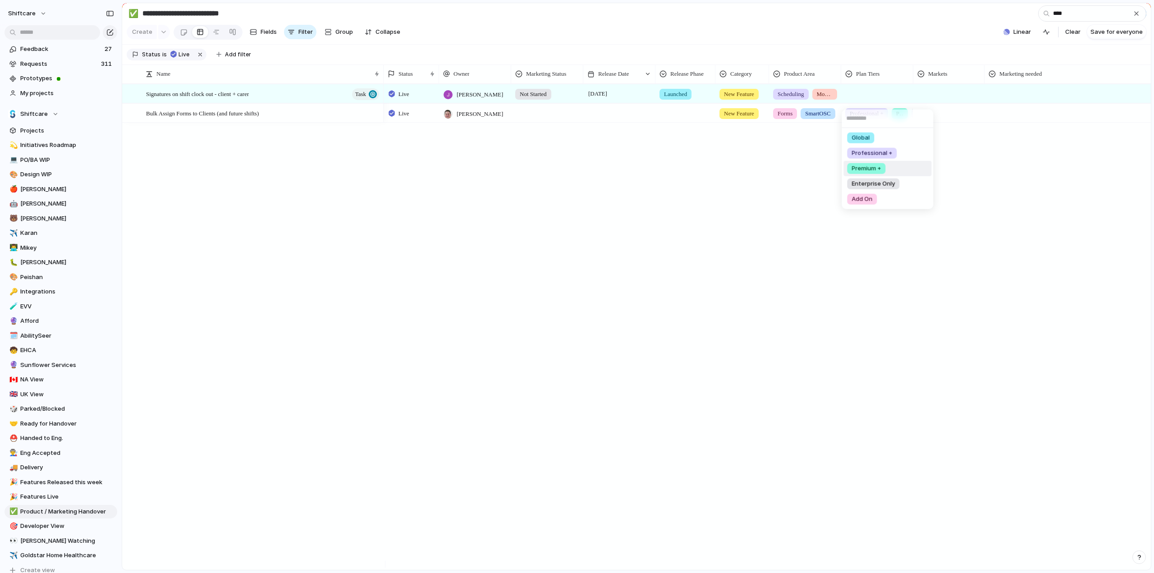
drag, startPoint x: 866, startPoint y: 168, endPoint x: 914, endPoint y: 102, distance: 81.6
click at [866, 168] on span "Premium +" at bounding box center [865, 168] width 29 height 9
click at [934, 98] on div at bounding box center [948, 92] width 70 height 15
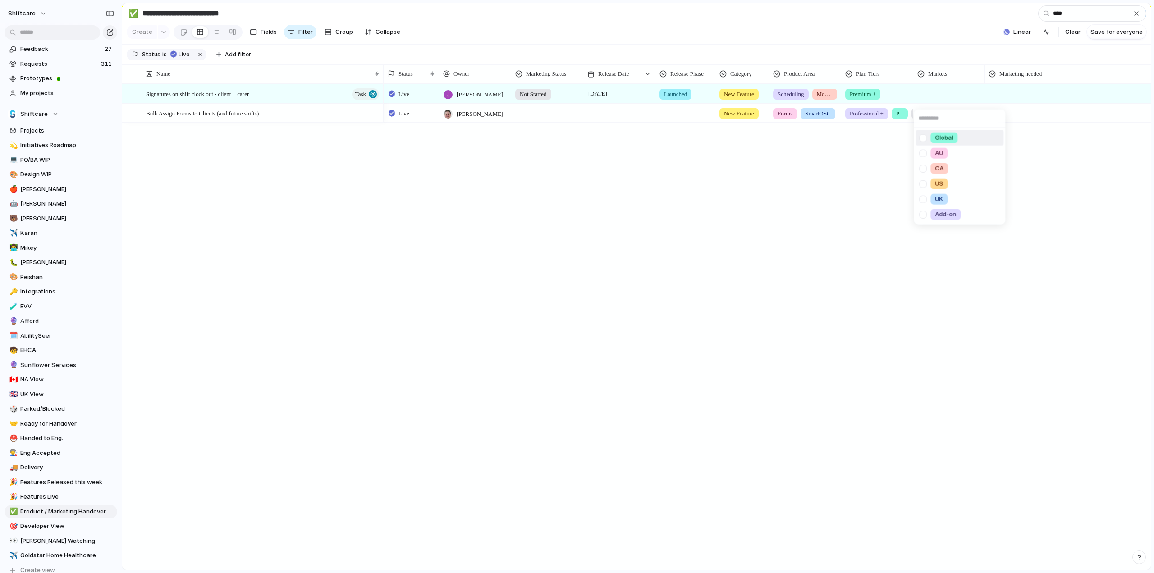
click at [923, 140] on div at bounding box center [923, 138] width 16 height 16
click at [1018, 99] on div "Global AU [GEOGRAPHIC_DATA] [GEOGRAPHIC_DATA] [GEOGRAPHIC_DATA] Add-on" at bounding box center [577, 286] width 1154 height 573
click at [957, 100] on div "Global" at bounding box center [948, 92] width 70 height 15
click at [921, 137] on div at bounding box center [923, 138] width 16 height 16
click at [922, 168] on div at bounding box center [923, 168] width 16 height 16
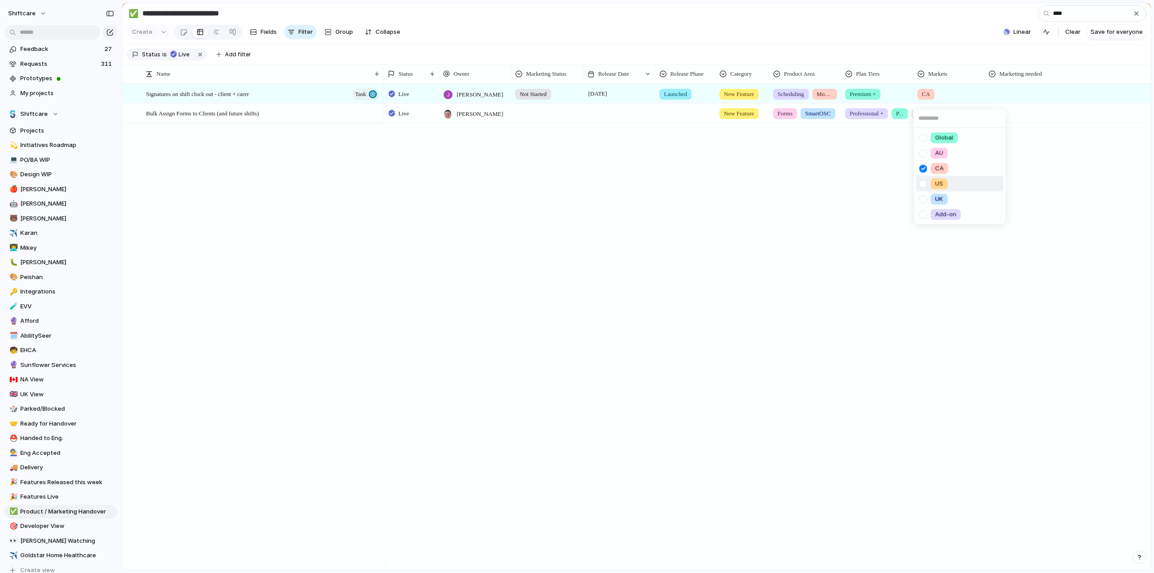
click at [922, 180] on div at bounding box center [923, 184] width 16 height 16
click at [1070, 151] on div "Global AU [GEOGRAPHIC_DATA] [GEOGRAPHIC_DATA] [GEOGRAPHIC_DATA] Add-on" at bounding box center [577, 286] width 1154 height 573
click at [1020, 94] on div at bounding box center [1086, 92] width 202 height 15
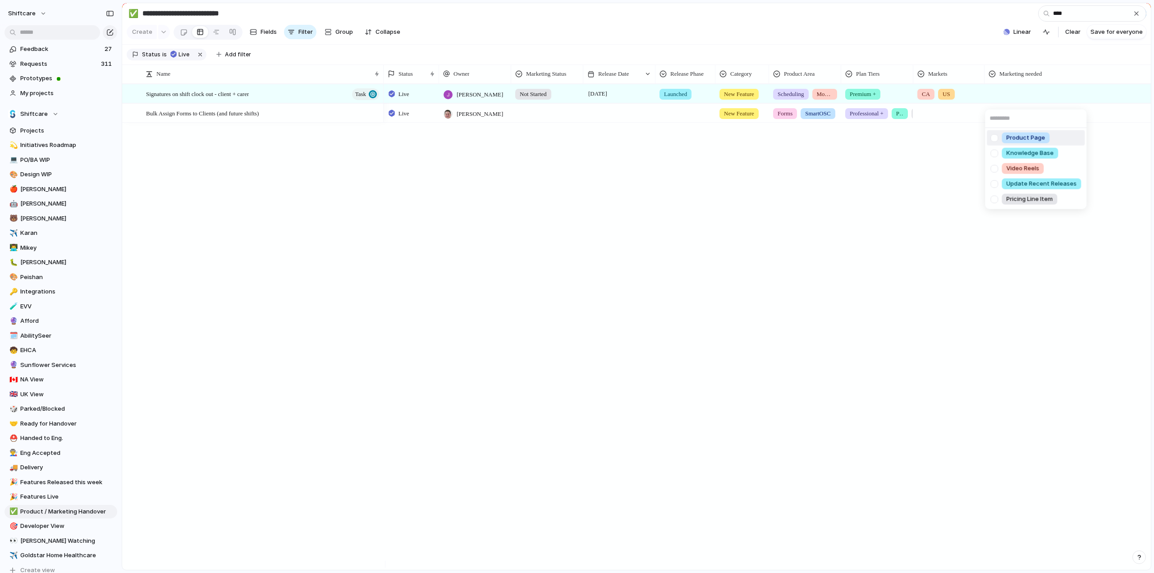
click at [994, 142] on div at bounding box center [994, 138] width 16 height 16
click at [996, 138] on div at bounding box center [994, 138] width 16 height 16
click at [995, 186] on div at bounding box center [994, 184] width 16 height 16
click at [993, 155] on div at bounding box center [994, 153] width 16 height 16
click at [995, 139] on div at bounding box center [994, 138] width 16 height 16
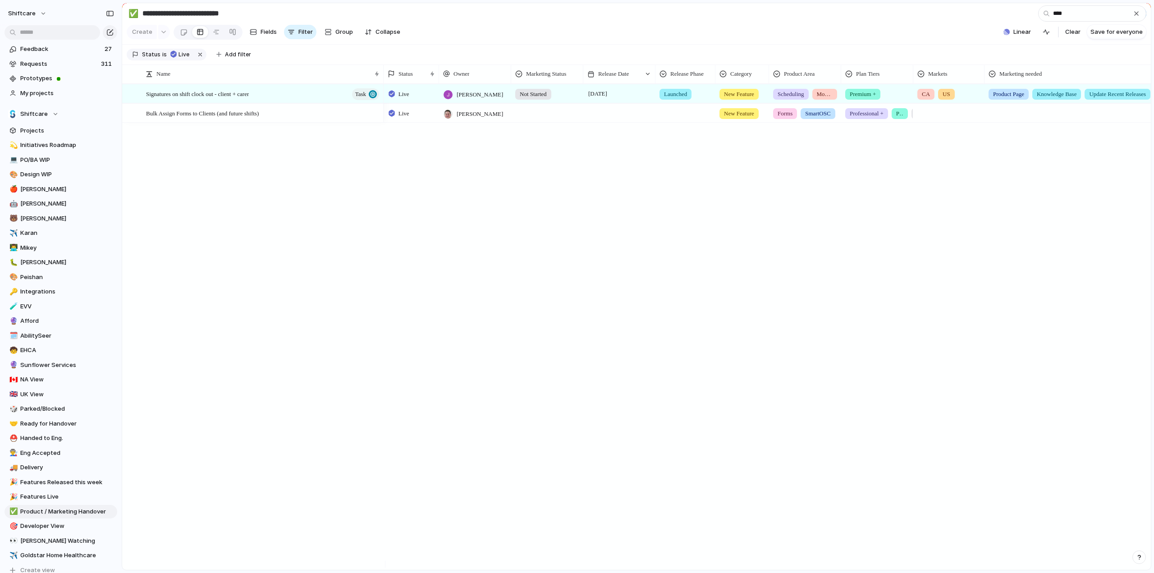
click at [915, 195] on div "Product Page Knowledge Base Video Reels Update Recent Releases Pricing Line Item" at bounding box center [577, 286] width 1154 height 573
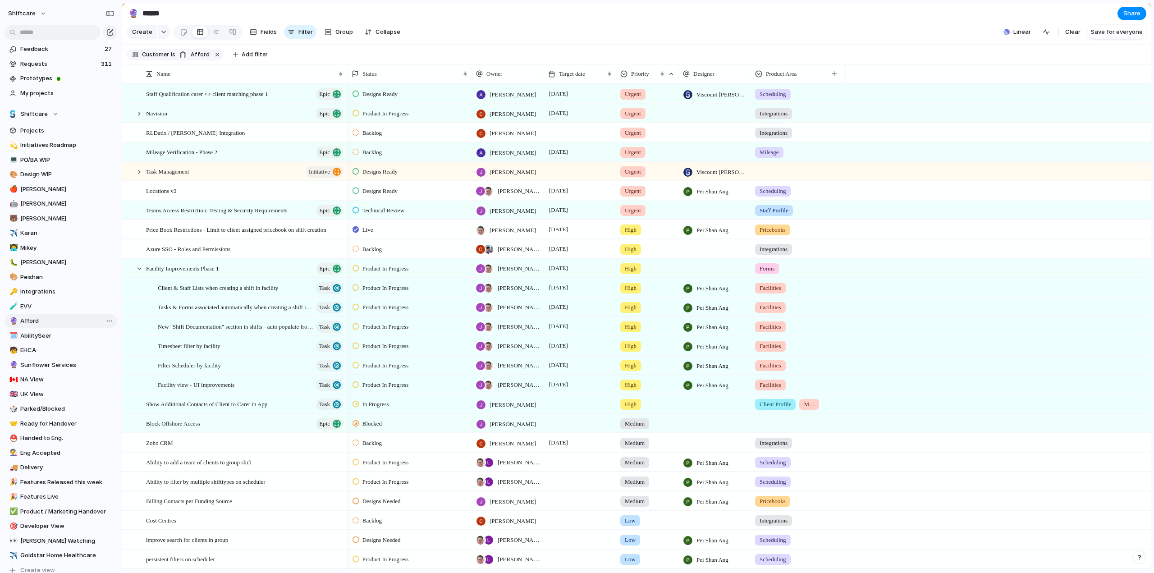
click at [34, 323] on span "Afford" at bounding box center [67, 320] width 94 height 9
click at [221, 99] on span "Staff Qualification carer <> client matching phase 1" at bounding box center [207, 93] width 122 height 10
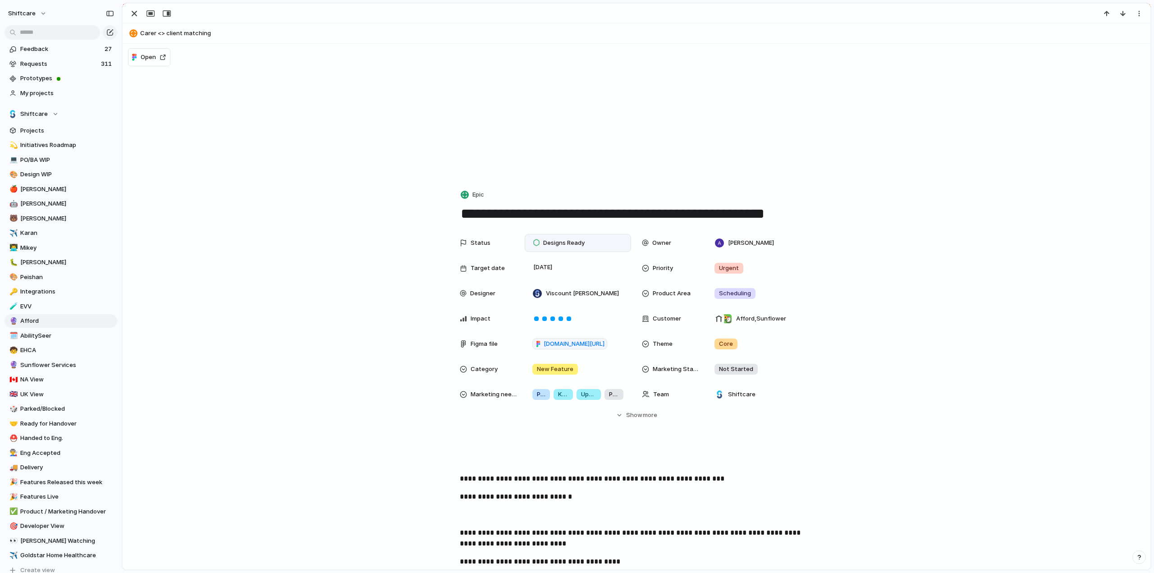
click at [560, 244] on span "Designs Ready" at bounding box center [563, 242] width 41 height 9
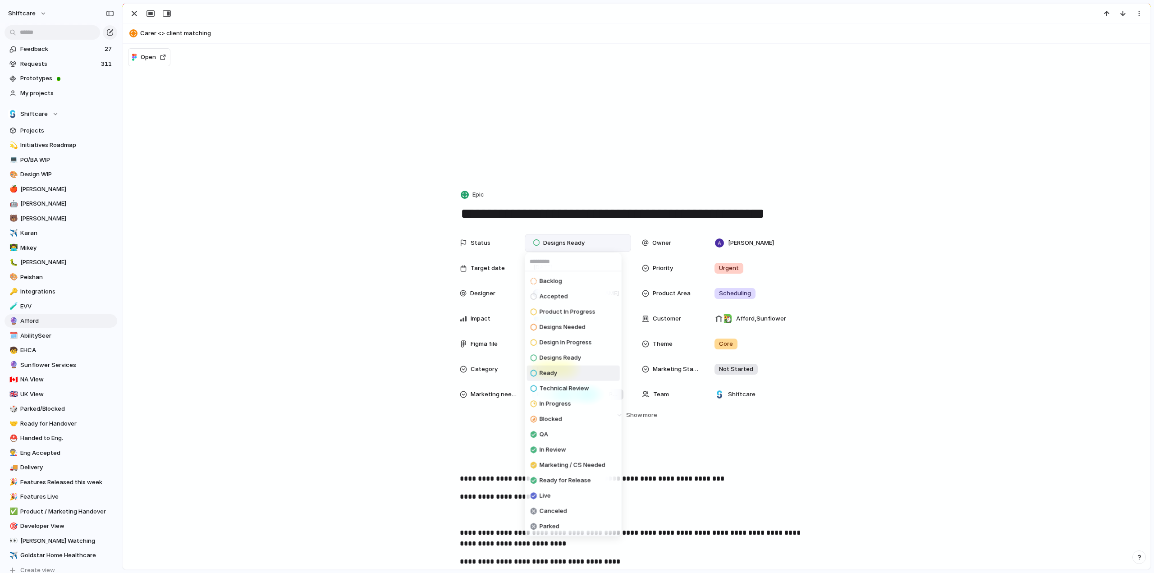
click at [293, 257] on div "Backlog Accepted Product In Progress Designs Needed Design In Progress Designs …" at bounding box center [577, 286] width 1154 height 573
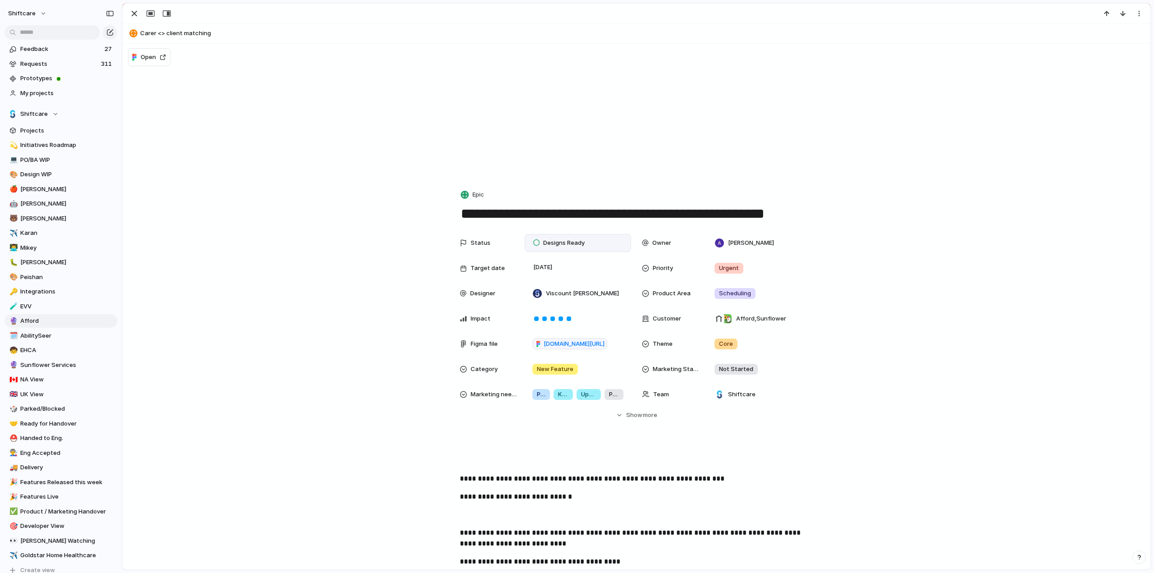
click at [551, 240] on span "Designs Ready" at bounding box center [563, 242] width 41 height 9
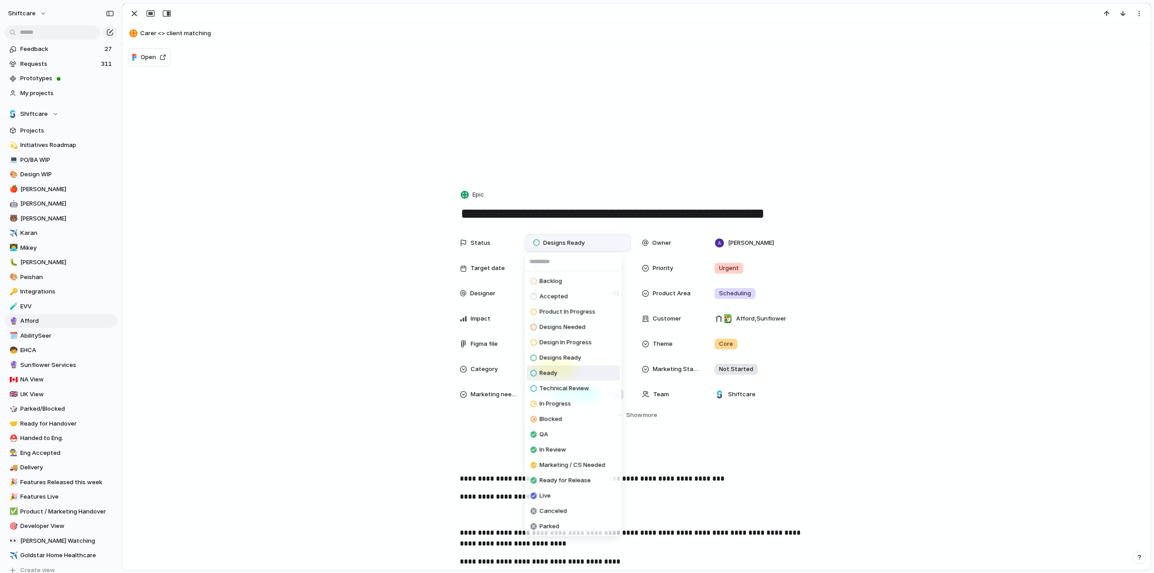
click at [354, 331] on div "Backlog Accepted Product In Progress Designs Needed Design In Progress Designs …" at bounding box center [577, 286] width 1154 height 573
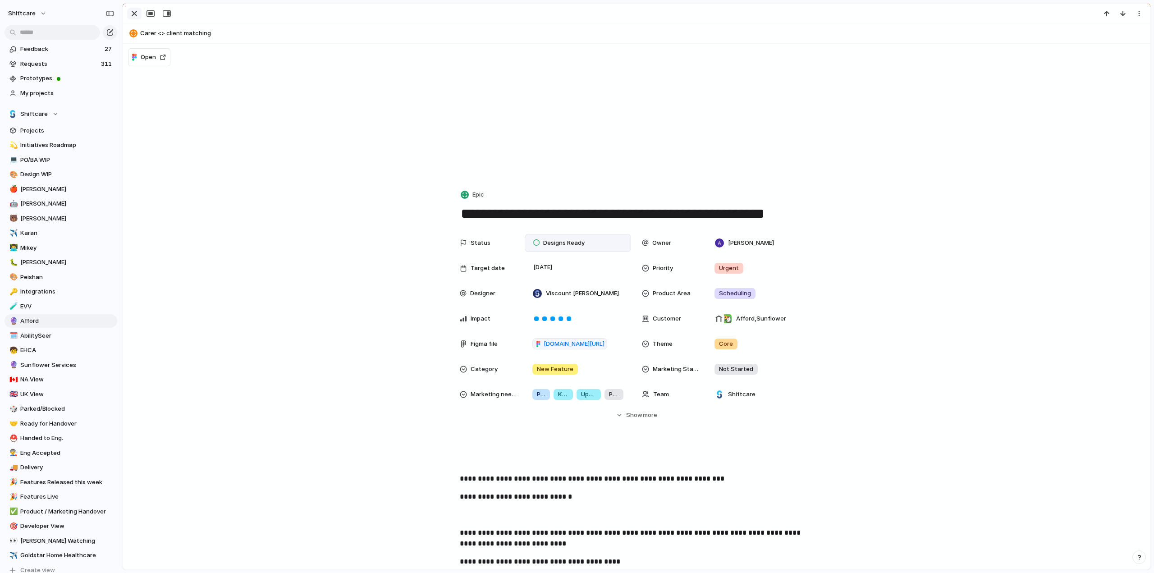
click at [132, 9] on div "button" at bounding box center [134, 13] width 11 height 11
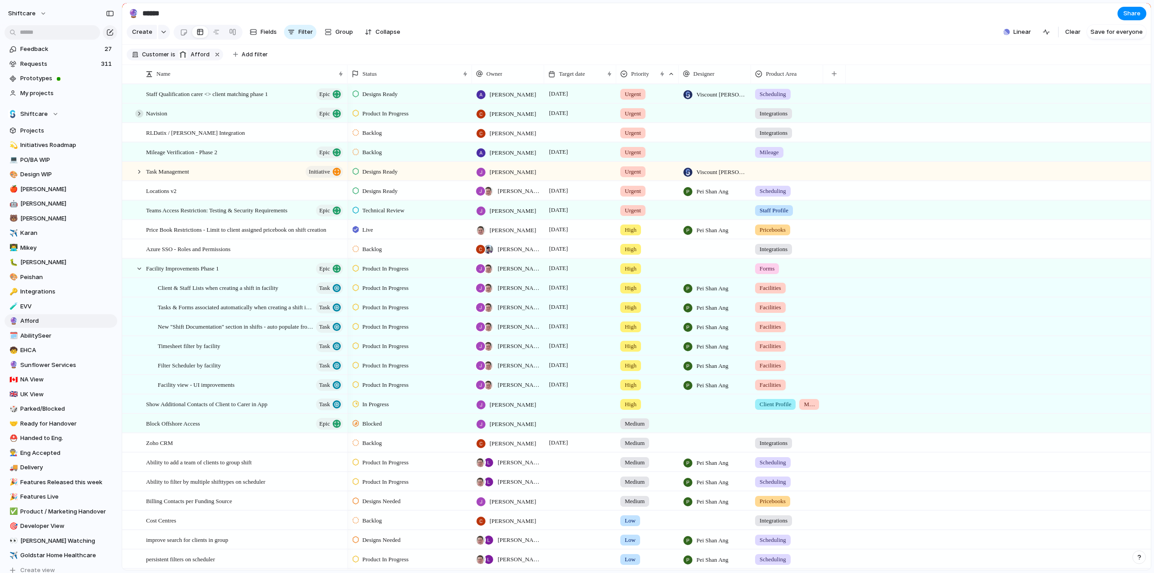
click at [139, 118] on div at bounding box center [139, 113] width 8 height 8
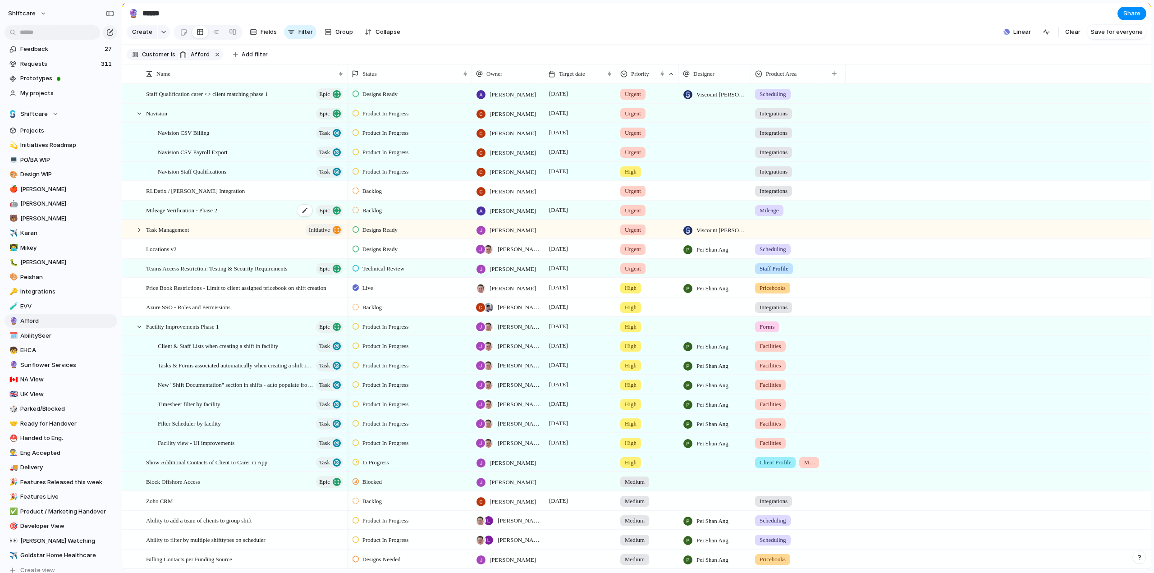
click at [186, 212] on span "Mileage Verification - Phase 2" at bounding box center [181, 210] width 71 height 10
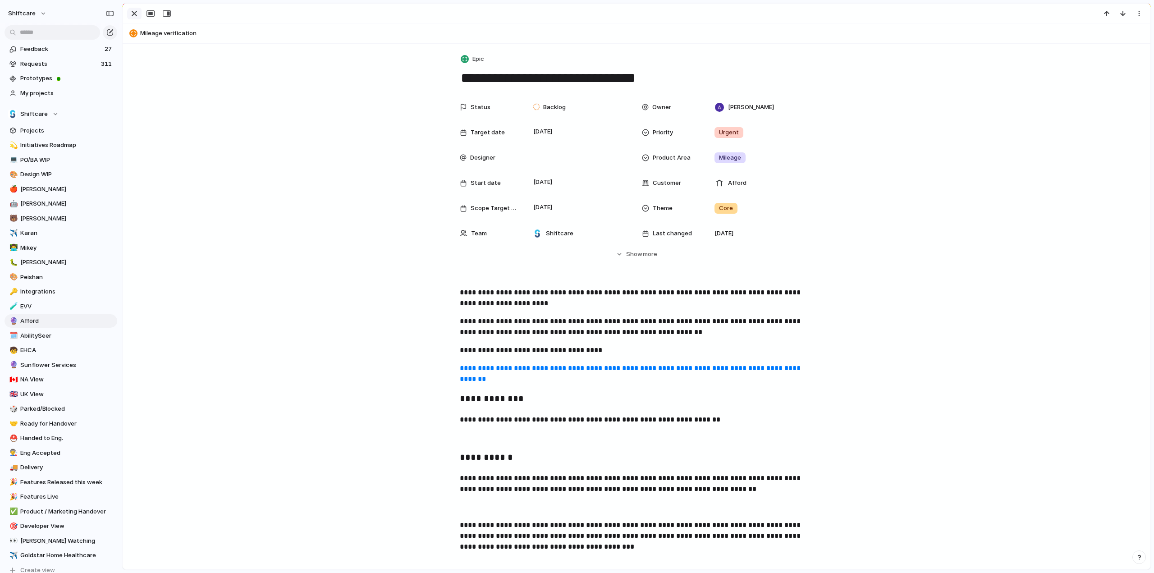
click at [132, 11] on div "button" at bounding box center [134, 13] width 11 height 11
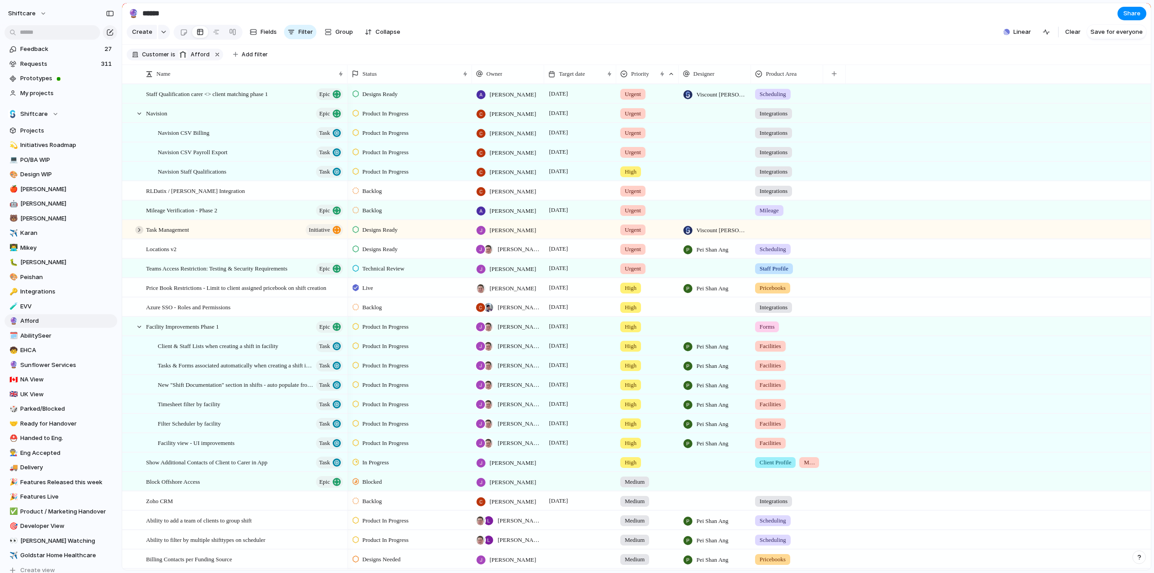
click at [139, 234] on div at bounding box center [139, 230] width 8 height 8
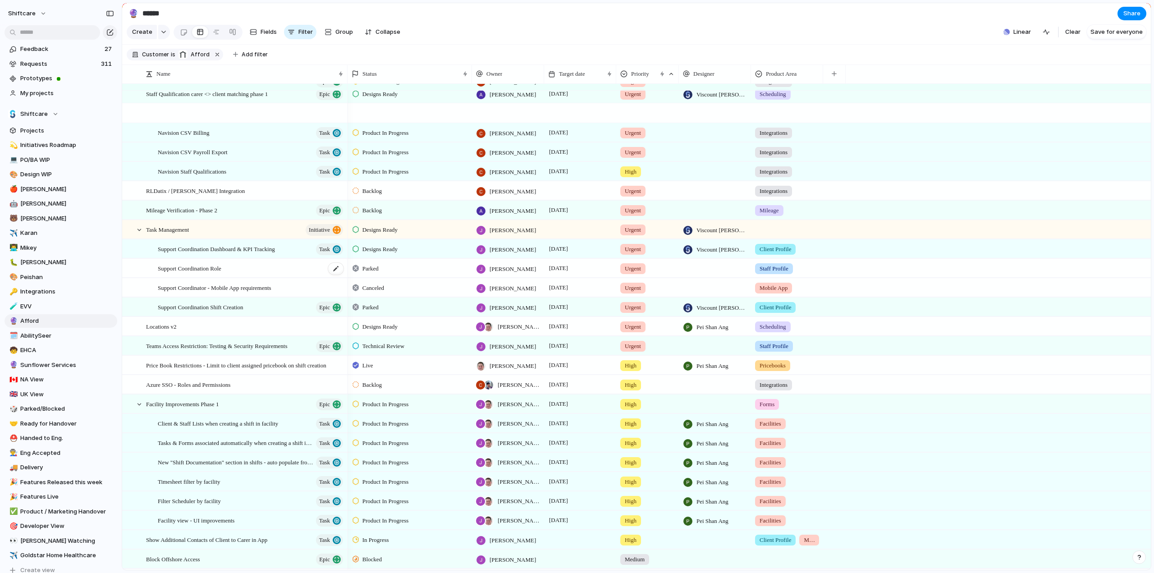
scroll to position [90, 0]
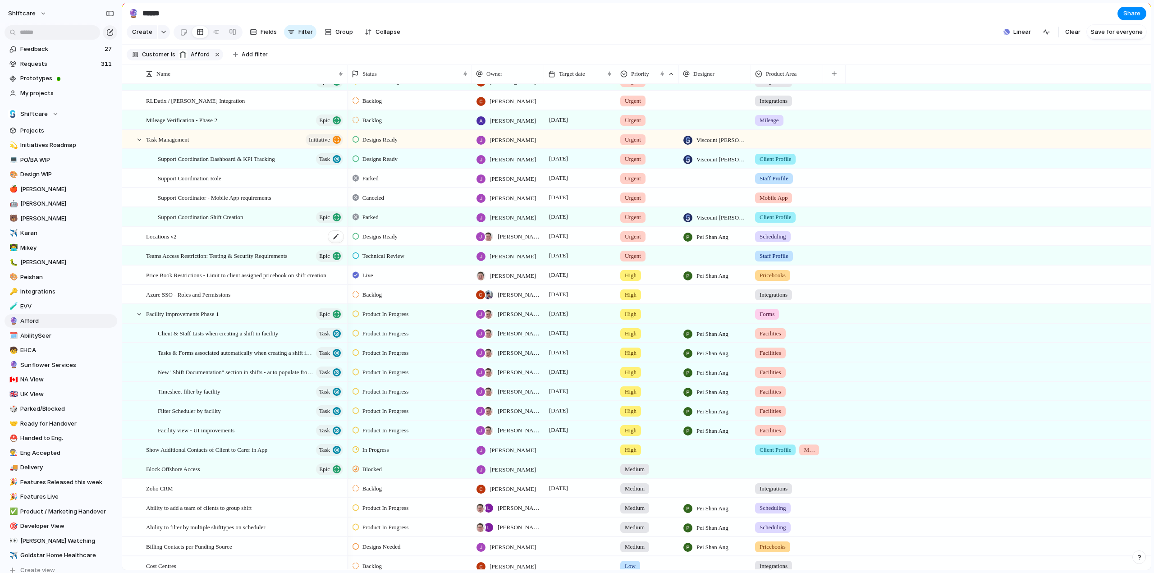
click at [182, 243] on div "Locations v2" at bounding box center [245, 236] width 198 height 18
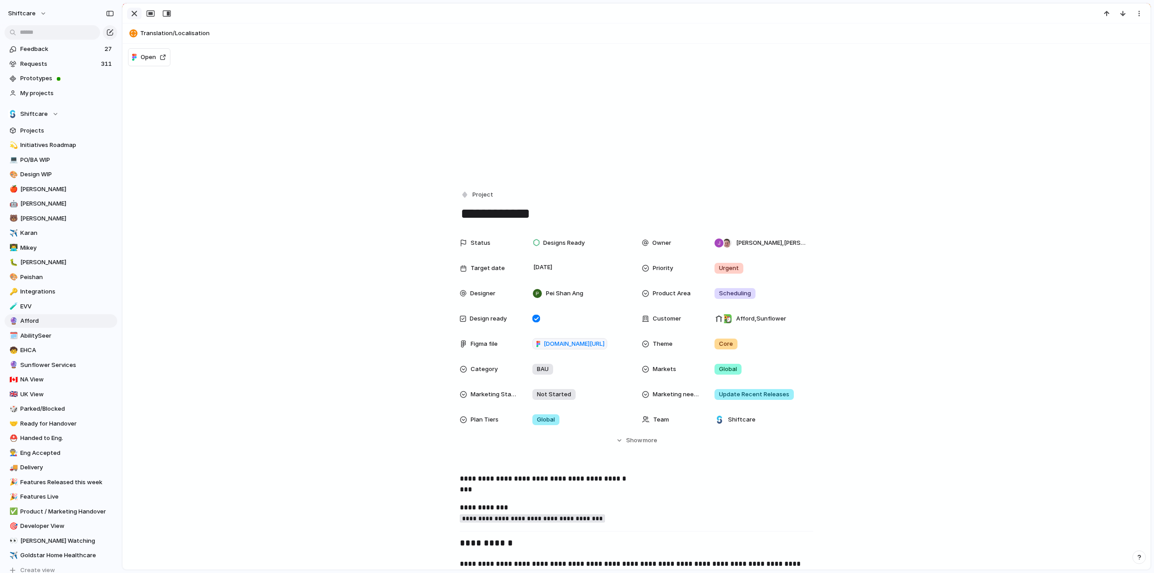
click at [136, 14] on div "button" at bounding box center [134, 13] width 11 height 11
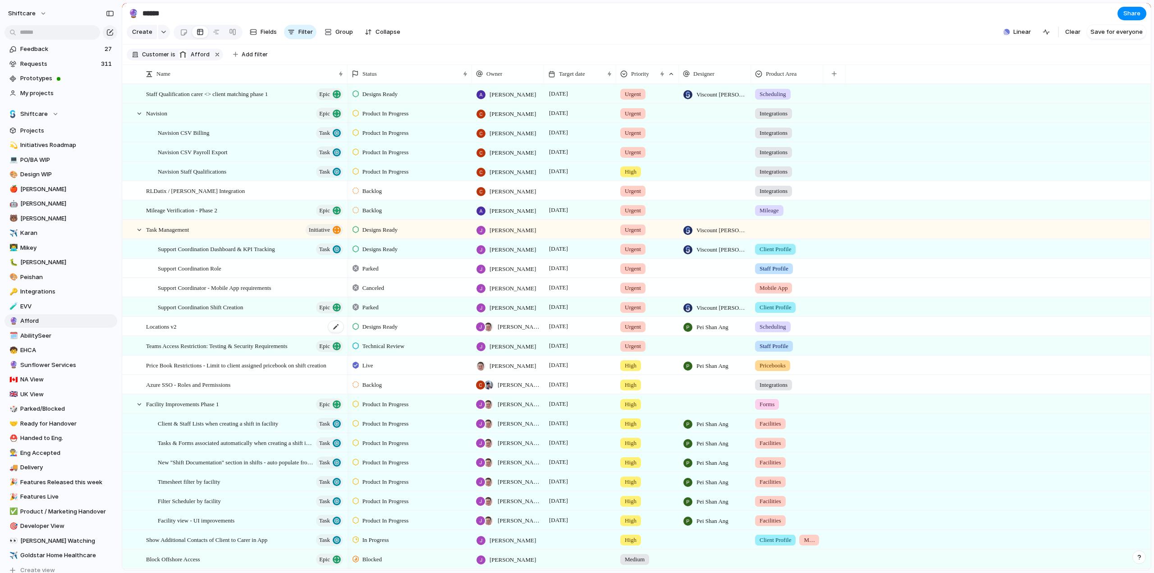
click at [175, 331] on span "Locations v2" at bounding box center [161, 326] width 31 height 10
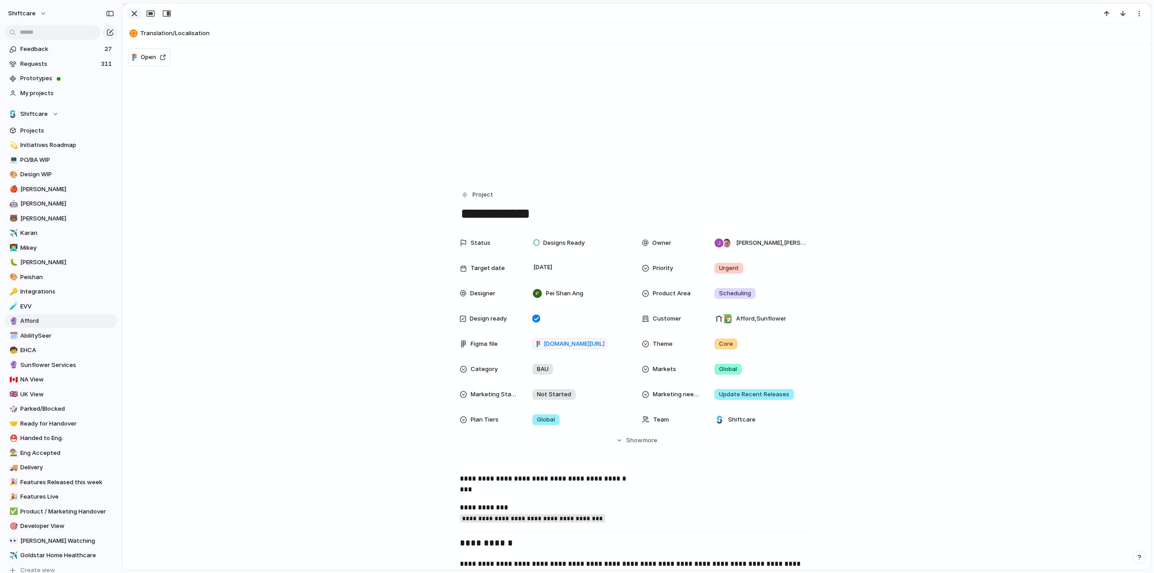
click at [132, 12] on div "button" at bounding box center [134, 13] width 11 height 11
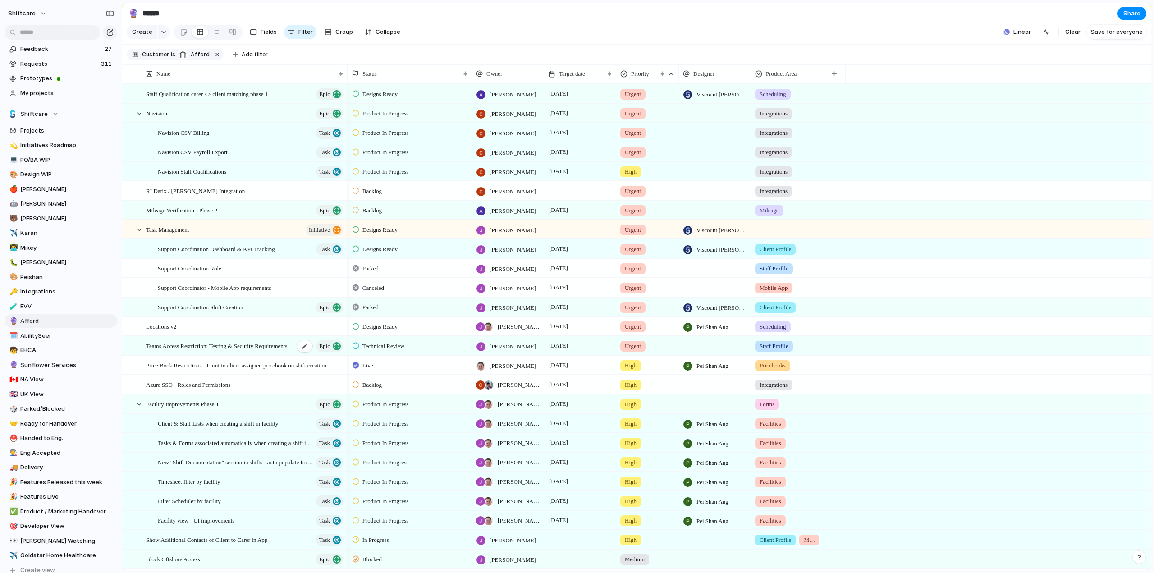
click at [216, 351] on span "Teams Access Restriction: Testing & Security Requirements" at bounding box center [216, 345] width 141 height 10
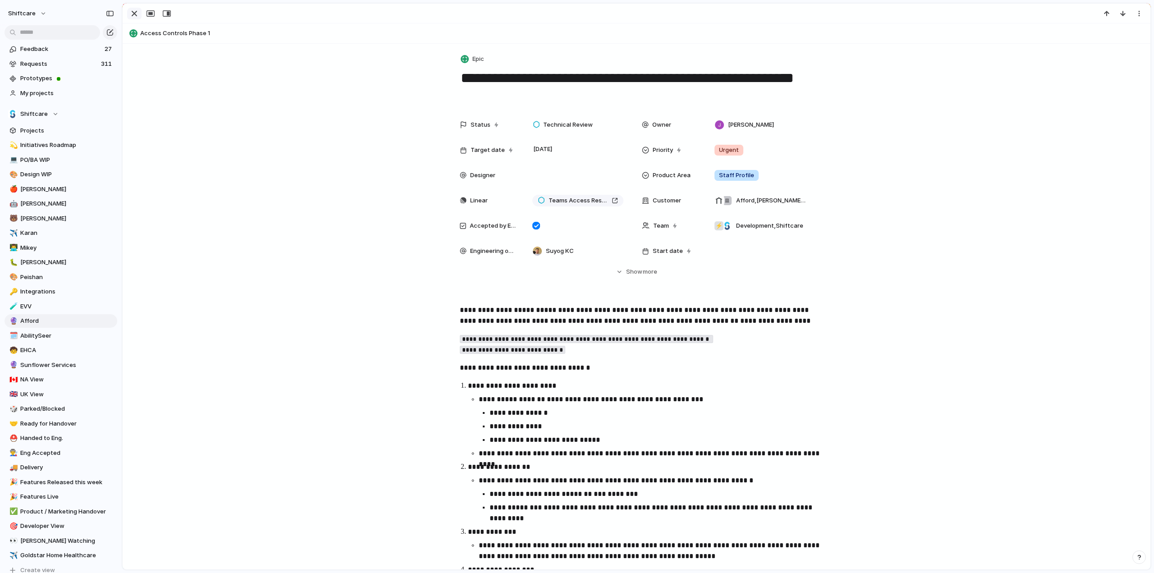
click at [132, 14] on div "button" at bounding box center [134, 13] width 11 height 11
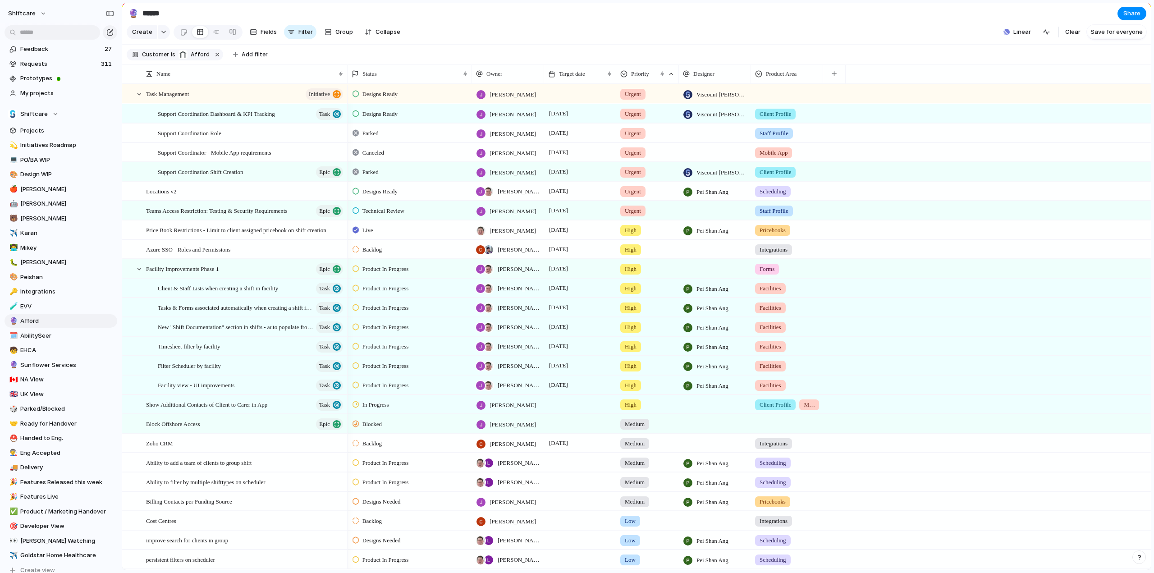
scroll to position [180, 0]
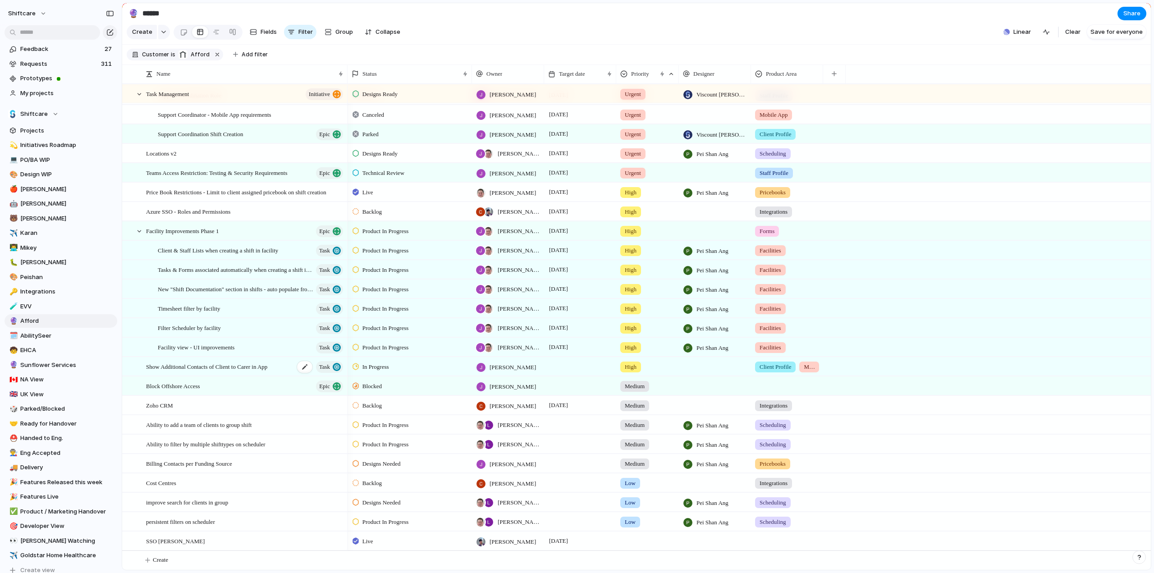
click at [243, 369] on span "Show Additional Contacts of Client to Carer in App" at bounding box center [206, 366] width 121 height 10
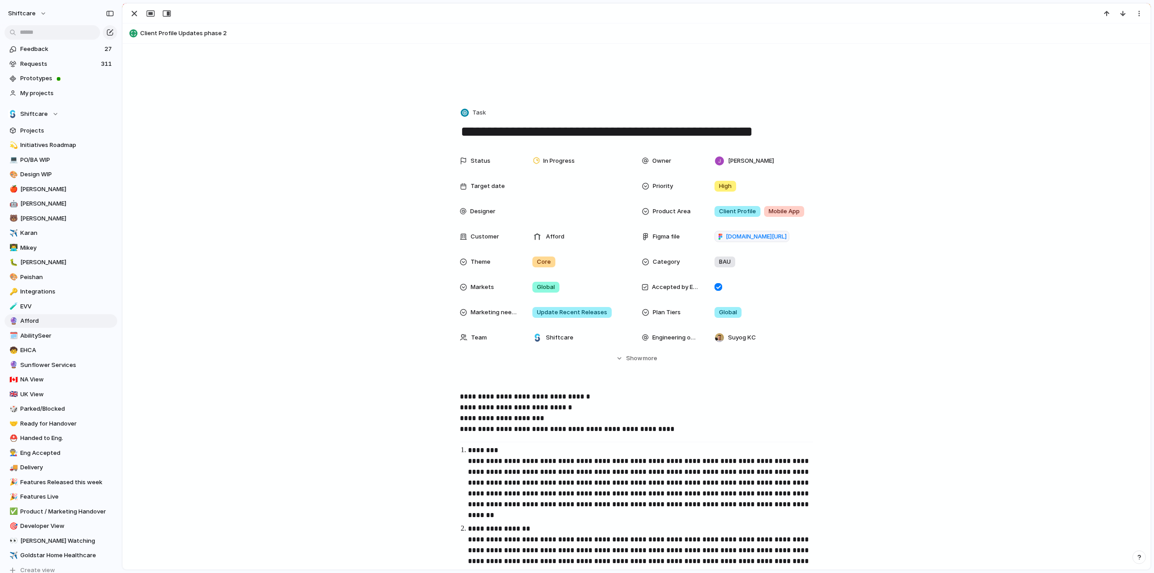
scroll to position [45, 0]
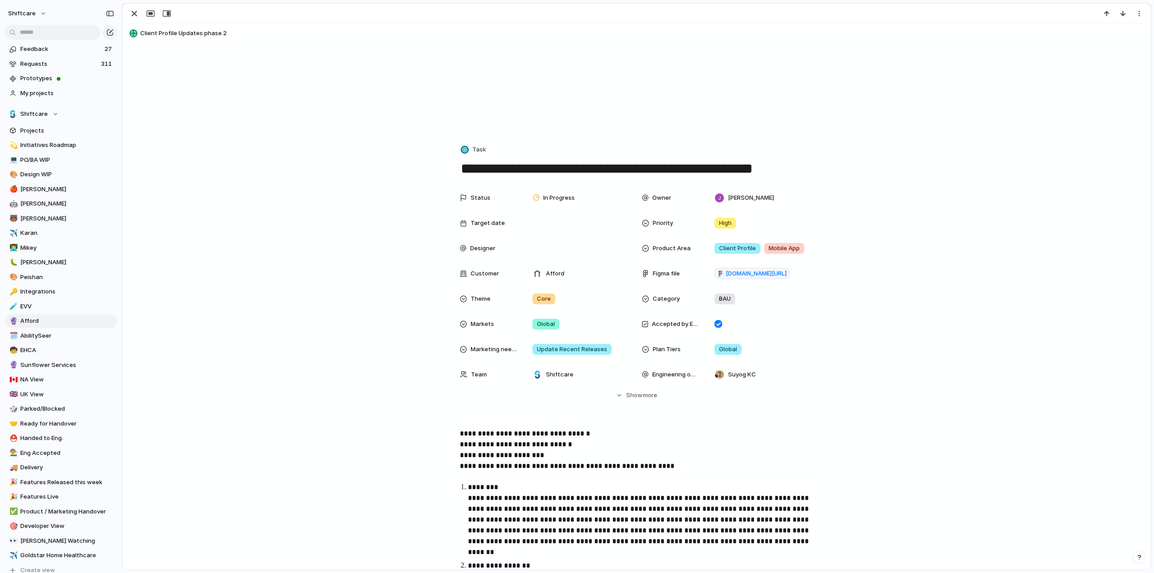
click at [635, 385] on div "Status In Progress Owner [PERSON_NAME] Target date Priority High Designer Produ…" at bounding box center [636, 294] width 1006 height 211
click at [630, 393] on span "Show" at bounding box center [634, 395] width 16 height 9
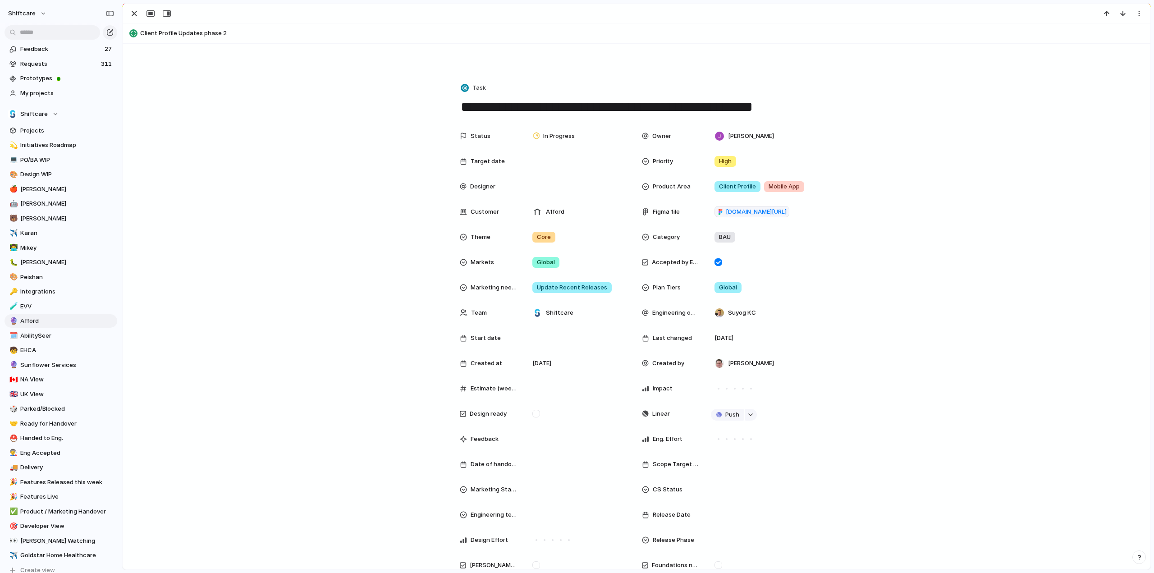
scroll to position [135, 0]
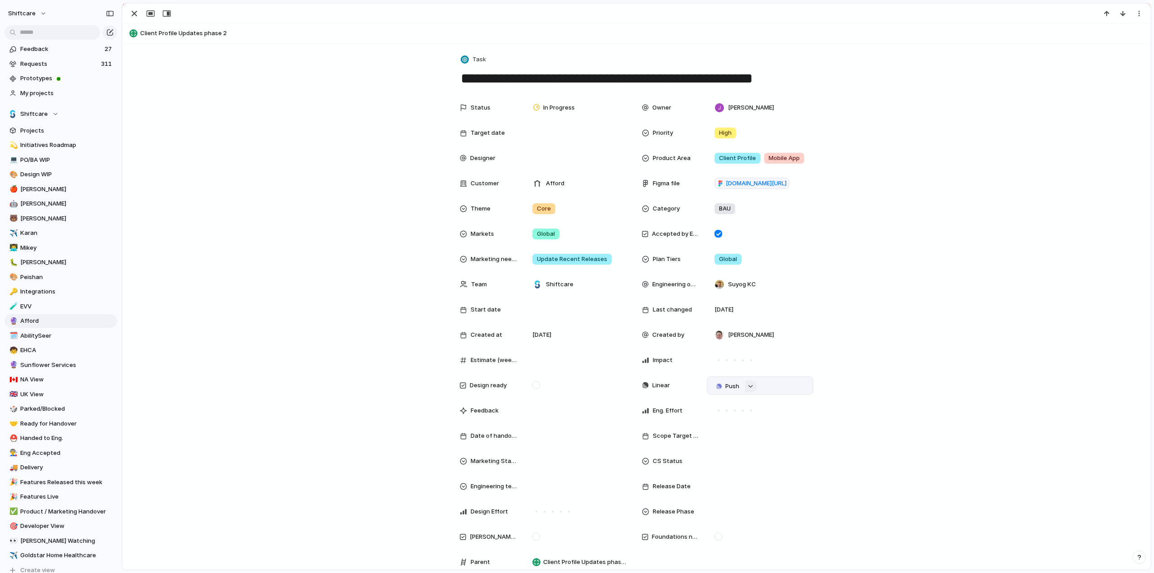
click at [747, 384] on div "button" at bounding box center [750, 386] width 6 height 4
type input "*"
click at [315, 338] on div "Projects Issues QA for Care Plans Phase 1 SCHADS Award - Phase 3 QA for Cookies…" at bounding box center [577, 286] width 1154 height 573
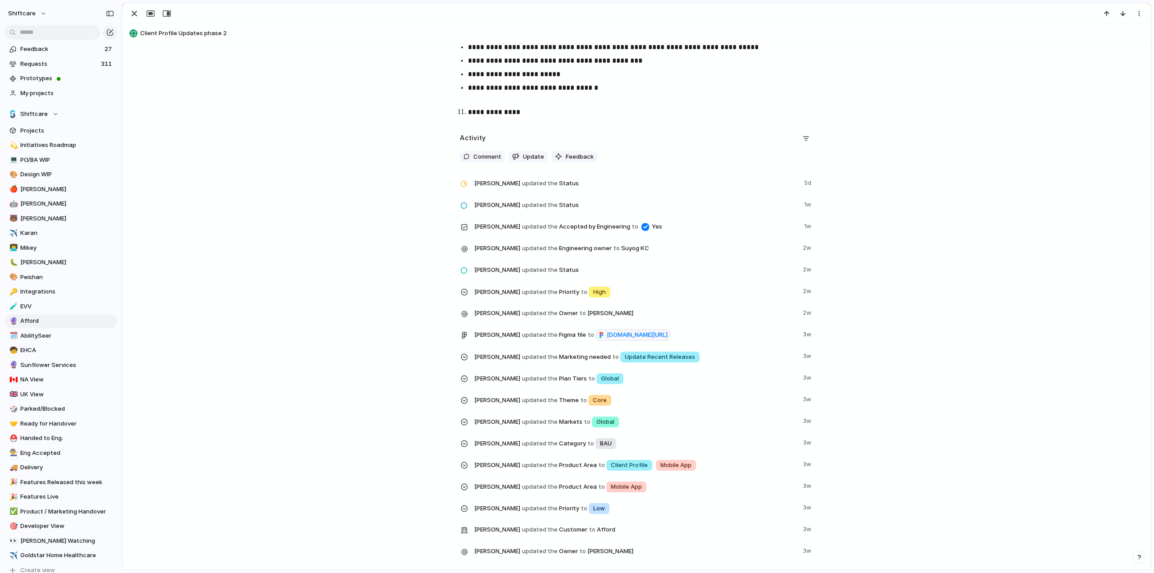
scroll to position [1394, 0]
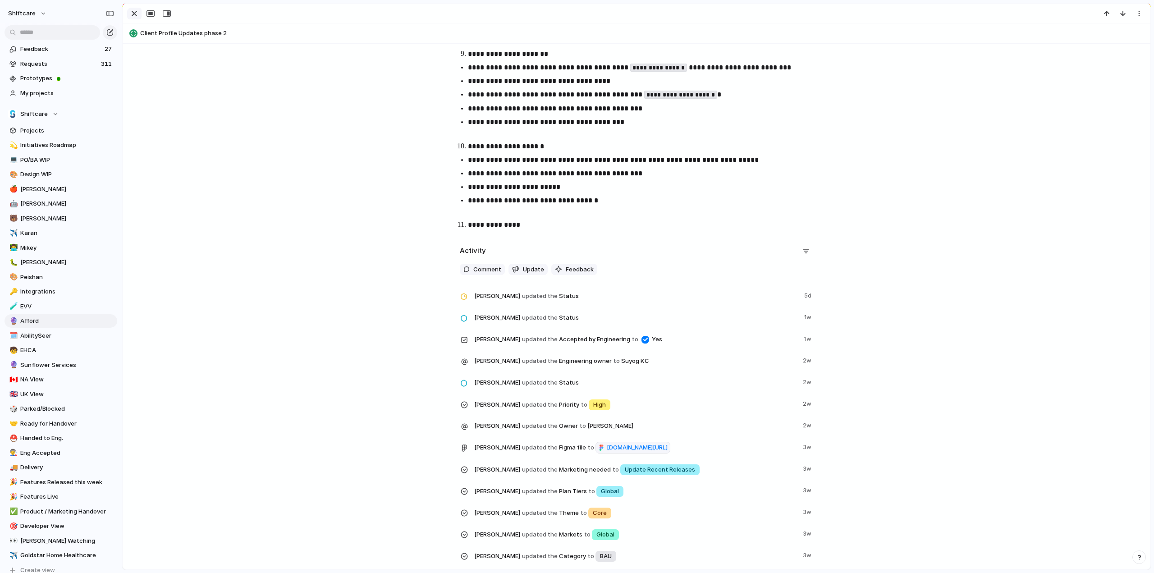
click at [133, 10] on div "button" at bounding box center [134, 13] width 11 height 11
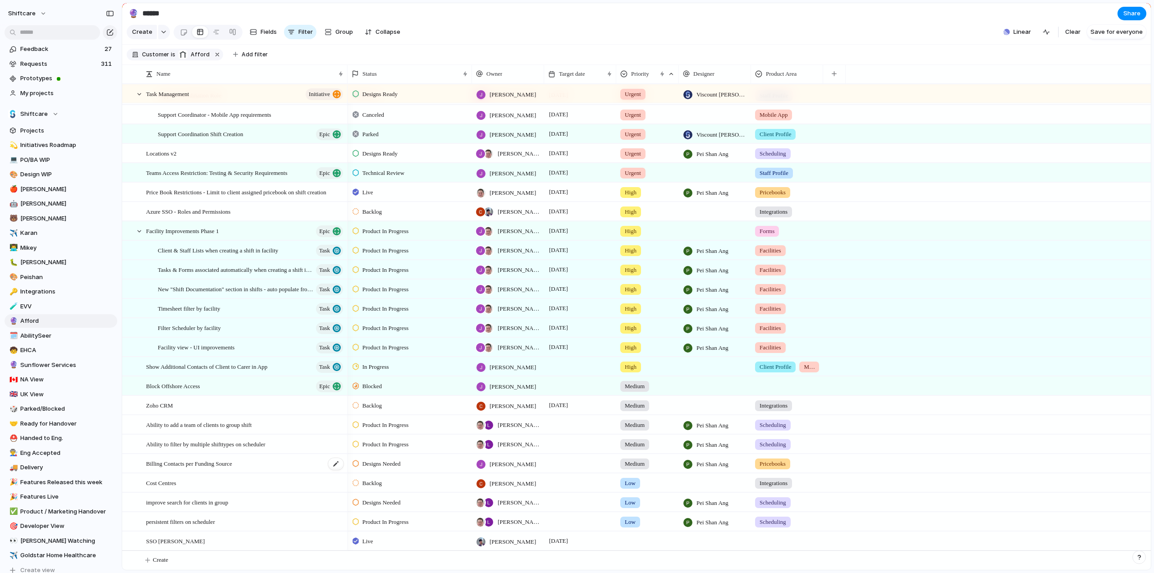
click at [186, 467] on span "Billing Contacts per Funding Source" at bounding box center [189, 463] width 86 height 10
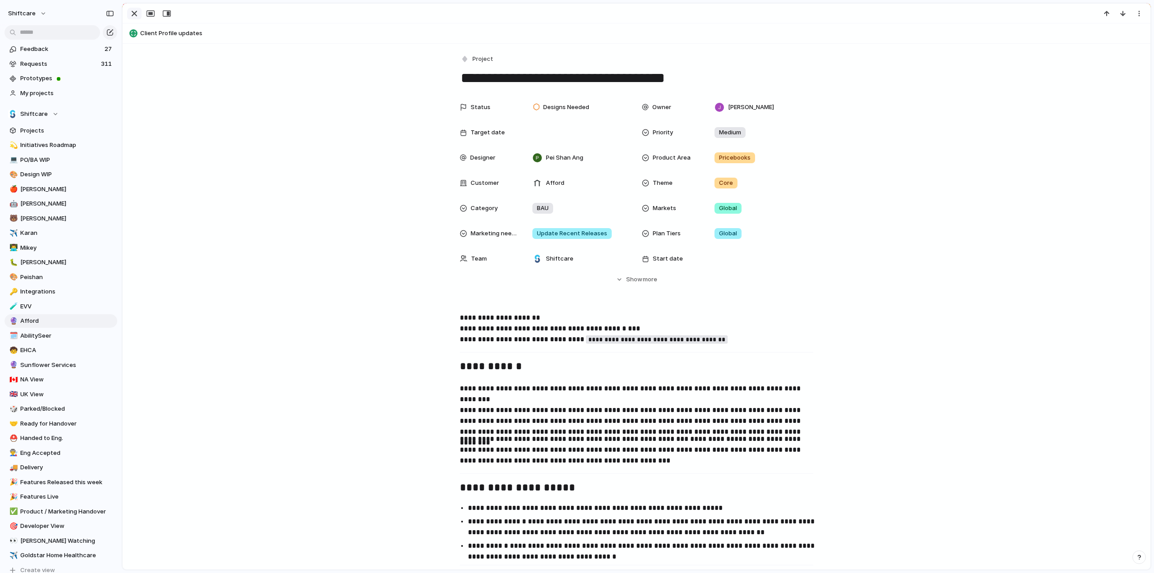
click at [132, 11] on div "button" at bounding box center [134, 13] width 11 height 11
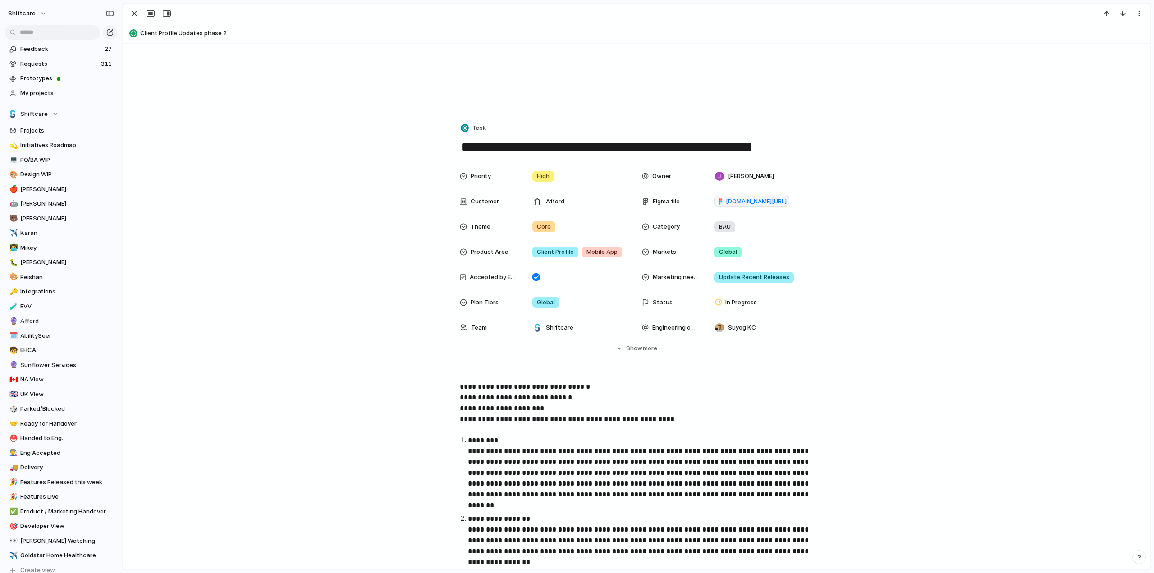
scroll to position [90, 0]
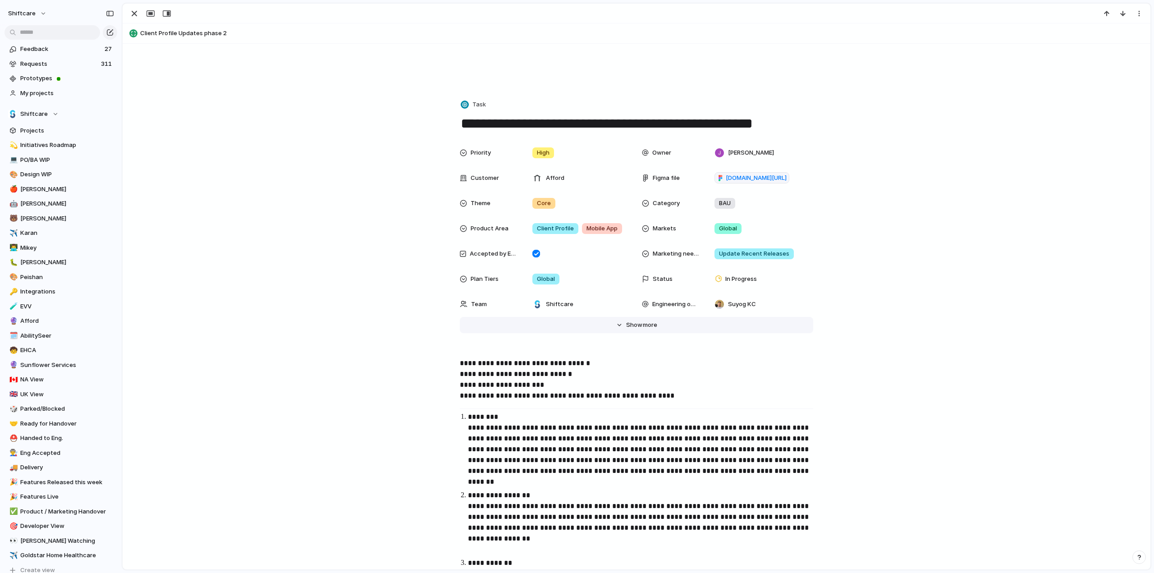
click at [643, 321] on span "more" at bounding box center [650, 324] width 14 height 9
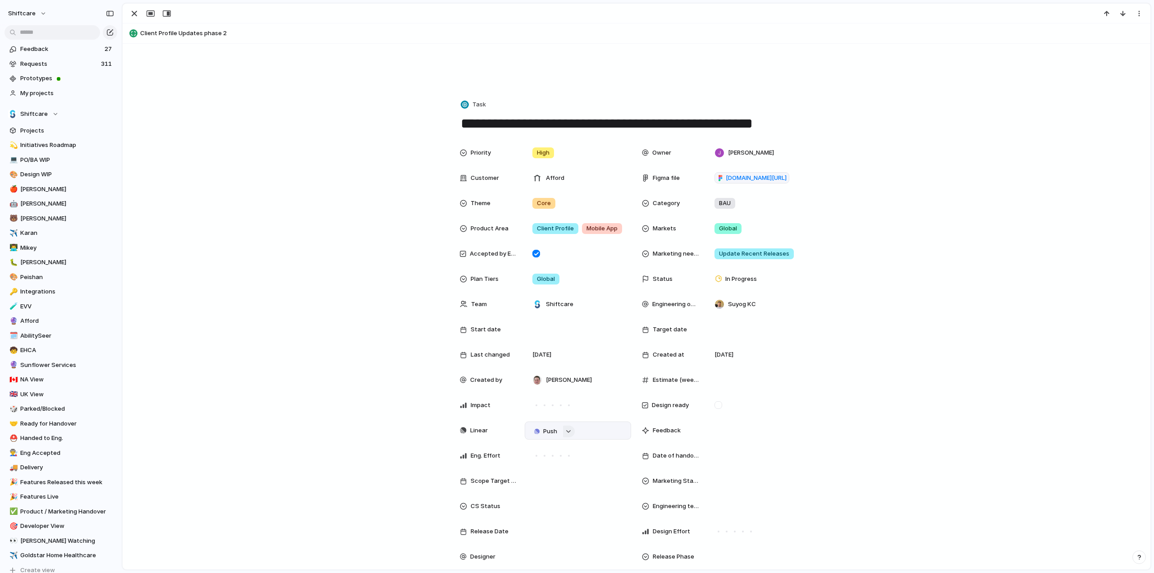
click at [566, 429] on div "button" at bounding box center [568, 431] width 6 height 4
type input "*"
click at [516, 41] on div "Projects Issues QA for Care Plans Phase 1 SCHADS Award - Phase 3 QA for Cookies…" at bounding box center [577, 286] width 1154 height 573
click at [172, 33] on span "Client Profile Updates phase 2" at bounding box center [643, 33] width 1006 height 9
type textarea "**********"
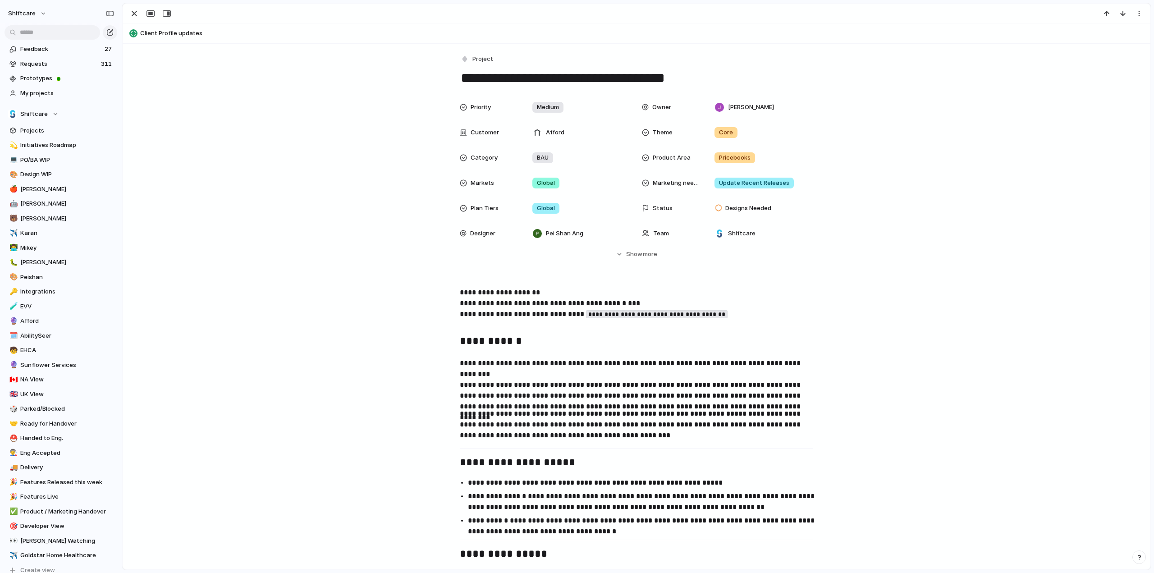
click at [481, 80] on textarea "**********" at bounding box center [636, 77] width 353 height 19
click at [480, 80] on textarea "**********" at bounding box center [636, 77] width 353 height 19
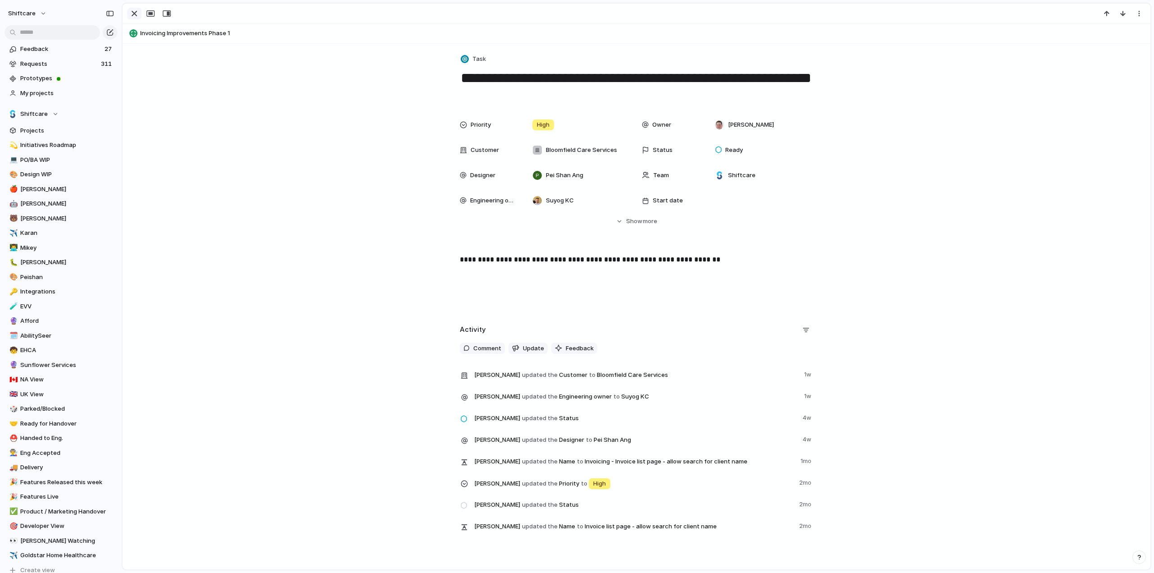
click at [135, 9] on div "button" at bounding box center [134, 13] width 11 height 11
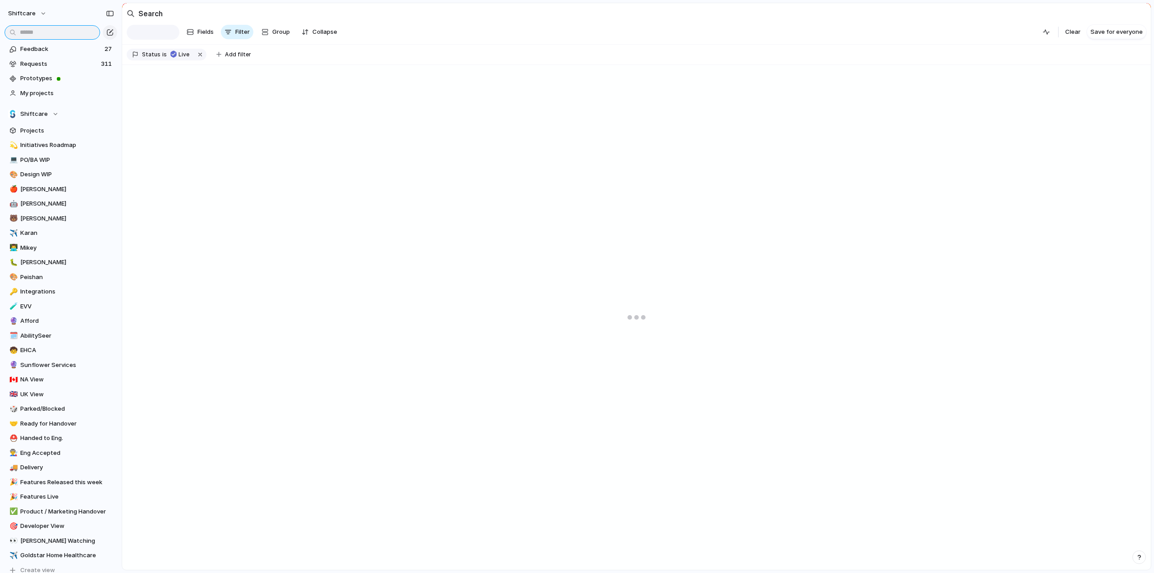
click at [44, 30] on input "text" at bounding box center [53, 32] width 96 height 14
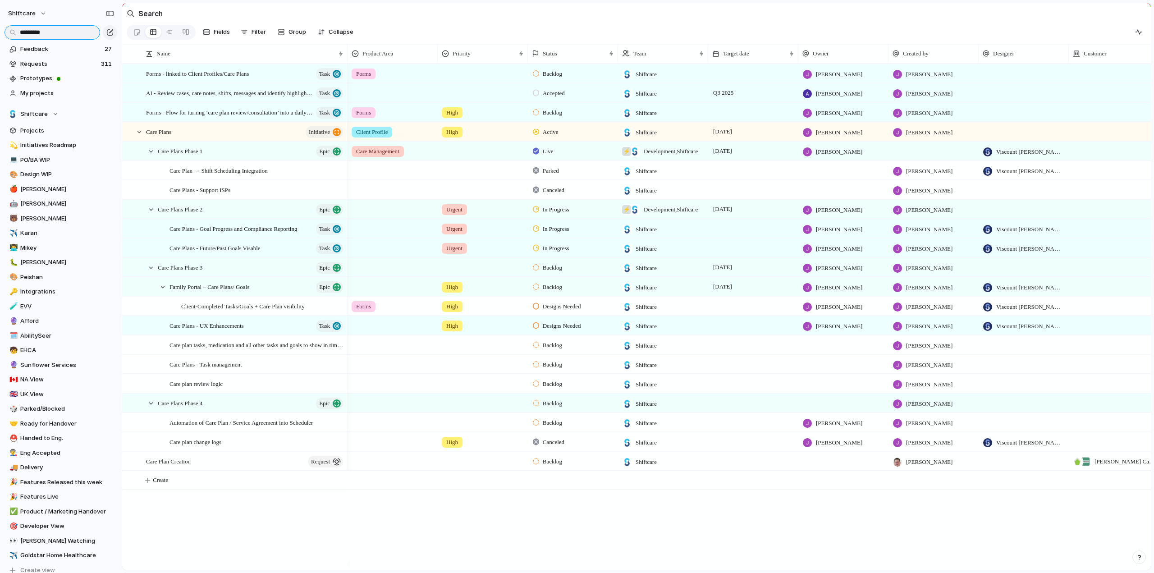
type input "*********"
click at [54, 32] on input "*********" at bounding box center [53, 32] width 96 height 14
click at [560, 214] on span "In Progress" at bounding box center [556, 209] width 27 height 9
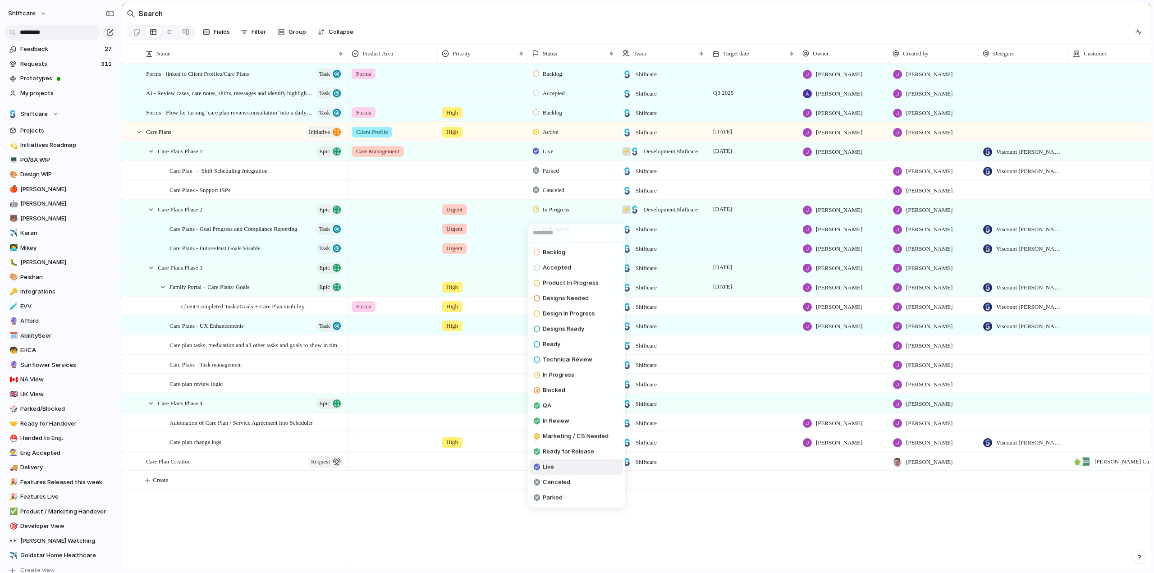
drag, startPoint x: 544, startPoint y: 464, endPoint x: 537, endPoint y: 291, distance: 173.7
click at [544, 464] on span "Live" at bounding box center [548, 466] width 11 height 9
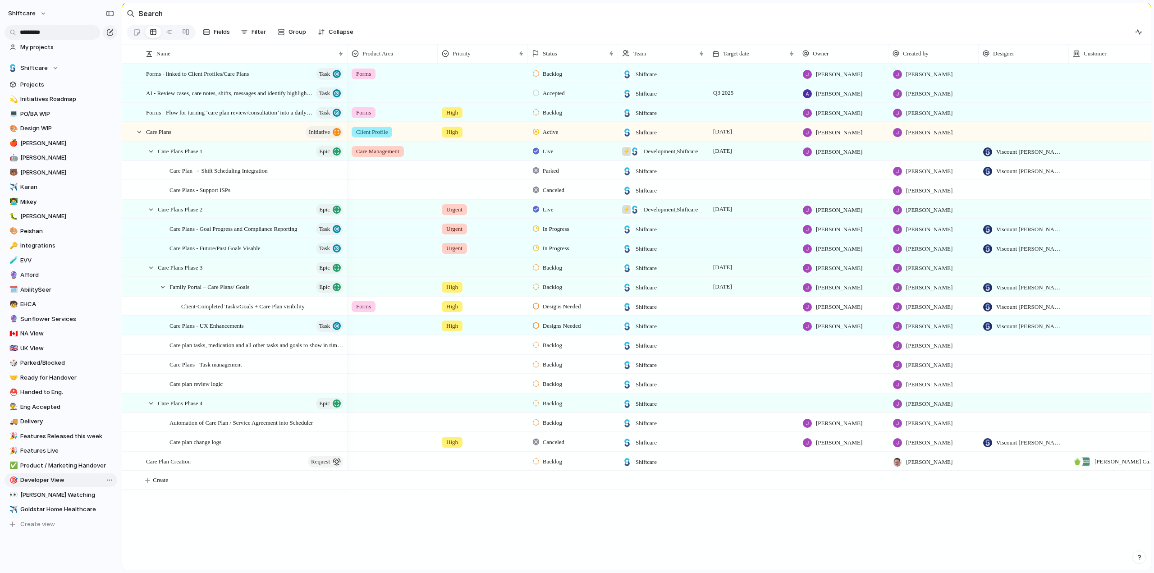
scroll to position [77, 0]
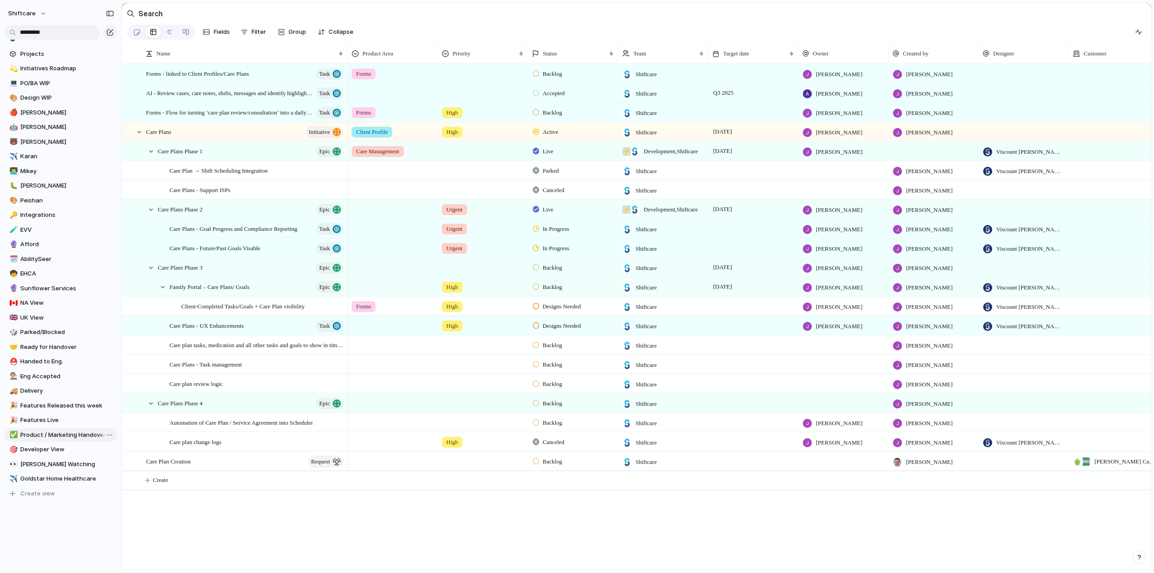
click at [31, 432] on span "Product / Marketing Handover" at bounding box center [67, 434] width 94 height 9
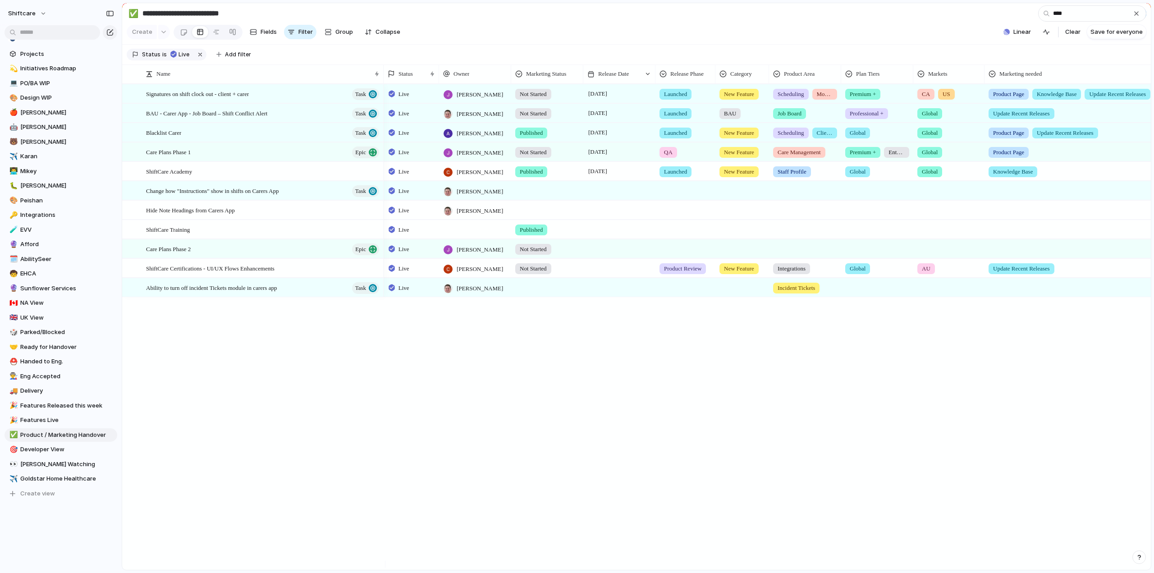
type input "****"
click at [544, 254] on span "Not Started" at bounding box center [533, 249] width 27 height 9
click at [531, 370] on span "Published" at bounding box center [534, 369] width 27 height 9
click at [596, 258] on div at bounding box center [619, 248] width 72 height 18
click at [595, 388] on button "21" at bounding box center [598, 392] width 18 height 18
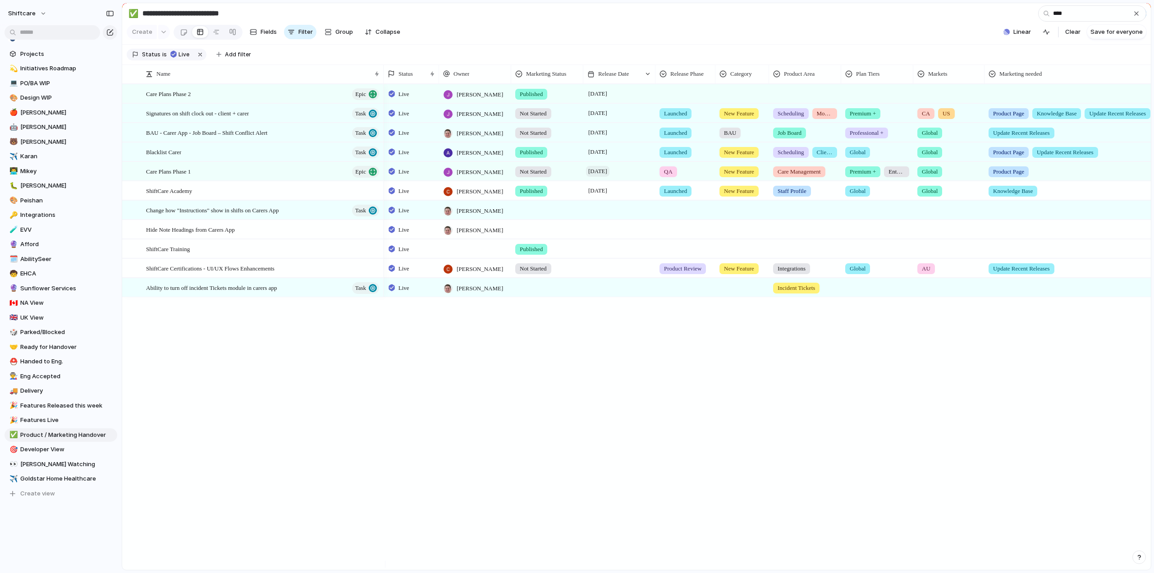
click at [594, 177] on span "8 August" at bounding box center [597, 171] width 23 height 11
click at [718, 220] on button "Go to the Next Month" at bounding box center [718, 219] width 13 height 13
click at [619, 312] on button "22" at bounding box center [618, 315] width 18 height 18
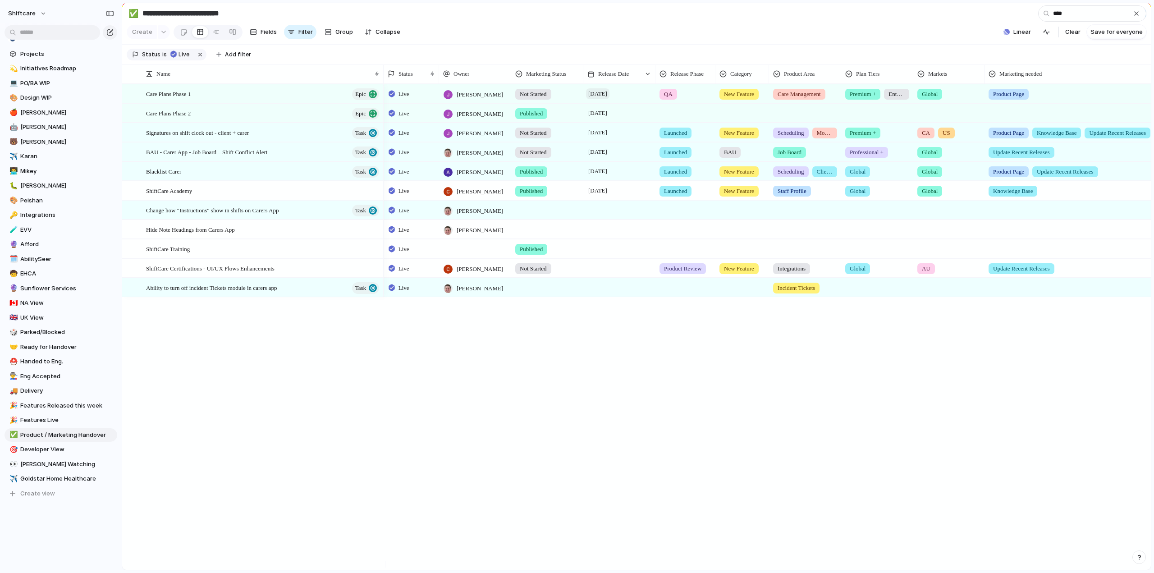
click at [606, 99] on span "[DATE]" at bounding box center [597, 93] width 23 height 11
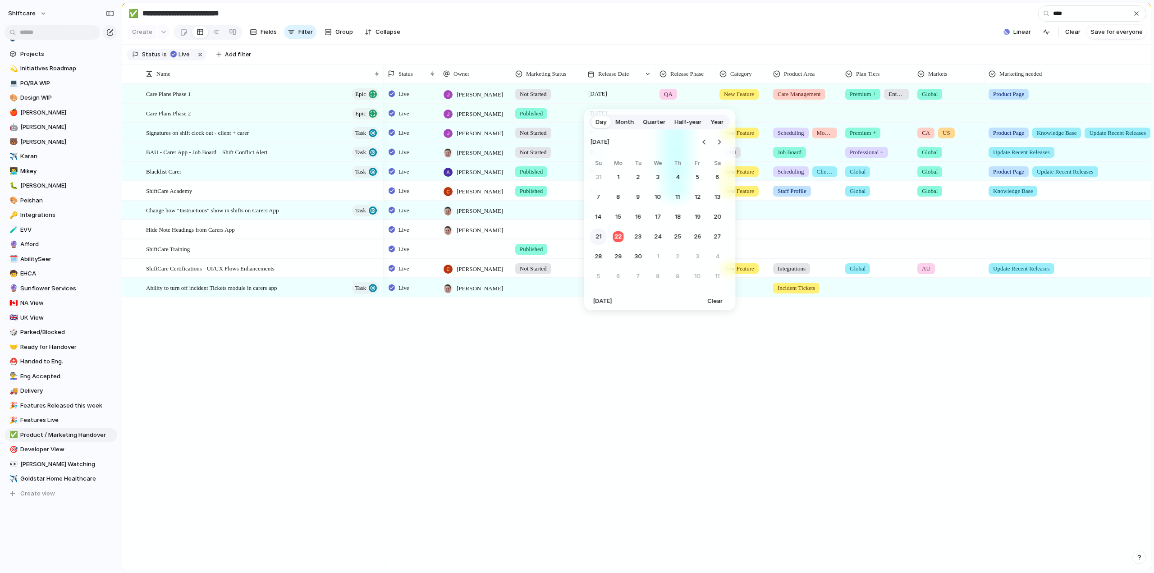
click at [603, 235] on button "21" at bounding box center [598, 236] width 16 height 16
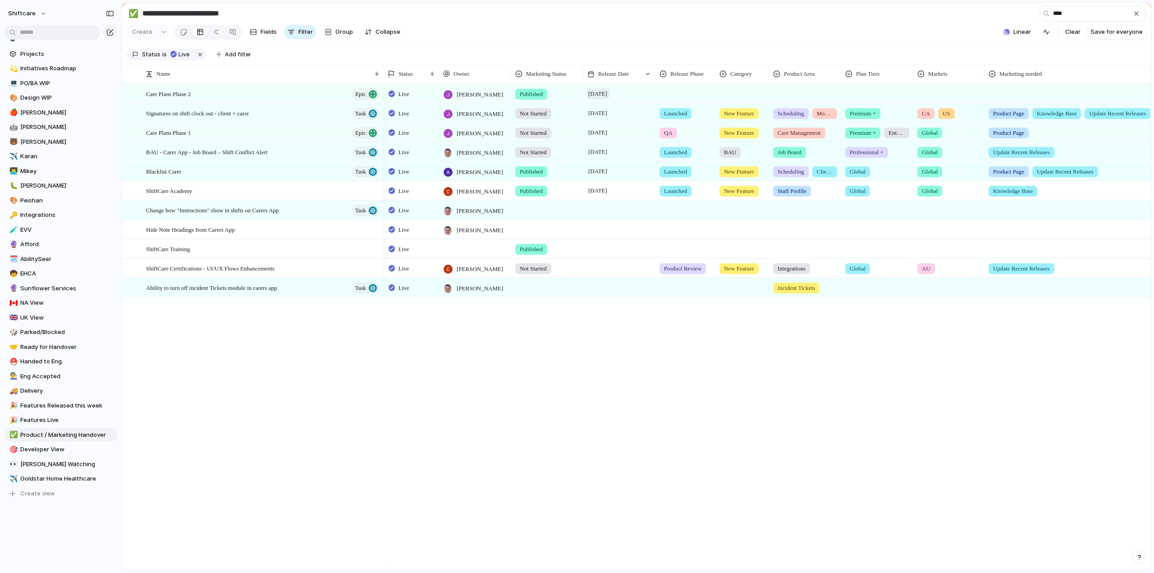
click at [609, 99] on span "21 September" at bounding box center [597, 93] width 23 height 11
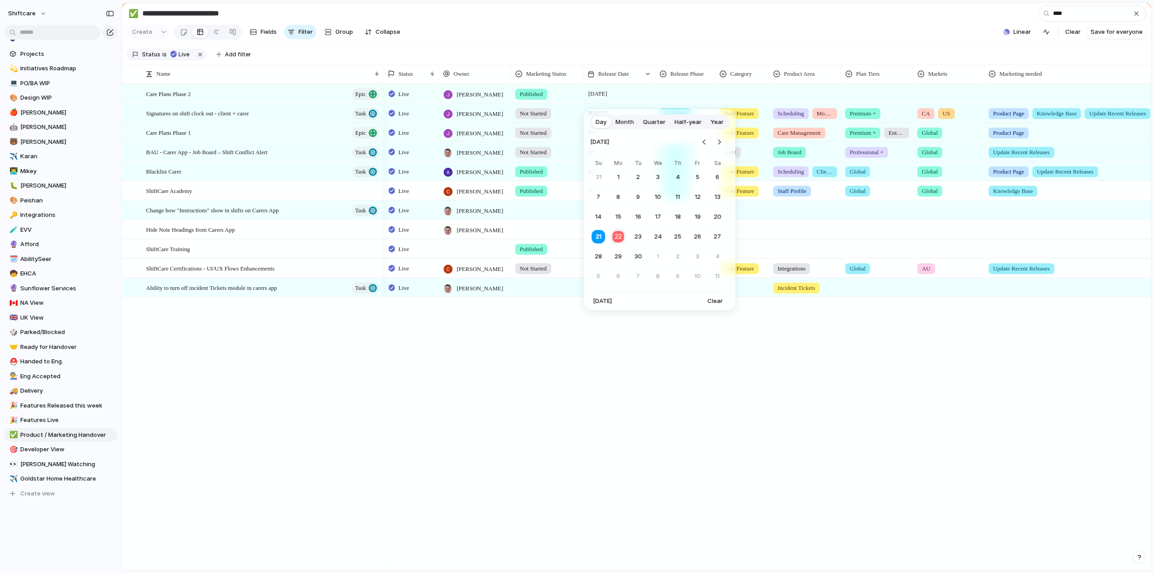
click at [620, 239] on button "22" at bounding box center [618, 237] width 18 height 18
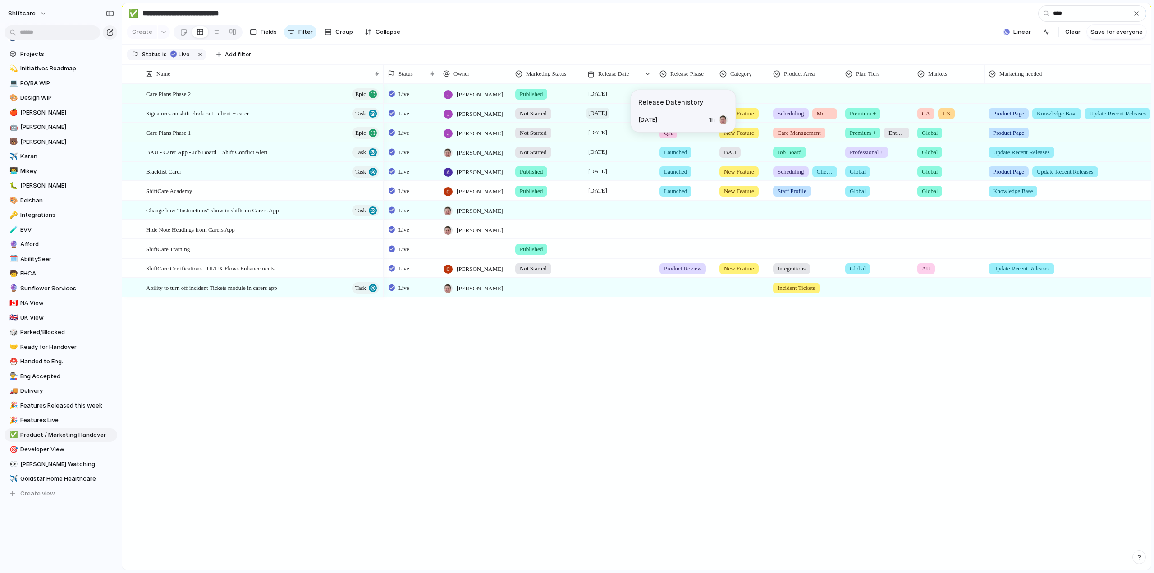
click at [607, 119] on span "21 September" at bounding box center [597, 113] width 23 height 11
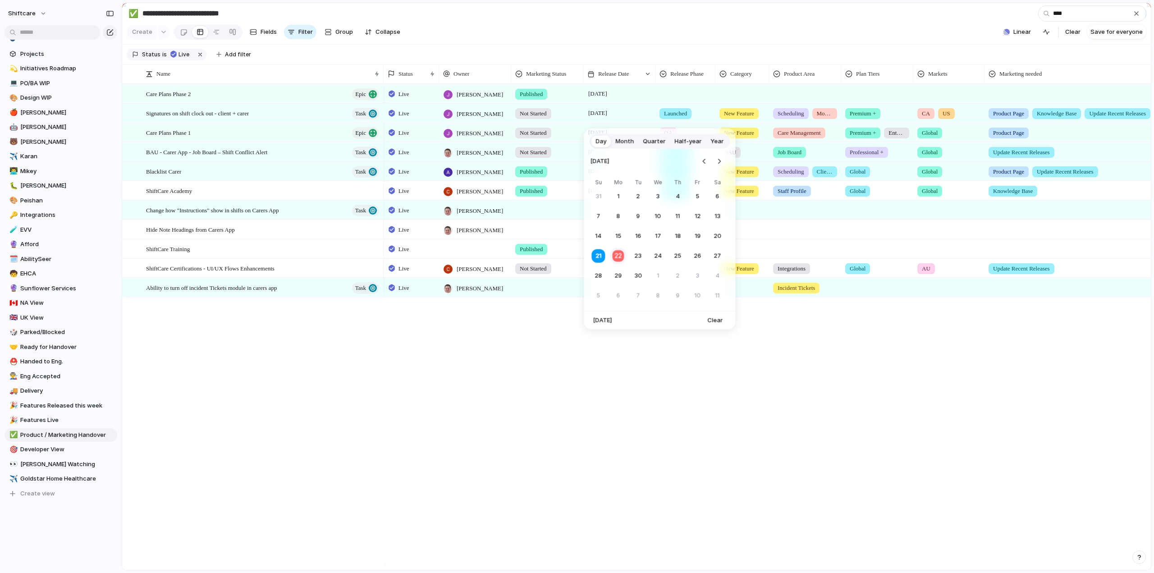
click at [619, 253] on button "22" at bounding box center [618, 256] width 18 height 18
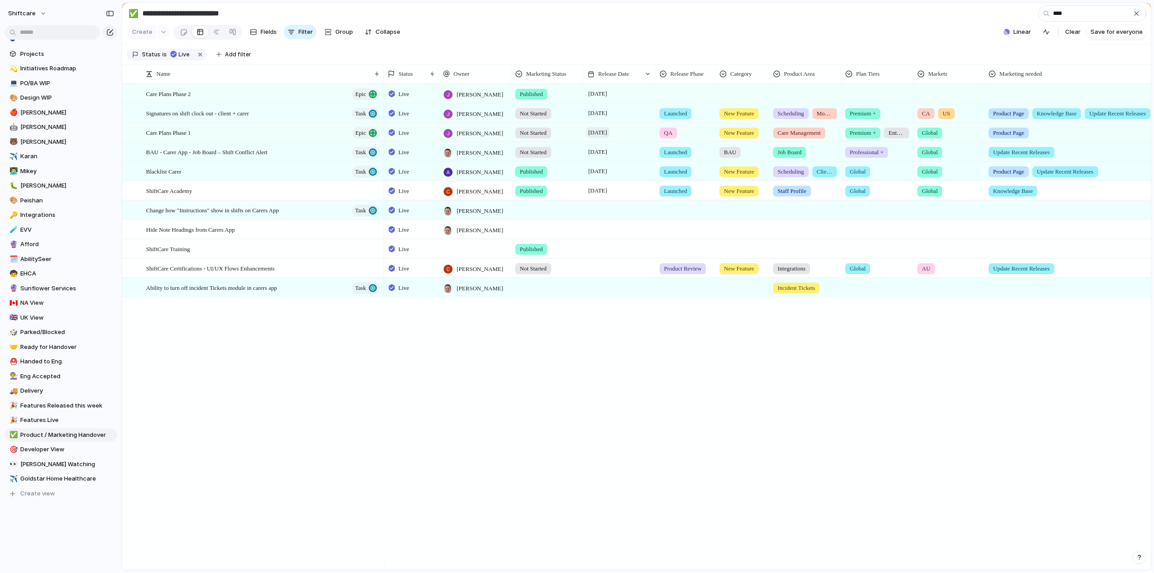
click at [608, 138] on span "21 September" at bounding box center [597, 132] width 23 height 11
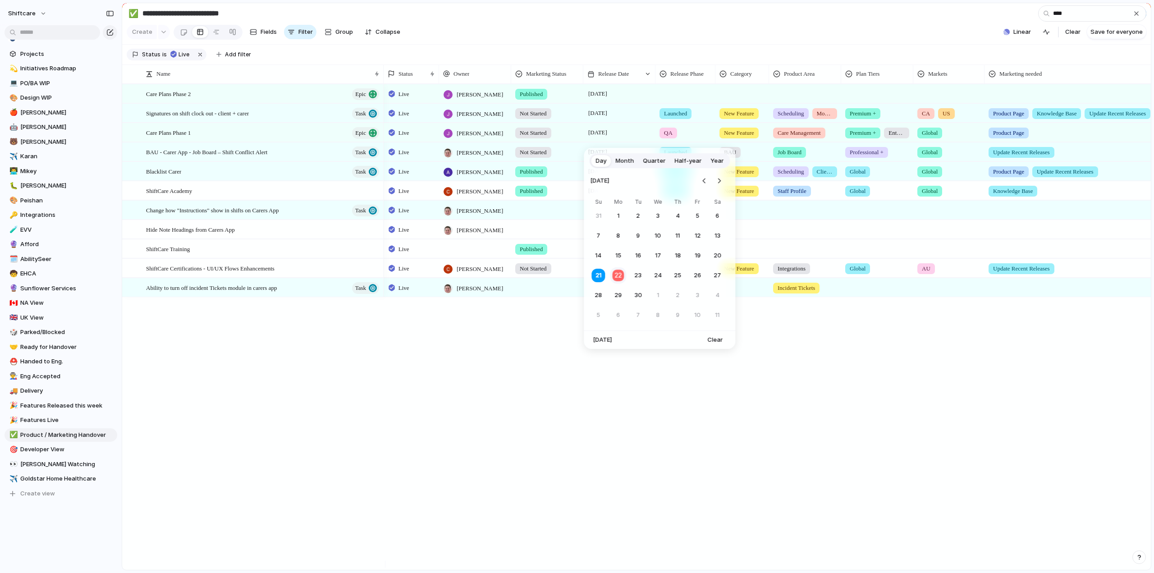
click at [616, 276] on button "22" at bounding box center [618, 276] width 18 height 18
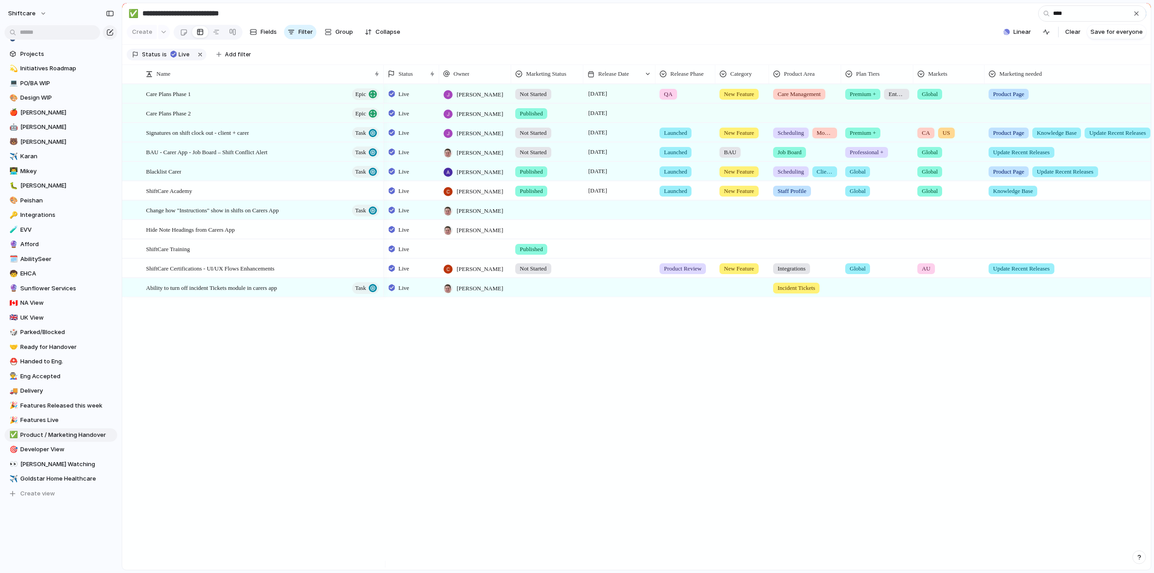
click at [534, 118] on span "Published" at bounding box center [531, 113] width 23 height 9
drag, startPoint x: 533, startPoint y: 156, endPoint x: 626, endPoint y: 109, distance: 104.4
click at [533, 156] on span "Not Started" at bounding box center [538, 157] width 34 height 9
click at [666, 115] on div at bounding box center [685, 111] width 59 height 15
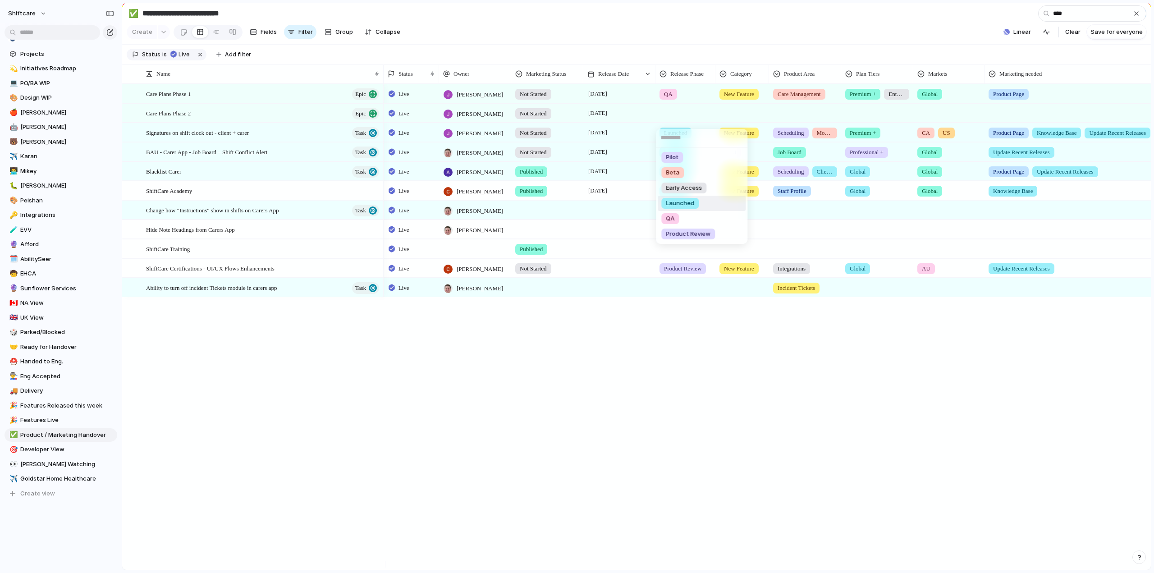
click at [679, 200] on span "Launched" at bounding box center [680, 203] width 28 height 9
click at [669, 98] on span "QA" at bounding box center [668, 94] width 9 height 9
click at [677, 182] on span "Launched" at bounding box center [680, 183] width 28 height 9
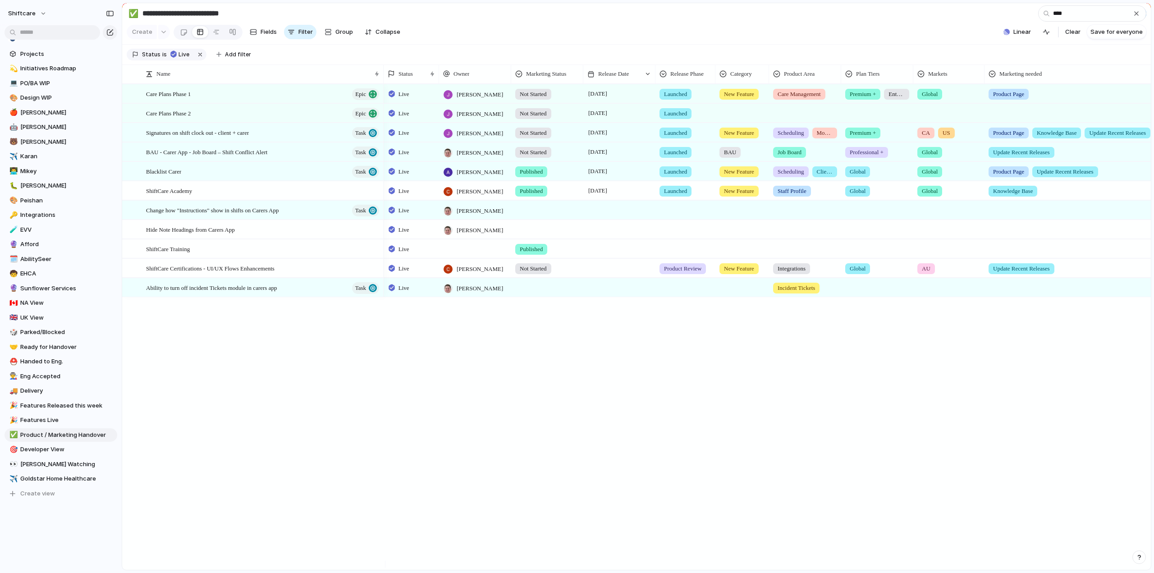
click at [737, 119] on div at bounding box center [742, 111] width 53 height 15
click at [722, 170] on div at bounding box center [725, 173] width 16 height 16
click at [791, 123] on div "BAU New Feature Fix Product Line" at bounding box center [577, 286] width 1154 height 573
click at [802, 118] on div at bounding box center [804, 111] width 71 height 15
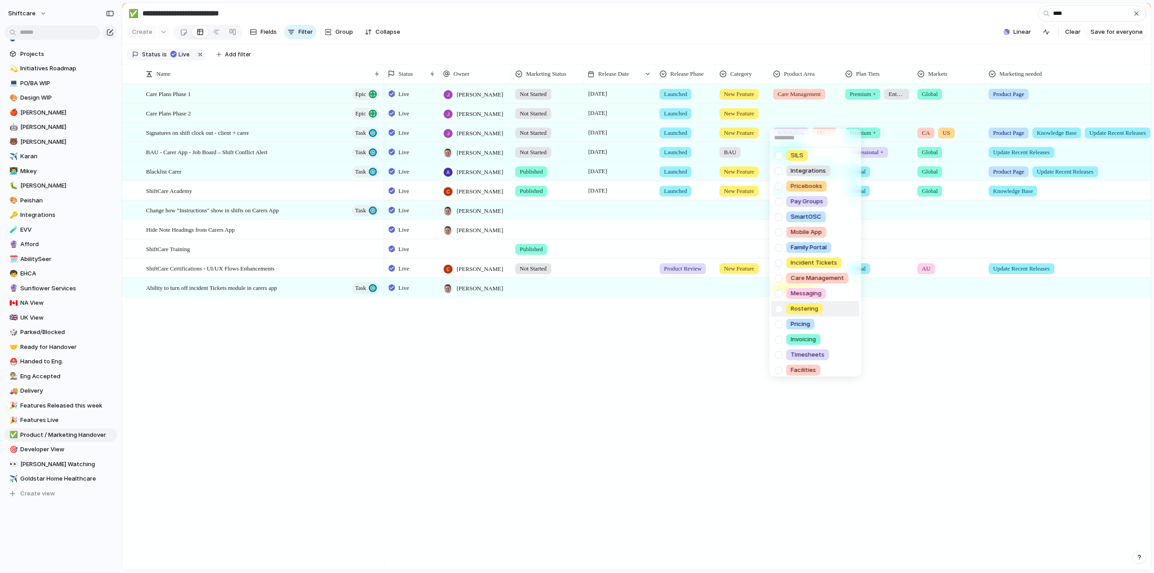
scroll to position [128, 0]
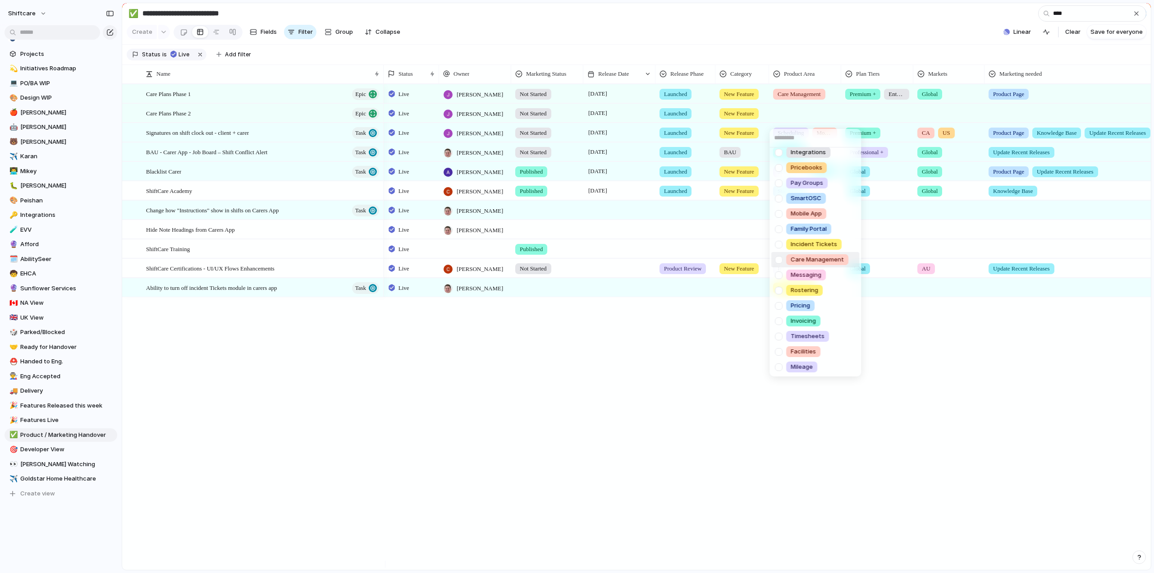
click at [782, 261] on div at bounding box center [779, 260] width 16 height 16
click at [867, 115] on div "Scheduling Client Profile Staff Profile Job Board Forms Quotes Reporting SILS I…" at bounding box center [577, 286] width 1154 height 573
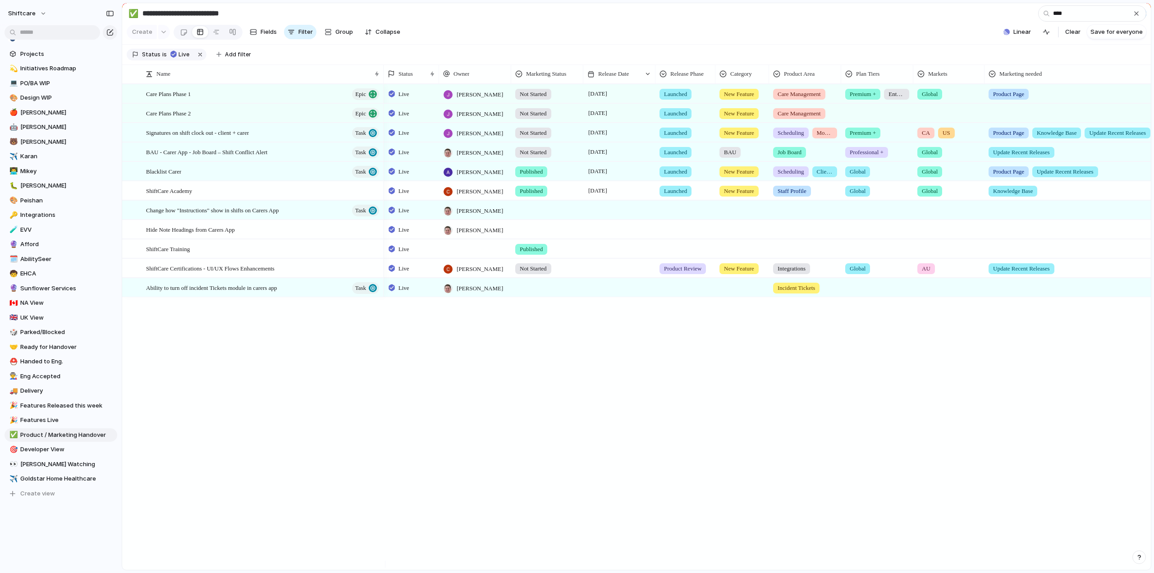
click at [866, 118] on div at bounding box center [876, 111] width 71 height 15
click at [859, 187] on span "Premium +" at bounding box center [865, 187] width 29 height 9
click at [901, 99] on span "Enterprise Only" at bounding box center [896, 94] width 16 height 9
drag, startPoint x: 874, startPoint y: 181, endPoint x: 885, endPoint y: 171, distance: 15.0
click at [874, 181] on span "Enterprise Only" at bounding box center [872, 183] width 43 height 9
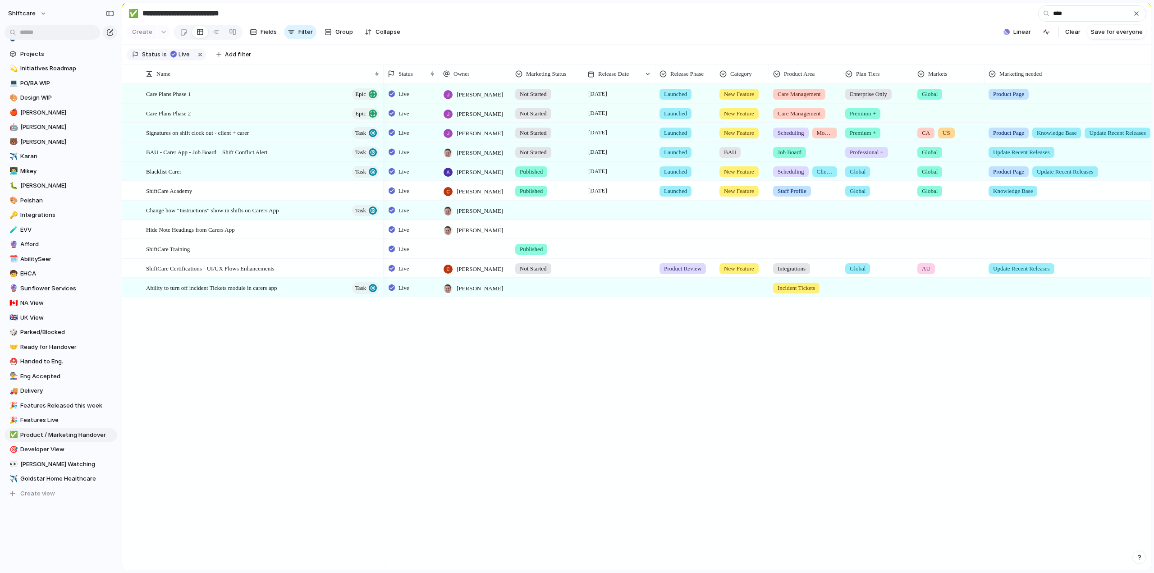
click at [864, 99] on span "Enterprise Only" at bounding box center [867, 94] width 37 height 9
click at [864, 167] on span "Premium +" at bounding box center [865, 168] width 29 height 9
click at [930, 118] on div at bounding box center [948, 111] width 70 height 15
click at [923, 158] on div at bounding box center [923, 158] width 16 height 16
click at [1008, 117] on div "Global AU CA US UK Add-on" at bounding box center [577, 286] width 1154 height 573
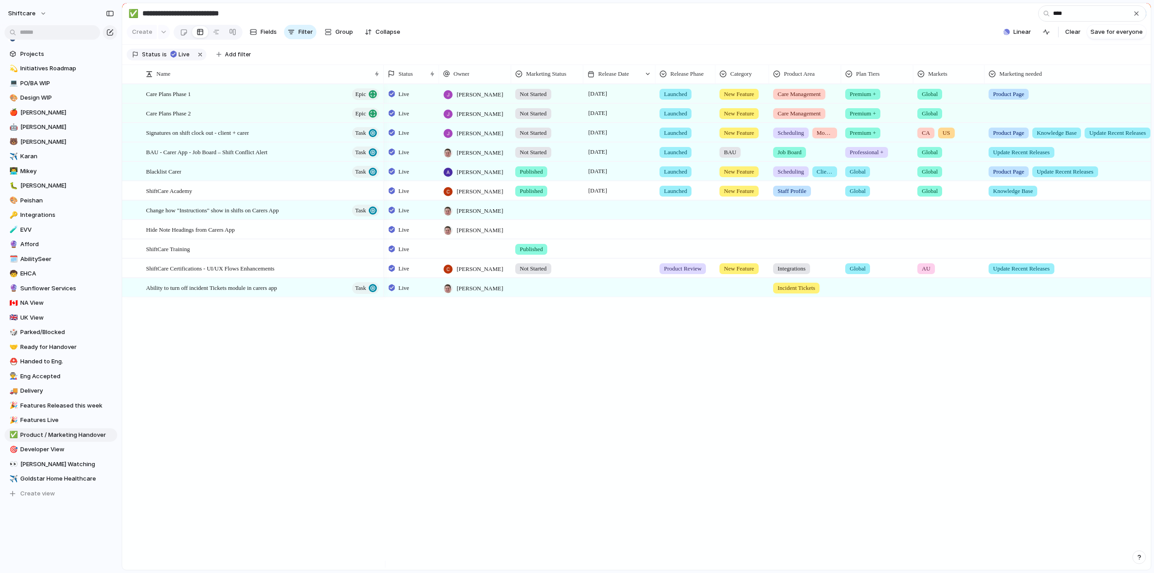
click at [1015, 119] on div at bounding box center [1086, 111] width 202 height 15
drag, startPoint x: 995, startPoint y: 156, endPoint x: 995, endPoint y: 164, distance: 7.7
click at [995, 156] on div at bounding box center [994, 158] width 16 height 16
click at [993, 171] on div at bounding box center [994, 173] width 16 height 16
drag, startPoint x: 994, startPoint y: 188, endPoint x: 989, endPoint y: 205, distance: 17.8
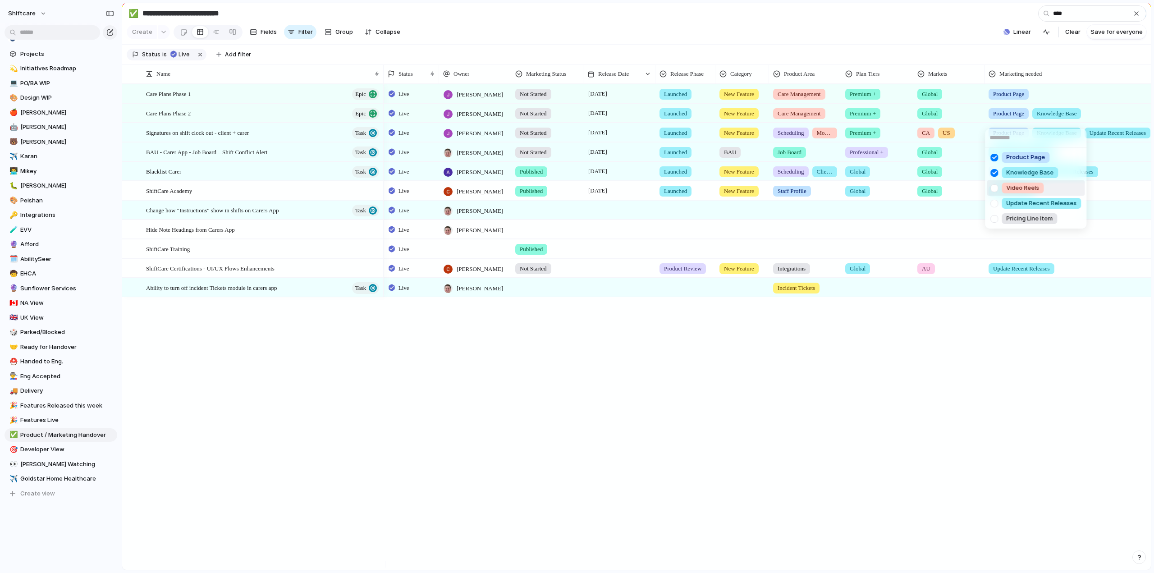
click at [994, 189] on div at bounding box center [994, 188] width 16 height 16
click at [995, 211] on div at bounding box center [994, 219] width 16 height 16
click at [992, 205] on div at bounding box center [994, 204] width 16 height 16
click at [766, 405] on div "Product Page Knowledge Base Video Reels Update Recent Releases Pricing Line Item" at bounding box center [577, 286] width 1154 height 573
